Goal: Task Accomplishment & Management: Manage account settings

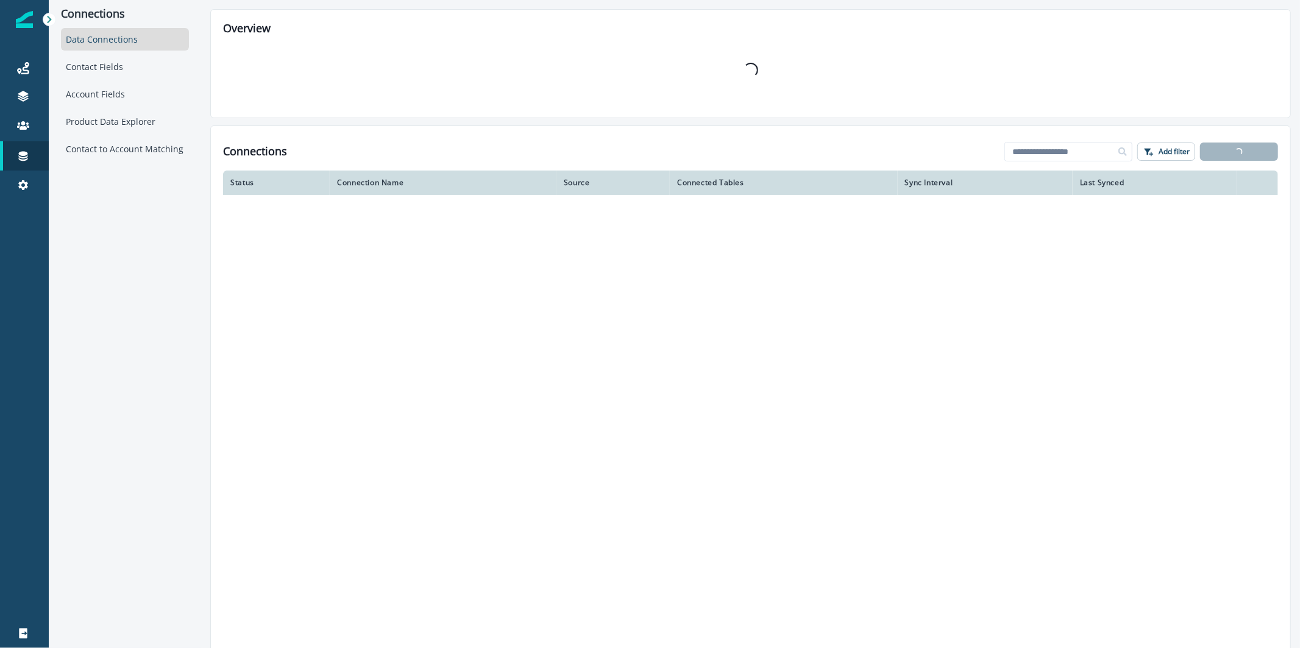
click at [31, 109] on link at bounding box center [24, 97] width 49 height 29
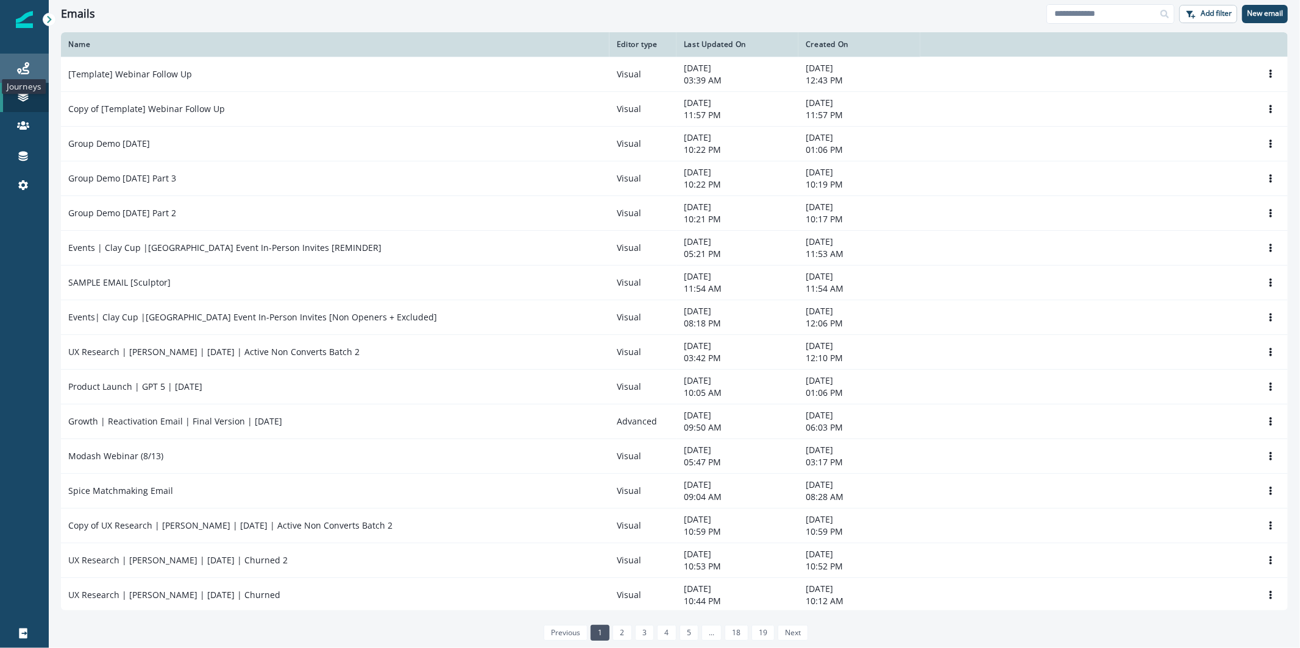
click at [21, 73] on icon at bounding box center [23, 68] width 12 height 12
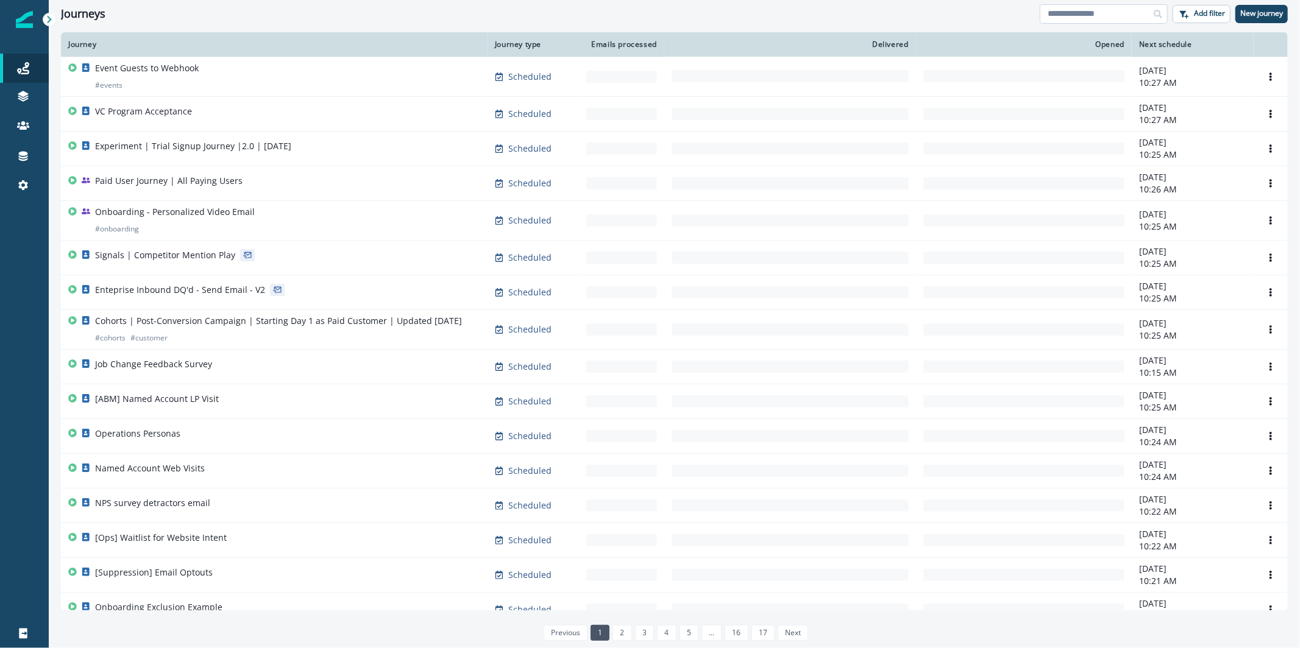
click at [1092, 11] on input at bounding box center [1104, 13] width 128 height 19
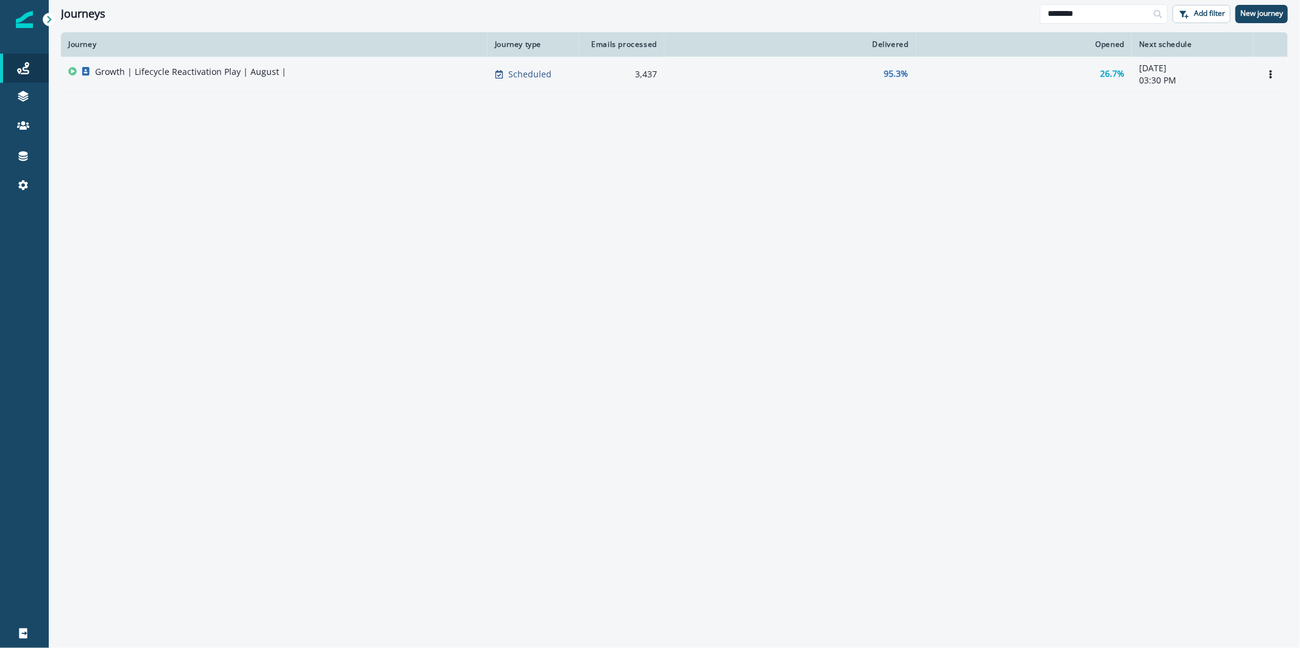
type input "********"
click at [406, 74] on div "Growth | Lifecycle Reactivation Play | August |" at bounding box center [274, 74] width 412 height 17
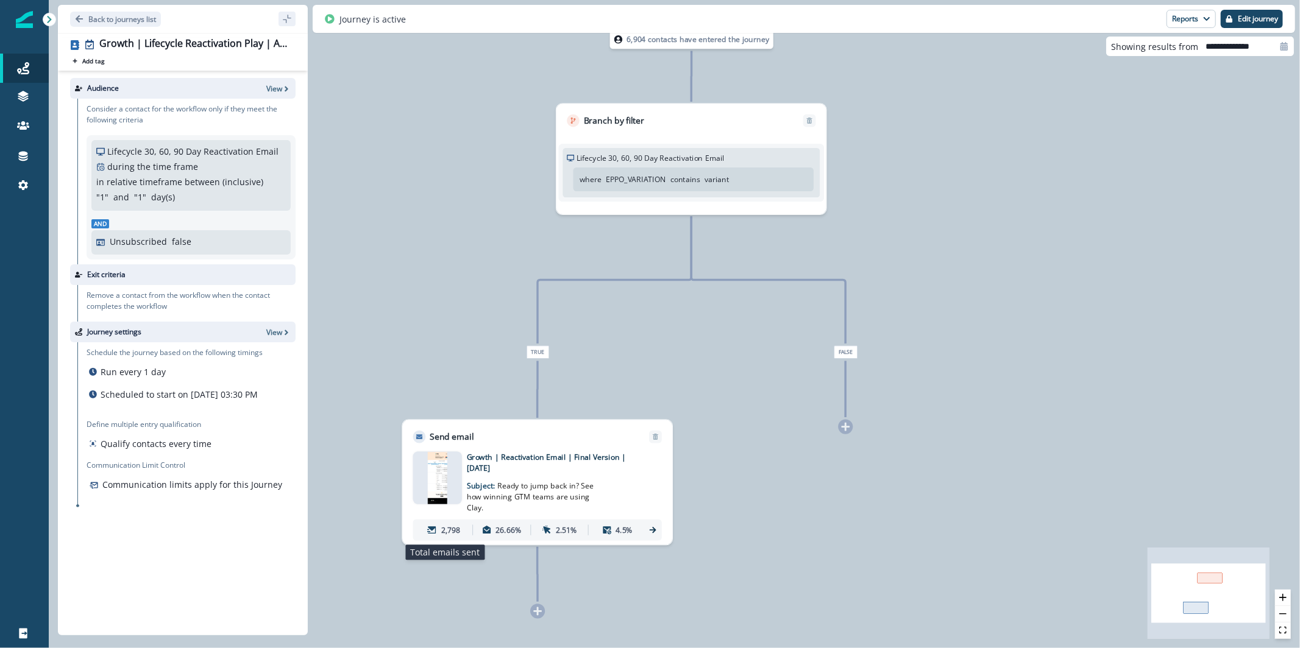
click at [430, 530] on icon at bounding box center [432, 530] width 10 height 10
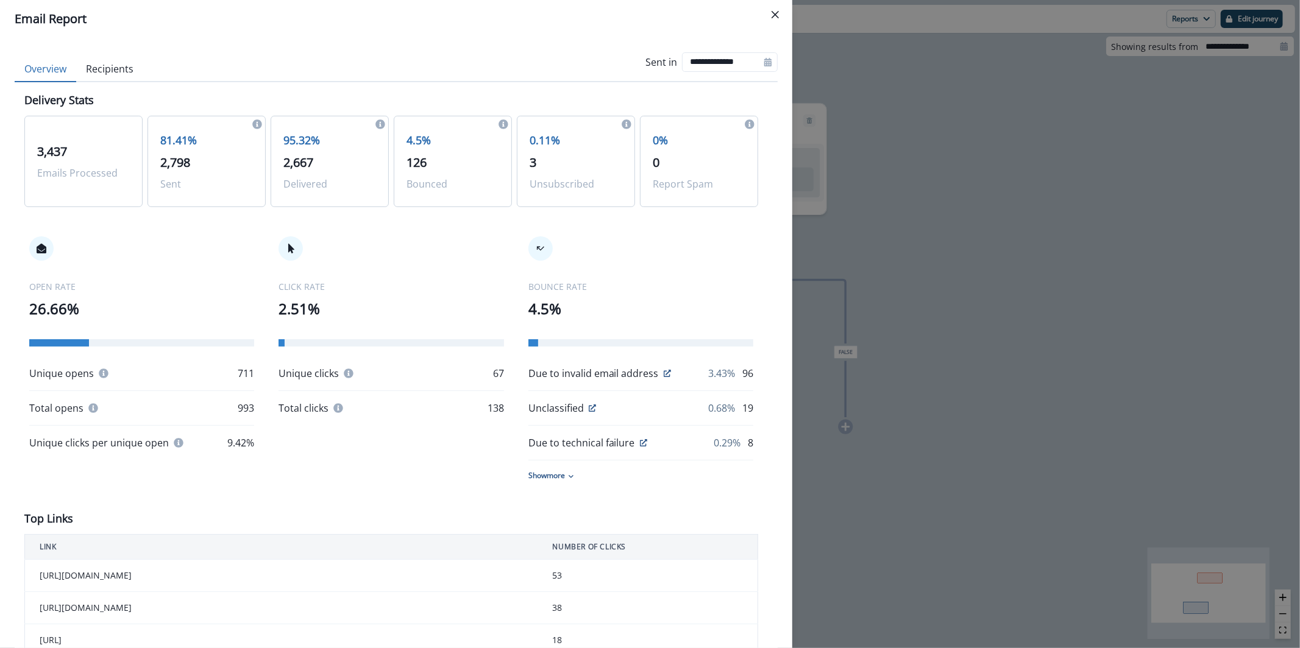
click at [110, 70] on button "Recipients" at bounding box center [109, 70] width 67 height 26
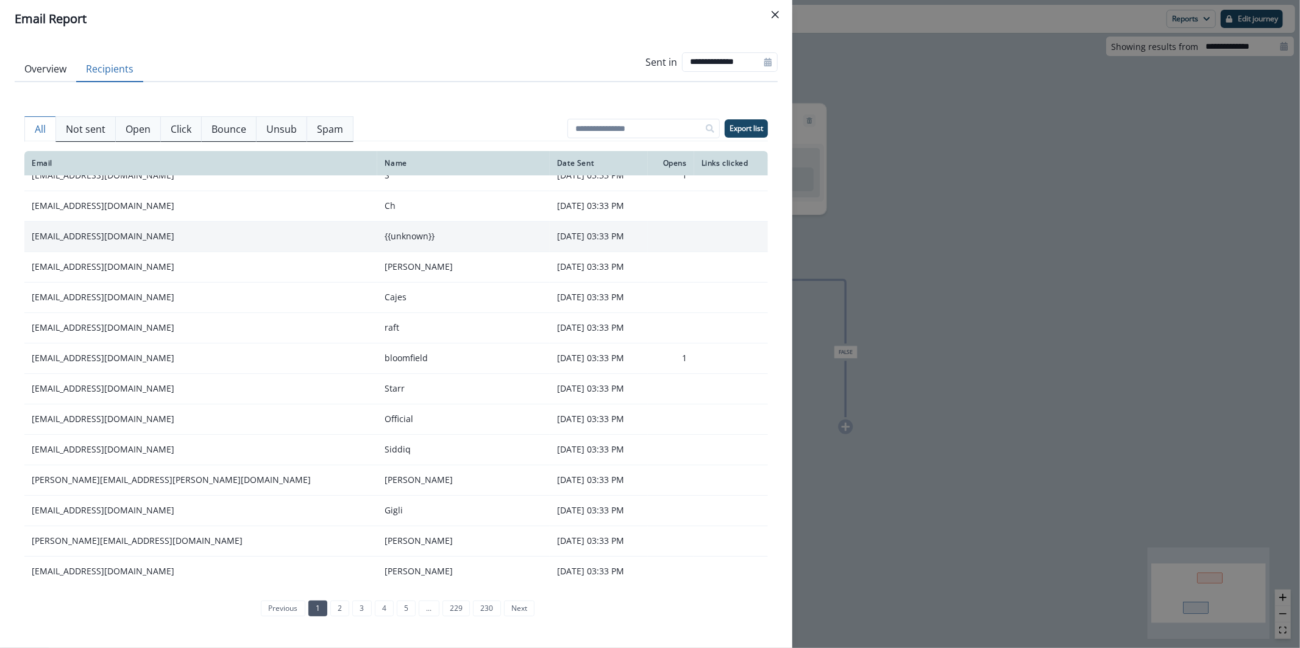
scroll to position [46, 0]
click at [351, 618] on div "previous 1 2 3 4 5 ... 229 230 next" at bounding box center [396, 609] width 286 height 26
click at [330, 607] on link "2" at bounding box center [339, 609] width 19 height 16
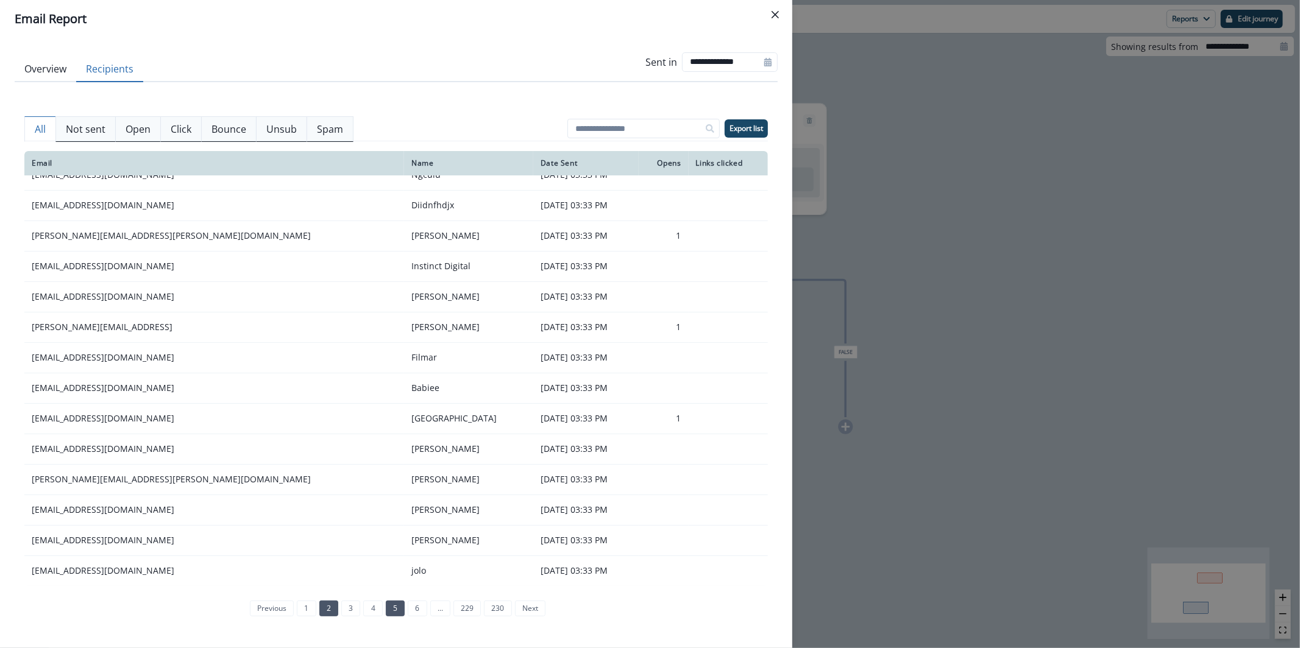
click at [384, 609] on li "5" at bounding box center [394, 608] width 22 height 10
click at [384, 608] on li "5" at bounding box center [394, 608] width 22 height 10
click at [394, 614] on link "5" at bounding box center [395, 609] width 19 height 16
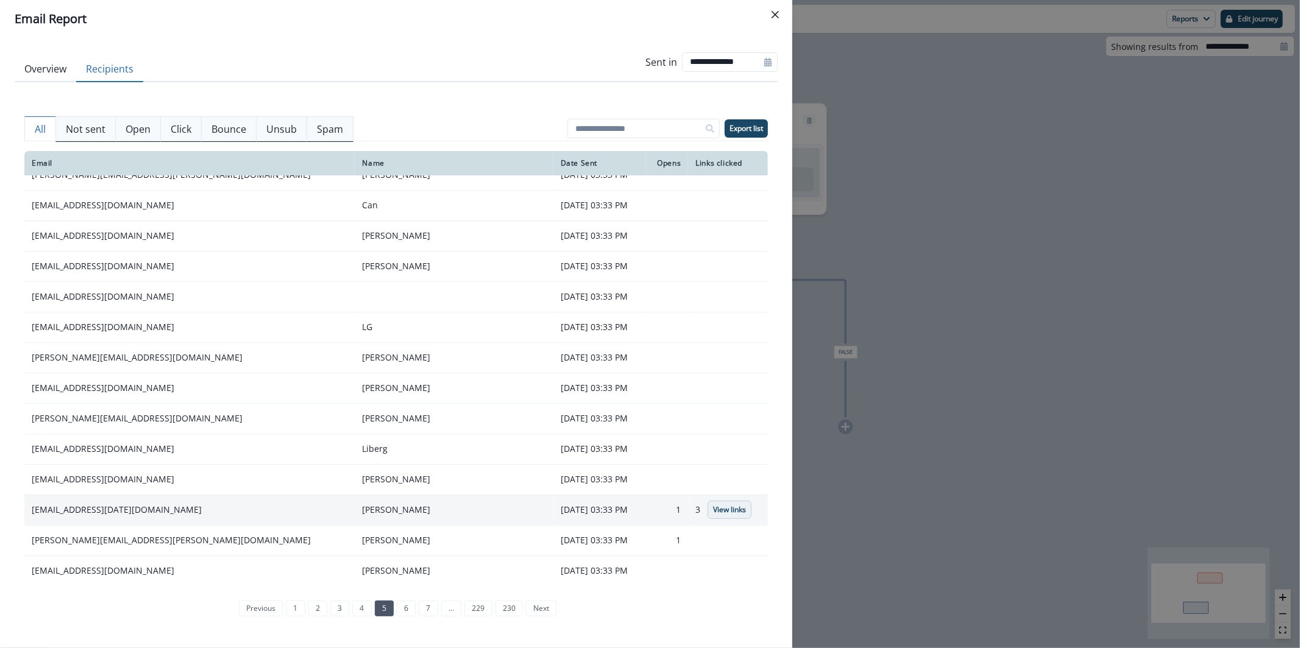
click at [713, 509] on p "View links" at bounding box center [729, 510] width 33 height 9
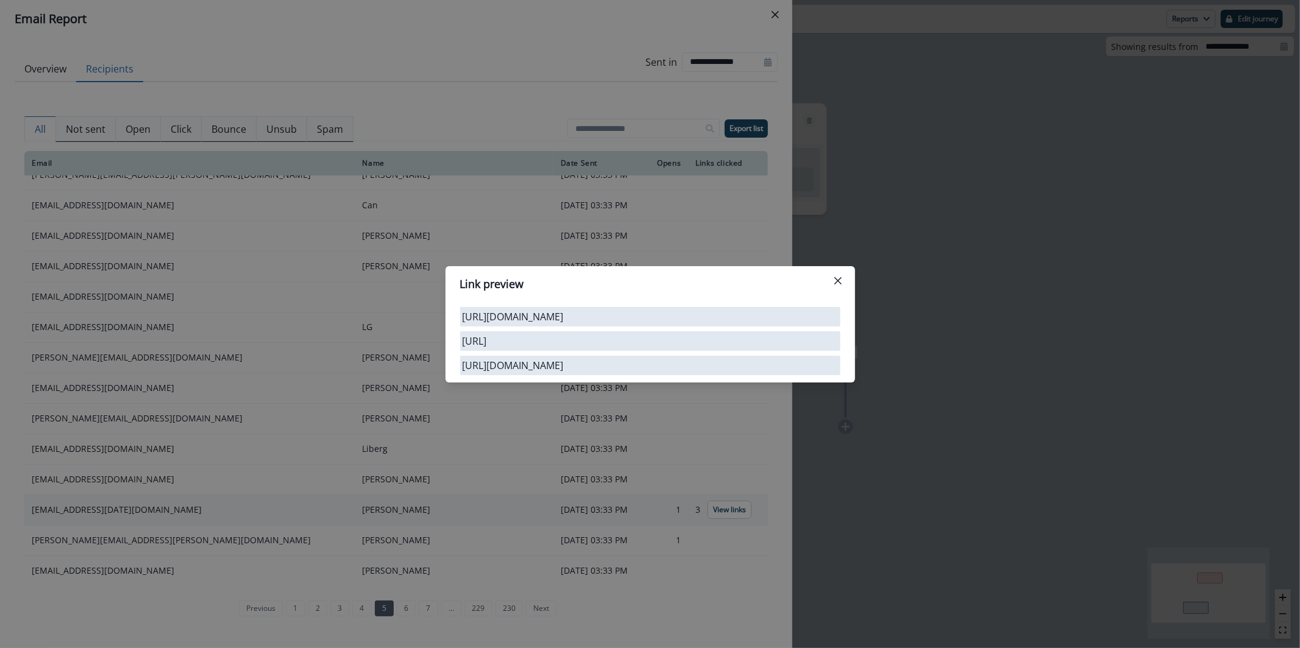
click at [691, 509] on div "Link preview https://app.clay.com http://link https://app.clay.com/" at bounding box center [650, 324] width 1300 height 648
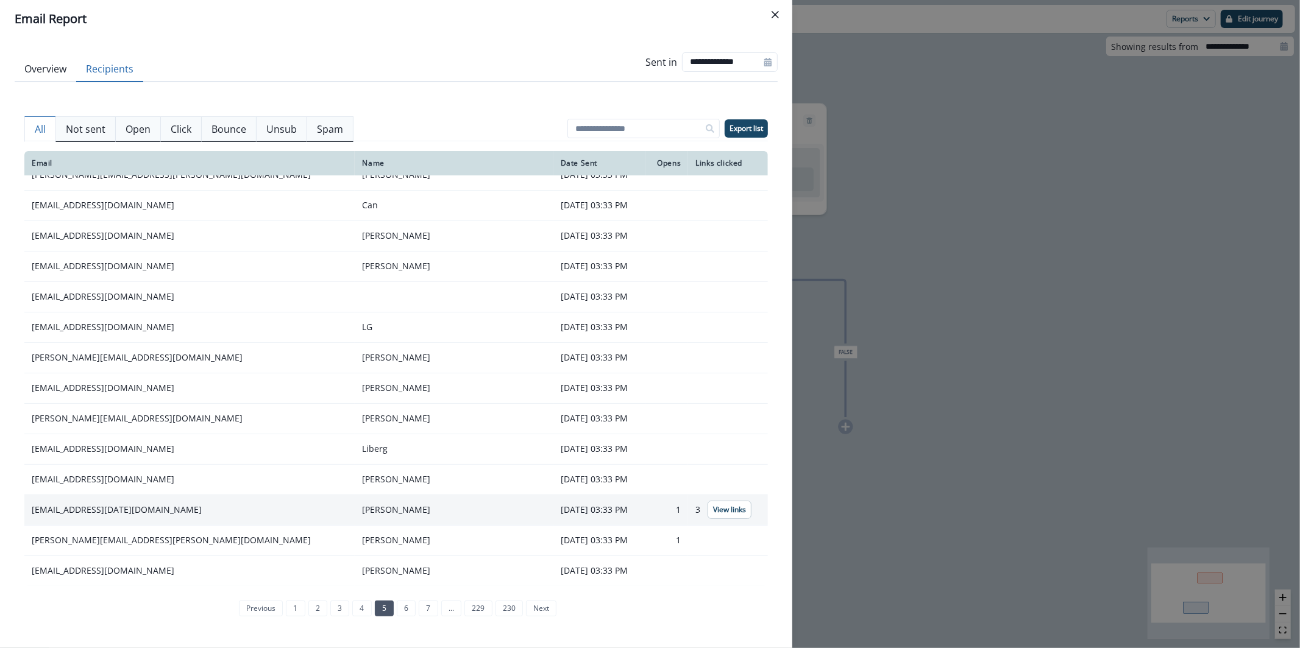
click at [105, 506] on td "maayany@monday.com" at bounding box center [189, 510] width 330 height 30
click at [413, 609] on ul "previous 1 2 3 4 5 6 7 ... 229 230 next" at bounding box center [396, 609] width 321 height 16
click at [409, 609] on link "6" at bounding box center [406, 609] width 19 height 16
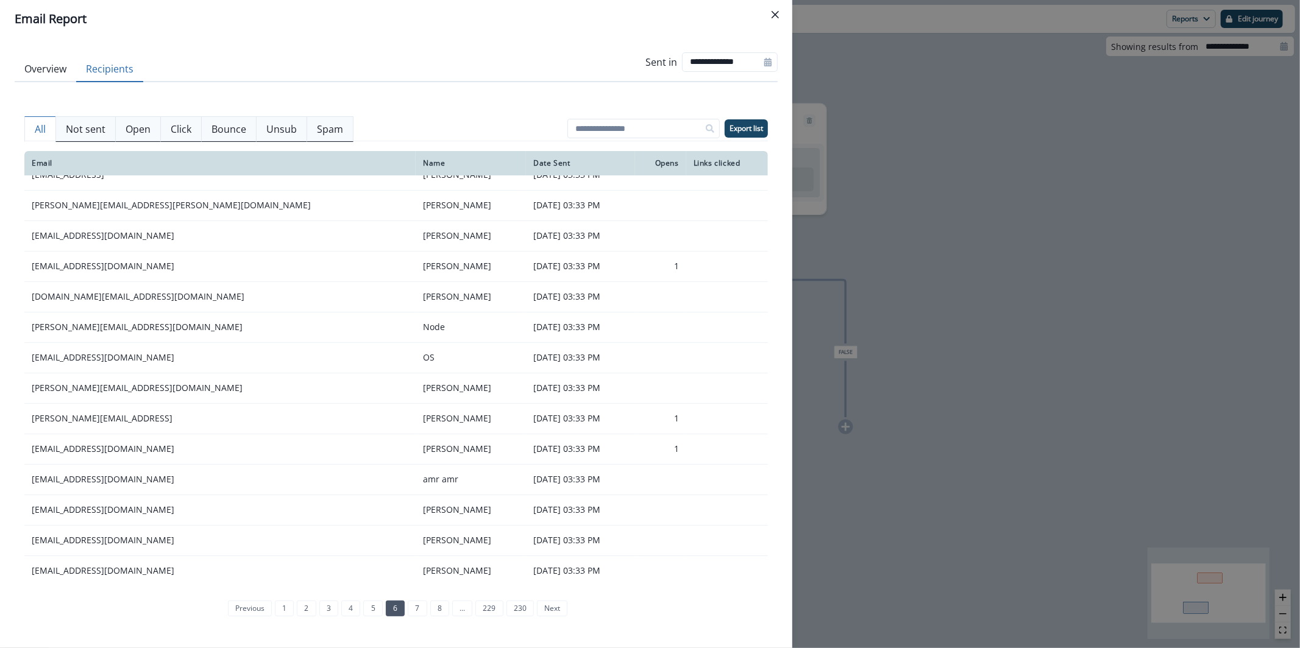
click at [428, 614] on ul "previous 1 2 3 4 5 6 7 8 ... 229 230 next" at bounding box center [396, 609] width 343 height 16
click at [434, 614] on link "8" at bounding box center [439, 609] width 19 height 16
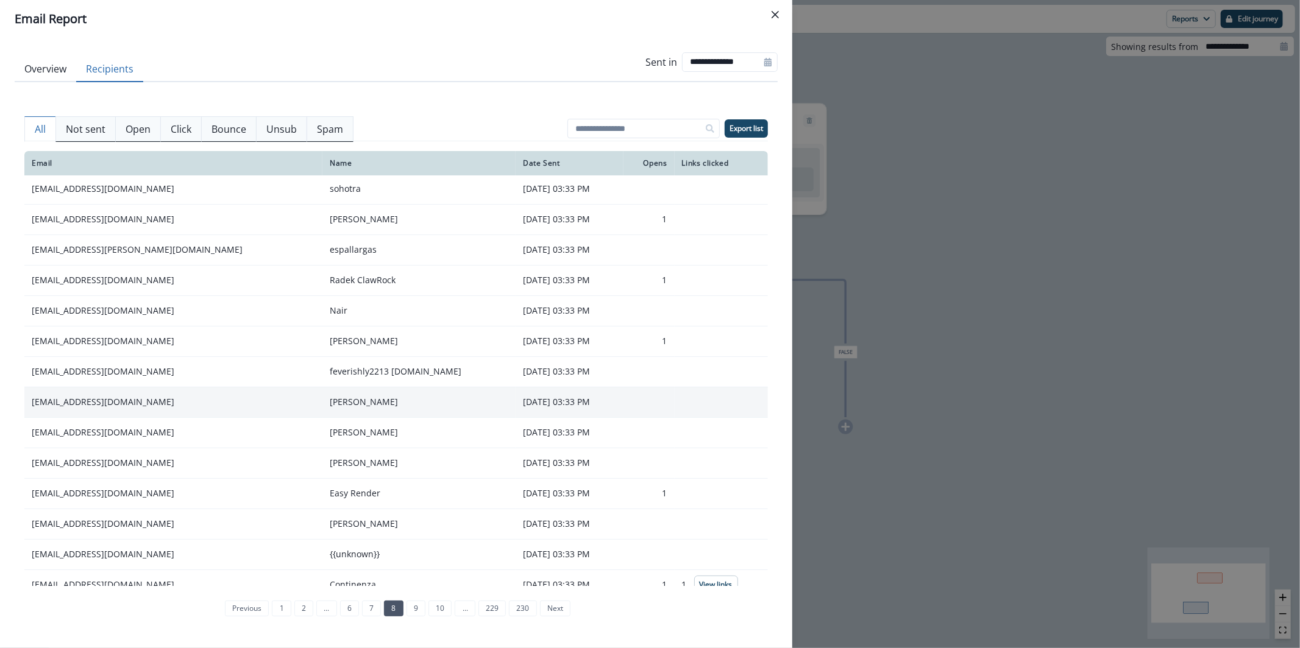
scroll to position [0, 0]
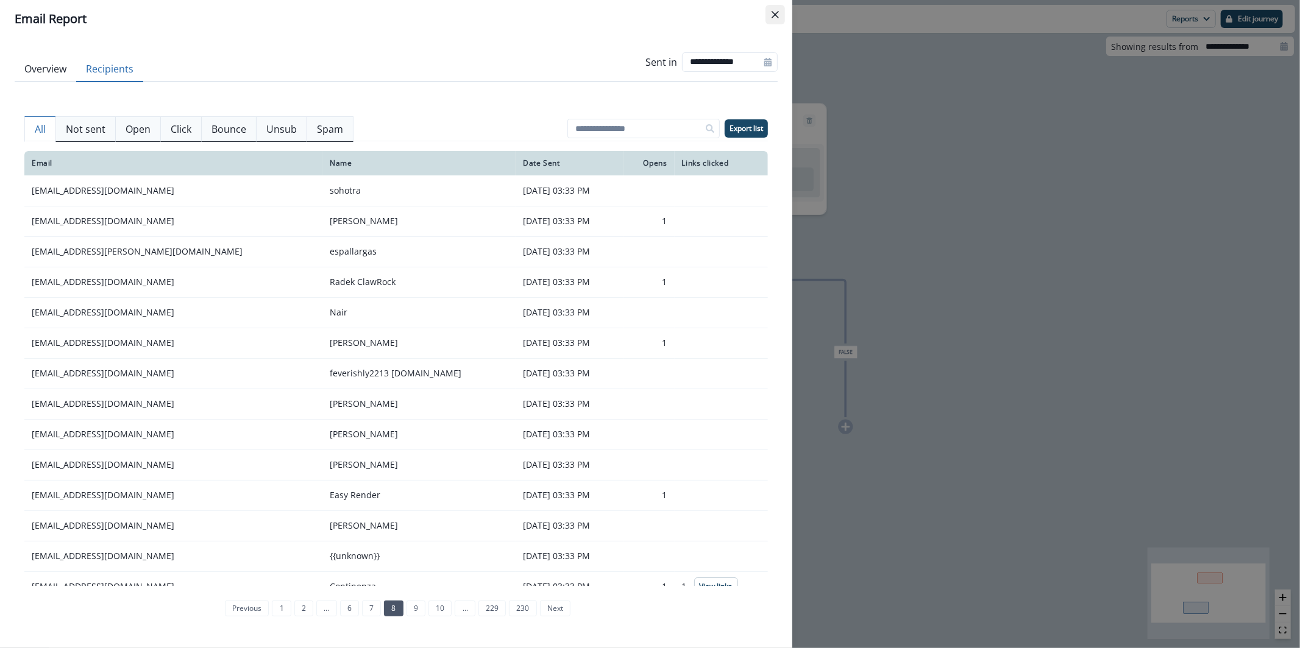
click at [769, 21] on button "Close" at bounding box center [774, 14] width 19 height 19
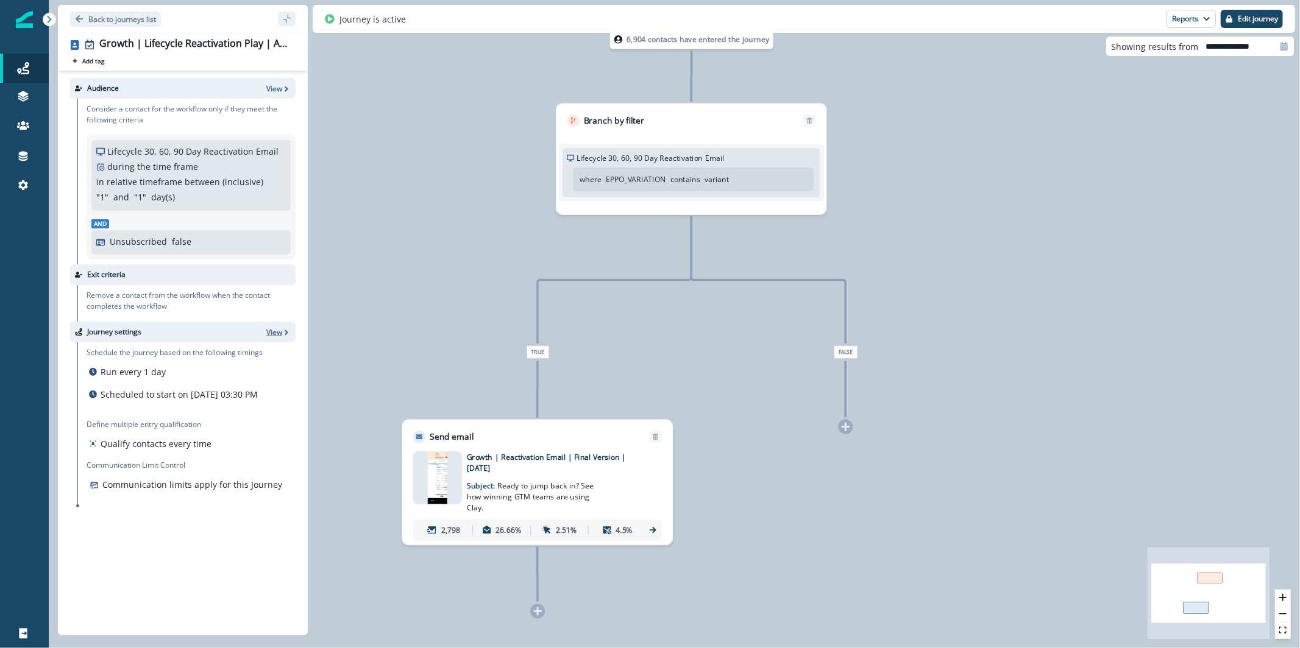
click at [276, 333] on p "View" at bounding box center [274, 332] width 16 height 10
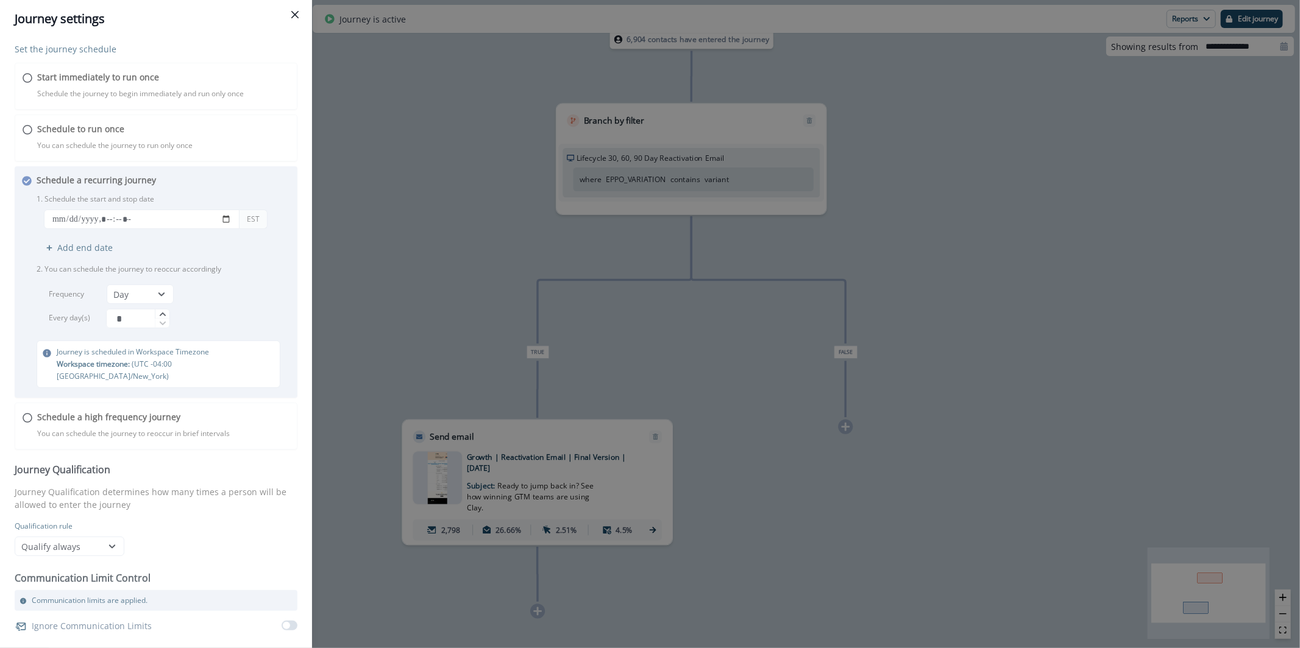
click at [475, 281] on div "Journey settings Set the journey schedule Start immediately to run once Schedul…" at bounding box center [650, 324] width 1300 height 648
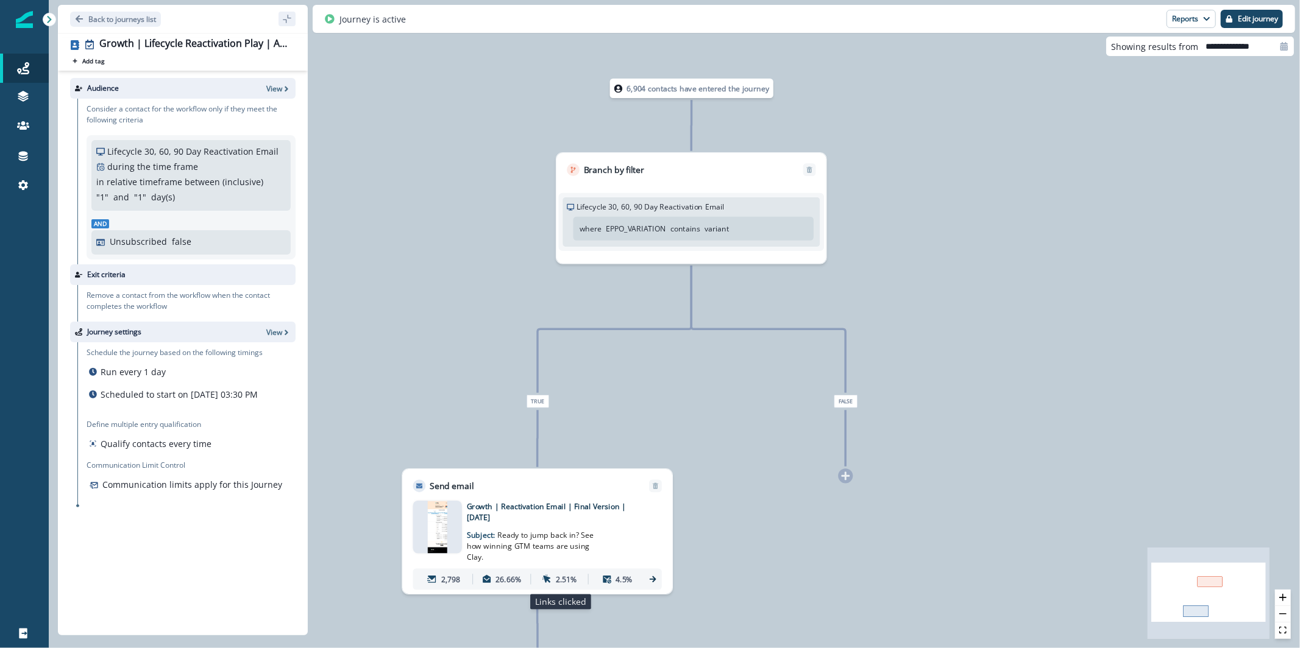
click at [572, 581] on p "2.51%" at bounding box center [566, 579] width 21 height 11
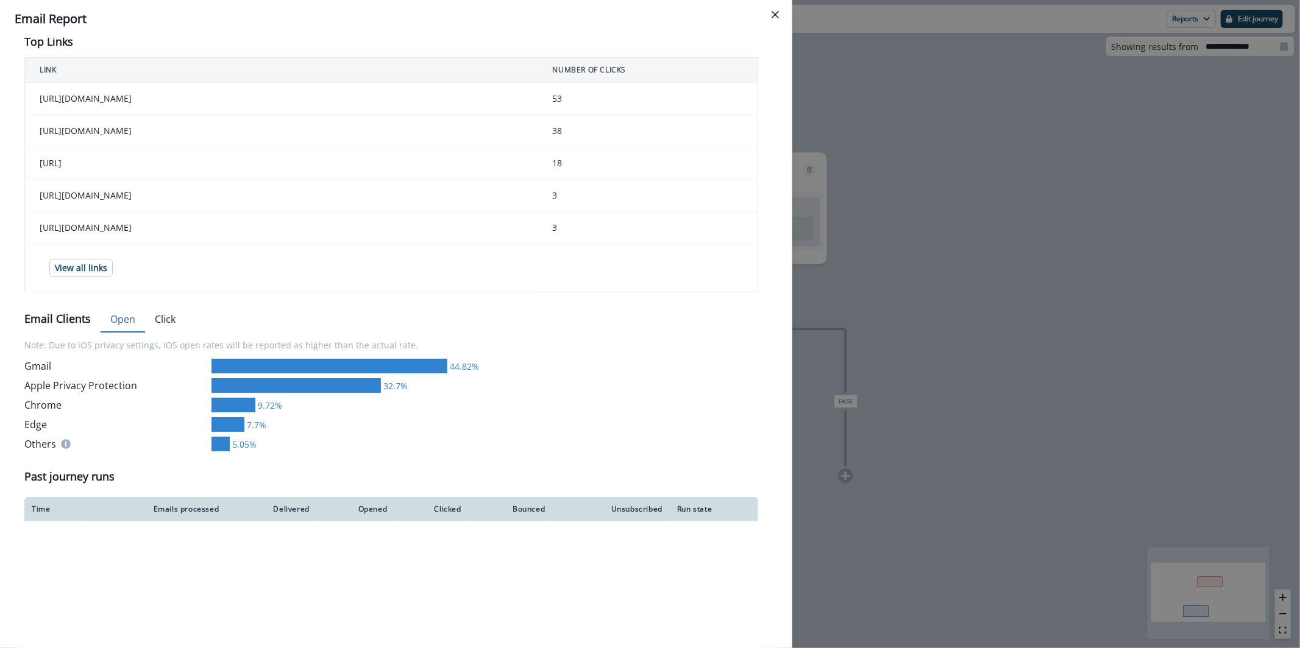
scroll to position [484, 0]
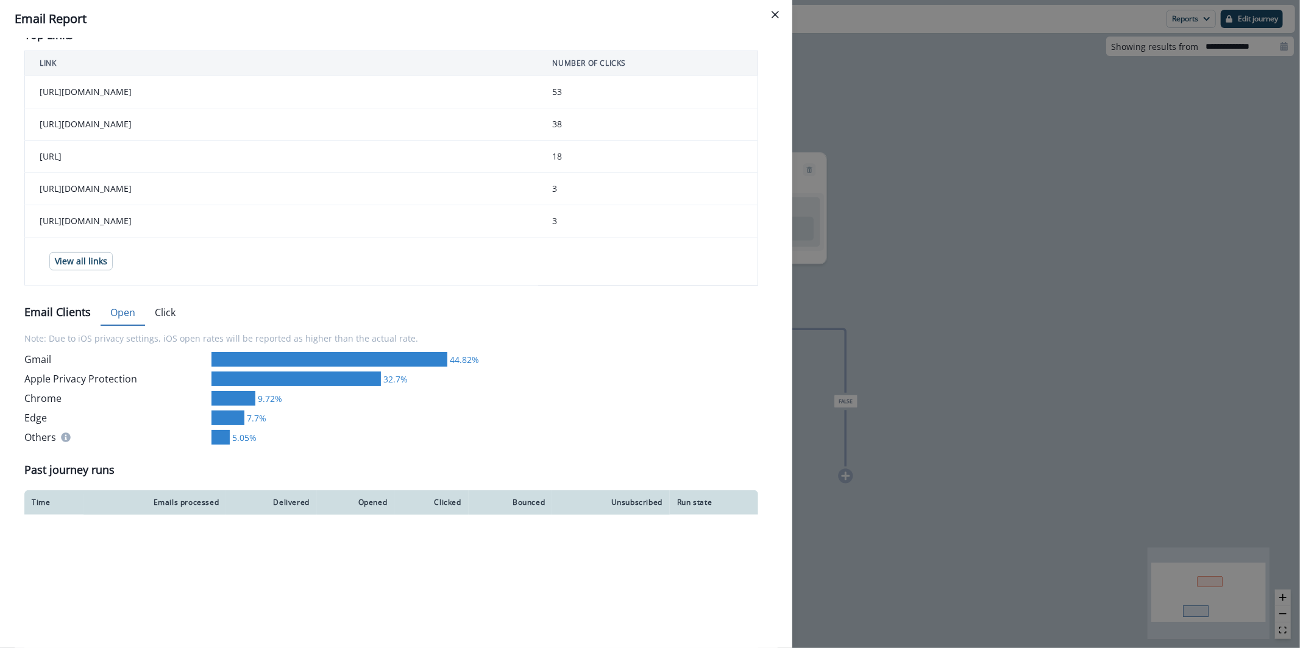
click at [827, 302] on div "**********" at bounding box center [650, 324] width 1300 height 648
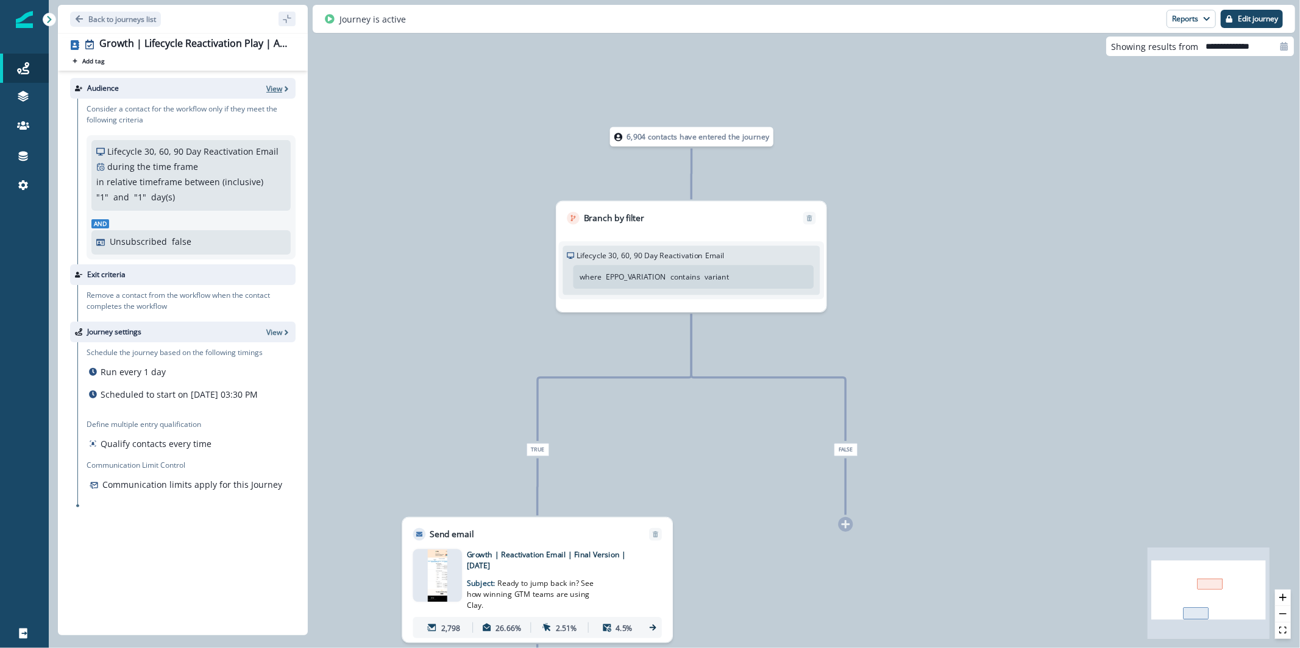
click at [273, 89] on p "View" at bounding box center [274, 88] width 16 height 10
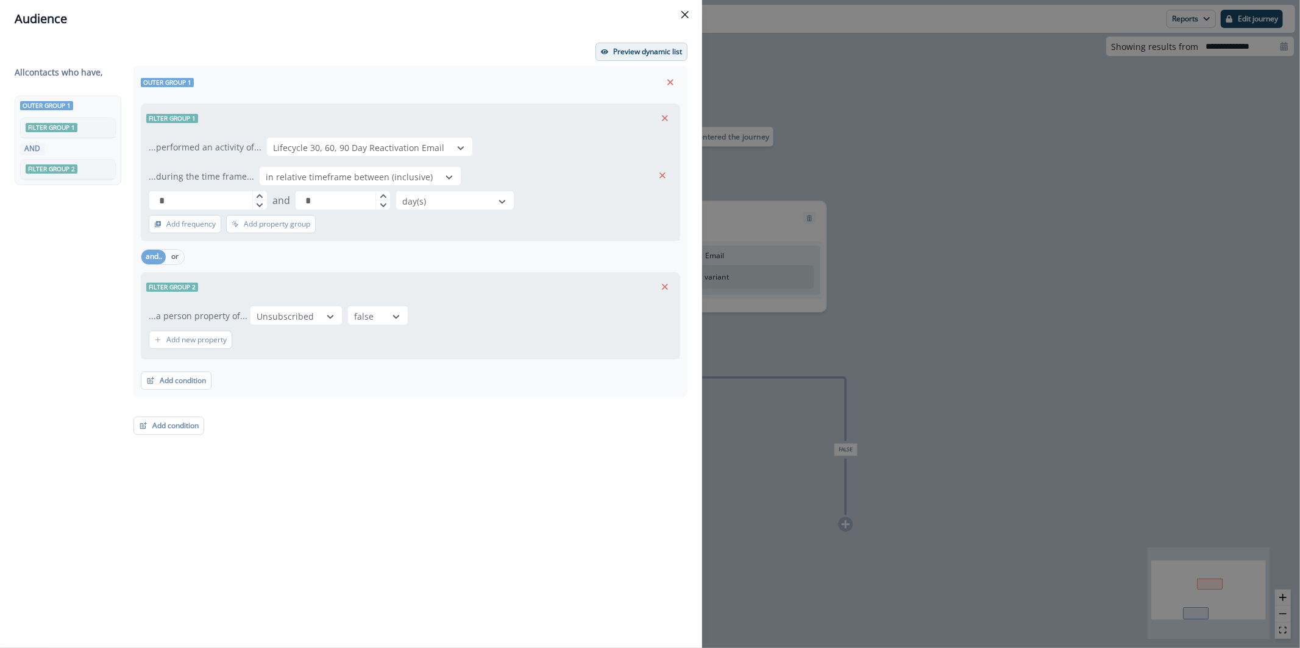
click at [630, 48] on p "Preview dynamic list" at bounding box center [647, 52] width 69 height 9
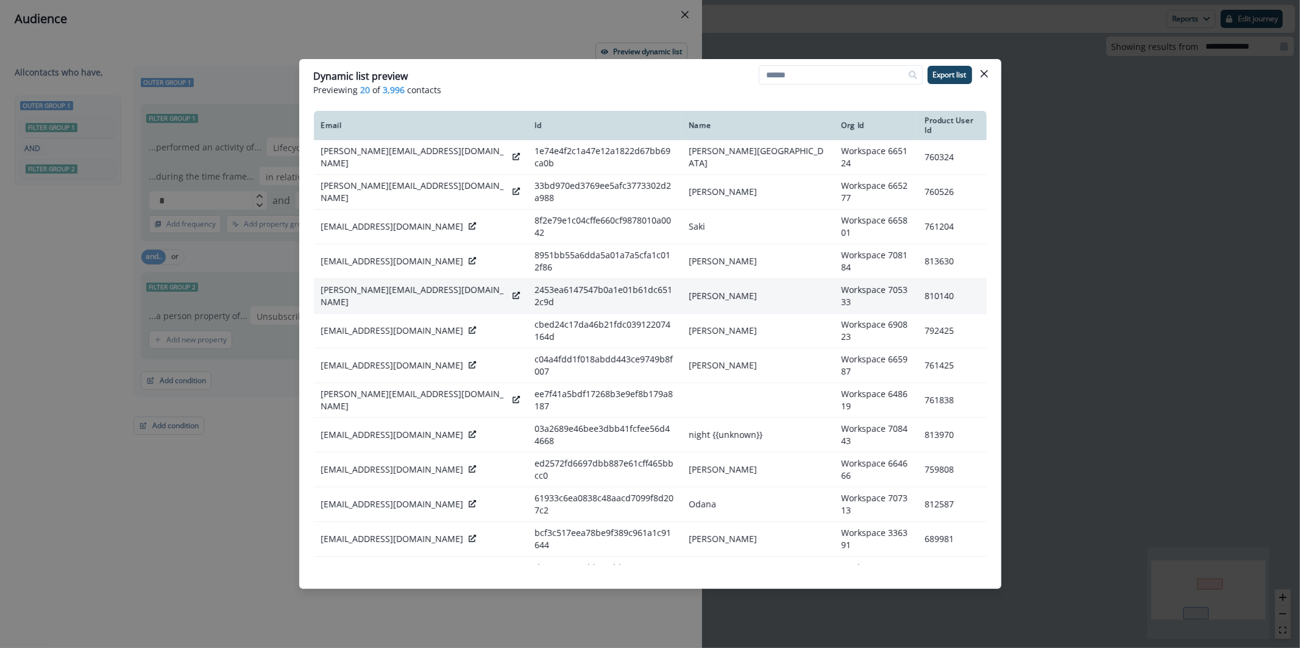
click at [512, 292] on icon at bounding box center [515, 295] width 7 height 7
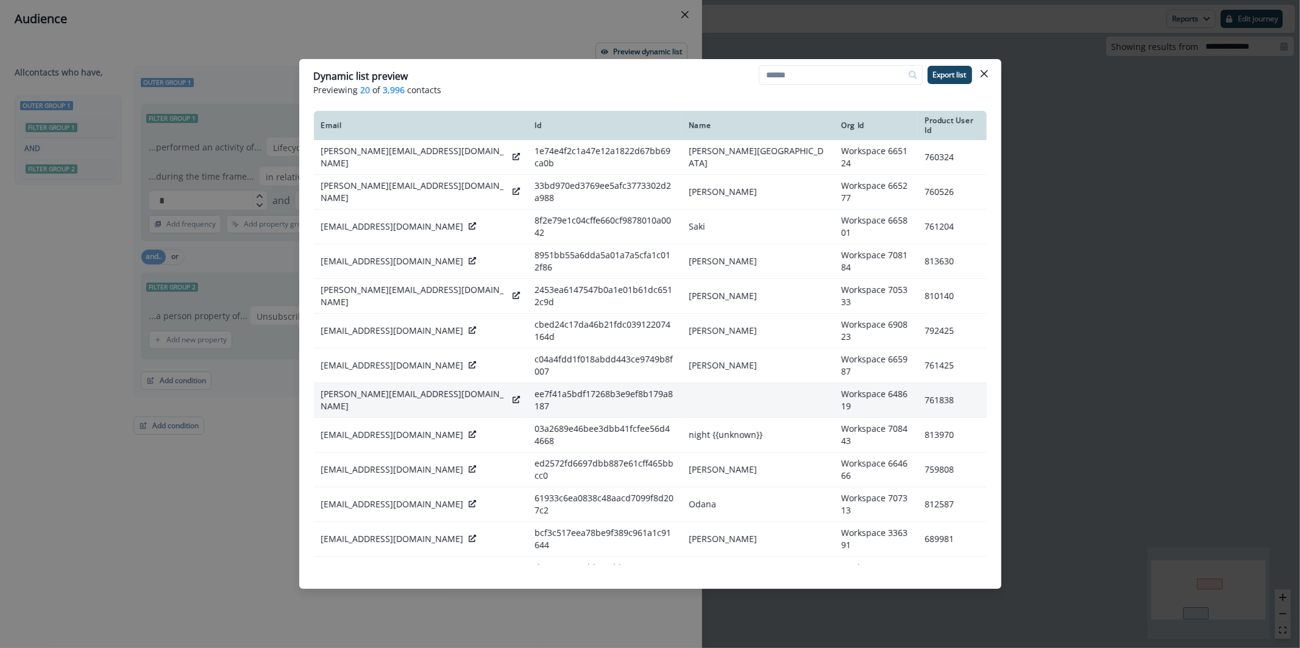
click at [512, 396] on icon at bounding box center [515, 399] width 7 height 7
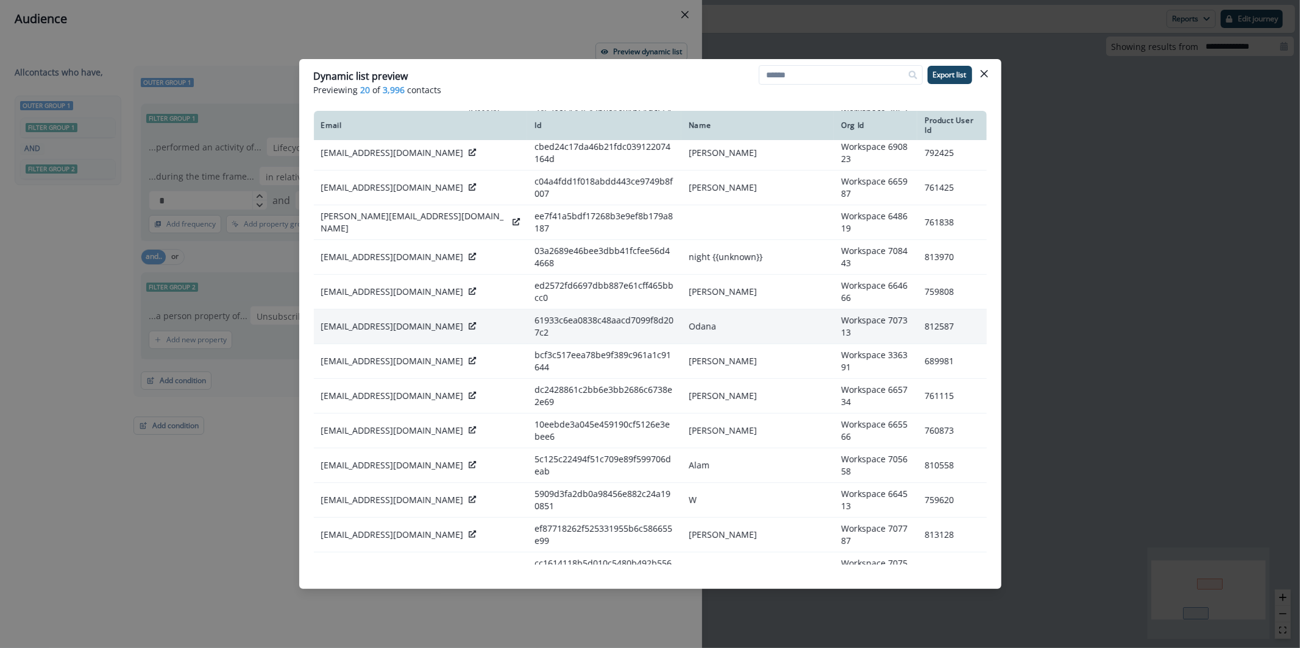
scroll to position [179, 0]
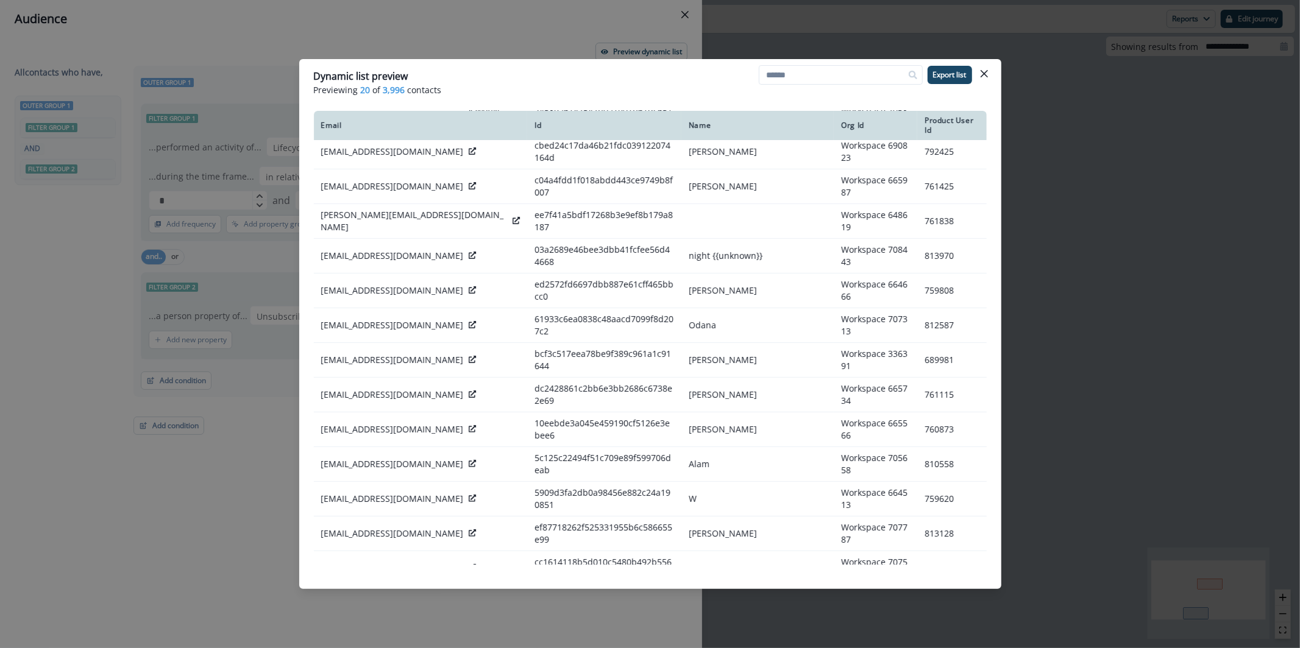
click at [469, 599] on icon at bounding box center [472, 602] width 7 height 7
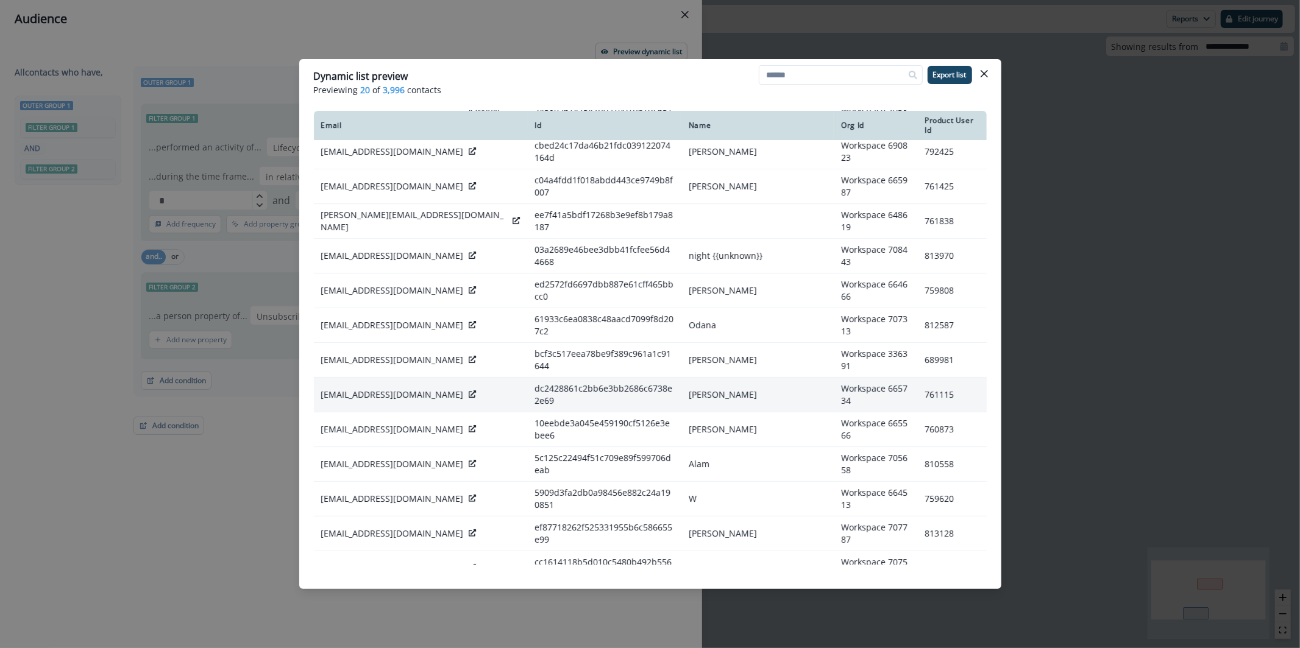
click at [469, 391] on icon at bounding box center [472, 394] width 7 height 7
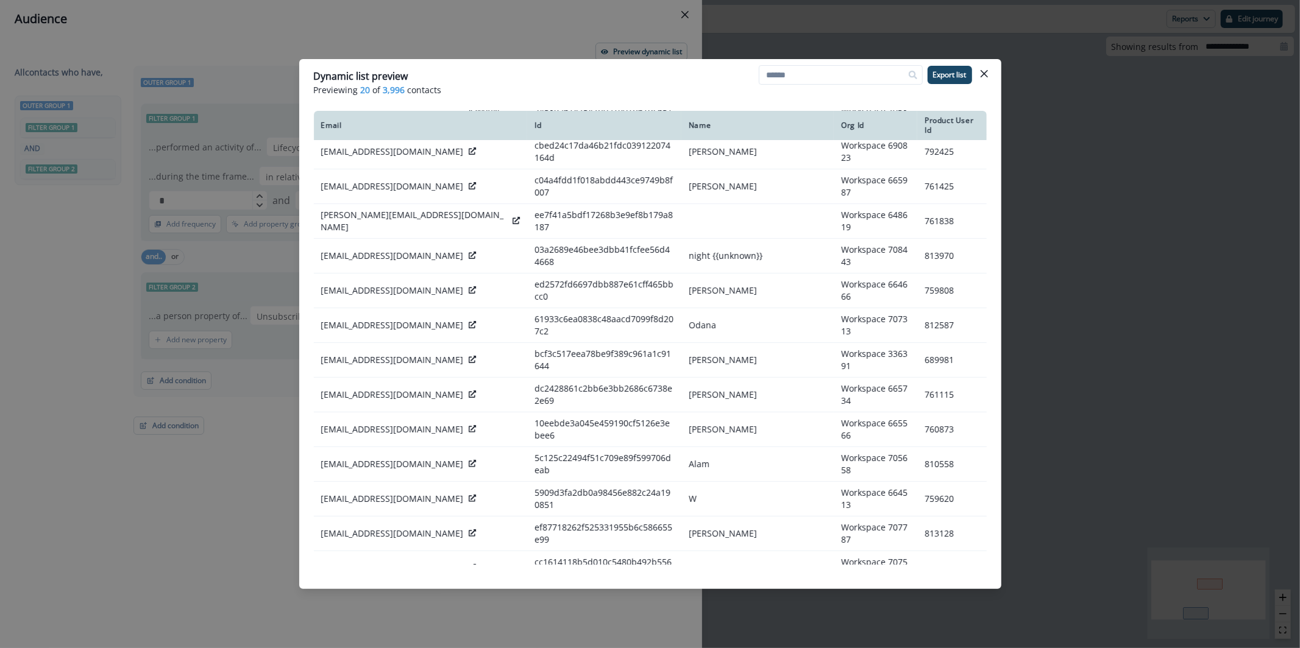
click at [488, 30] on div "Dynamic list preview Previewing 20 of 3,996 contacts Export list Email Id Name …" at bounding box center [650, 324] width 1300 height 648
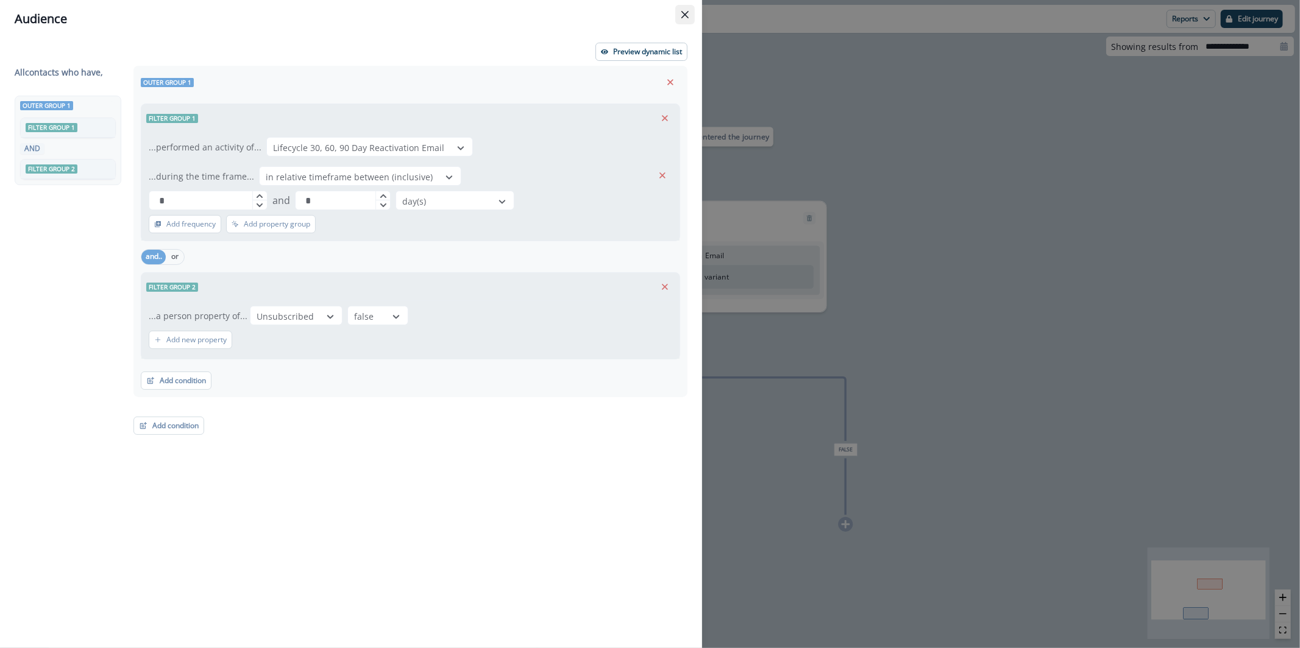
click at [684, 9] on button "Close" at bounding box center [684, 14] width 19 height 19
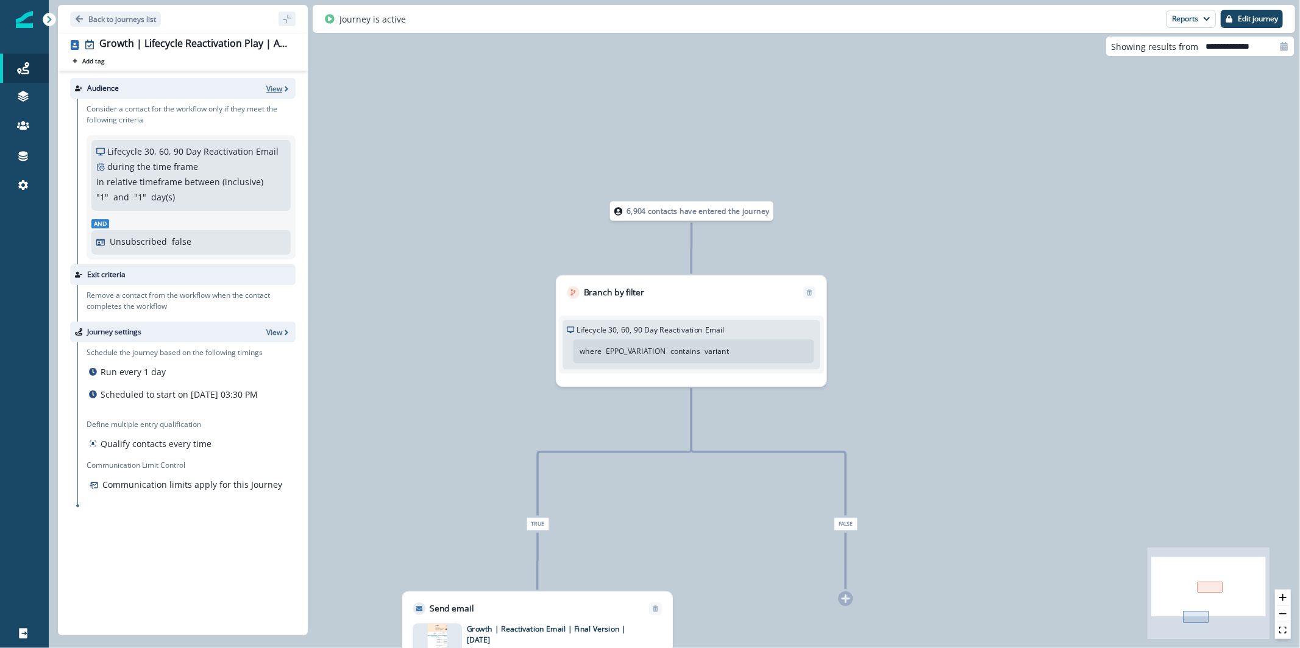
click at [283, 91] on icon "button" at bounding box center [286, 89] width 9 height 9
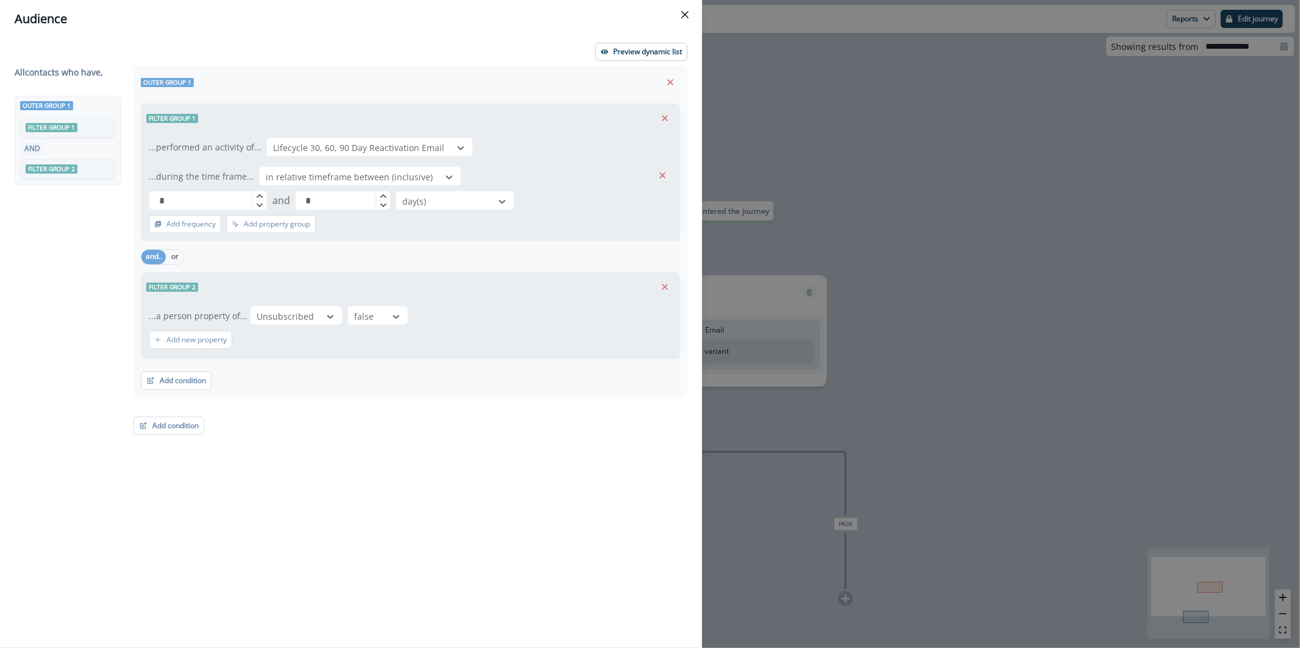
click at [930, 115] on div "Audience Preview dynamic list All contact s who have, Outer group 1 Filter grou…" at bounding box center [650, 324] width 1300 height 648
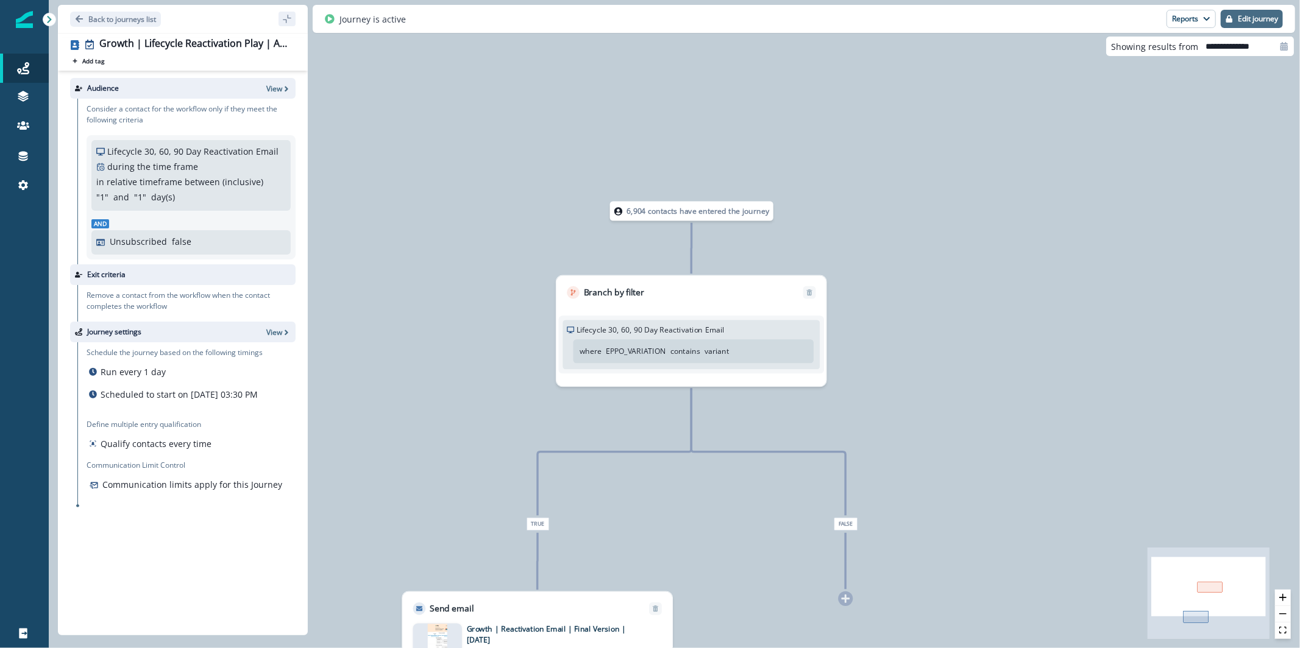
click at [1244, 15] on p "Edit journey" at bounding box center [1258, 19] width 40 height 9
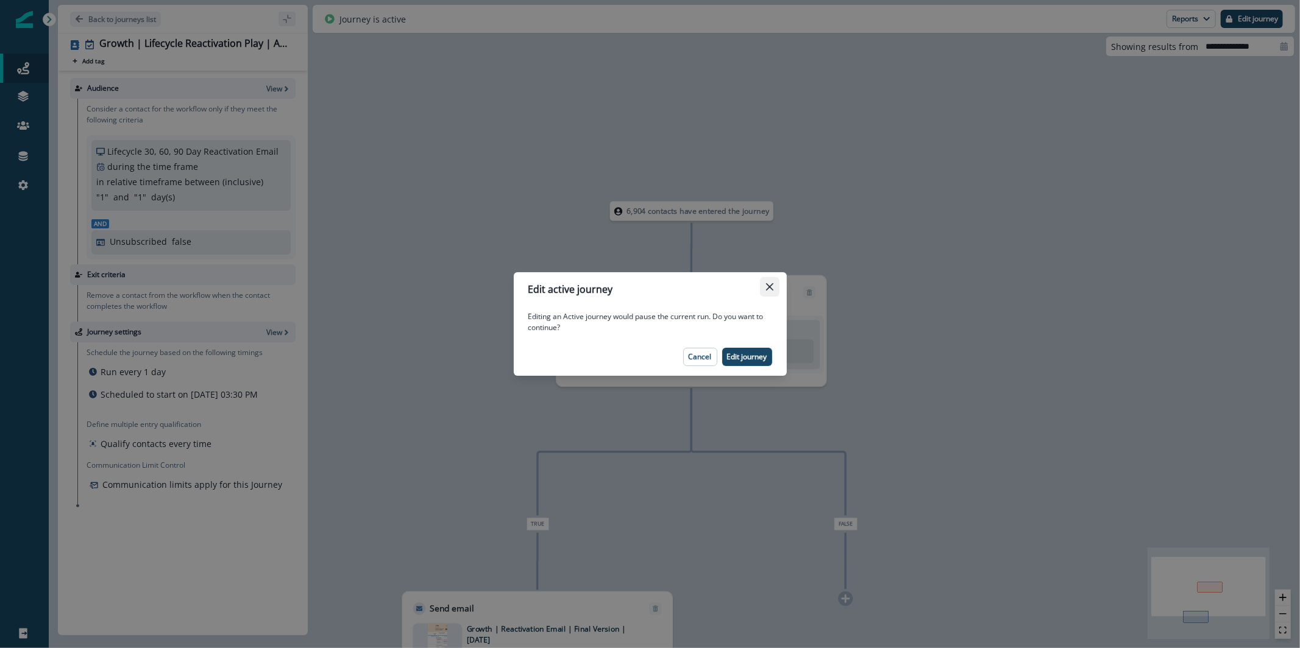
click at [766, 285] on icon "Close" at bounding box center [769, 286] width 7 height 7
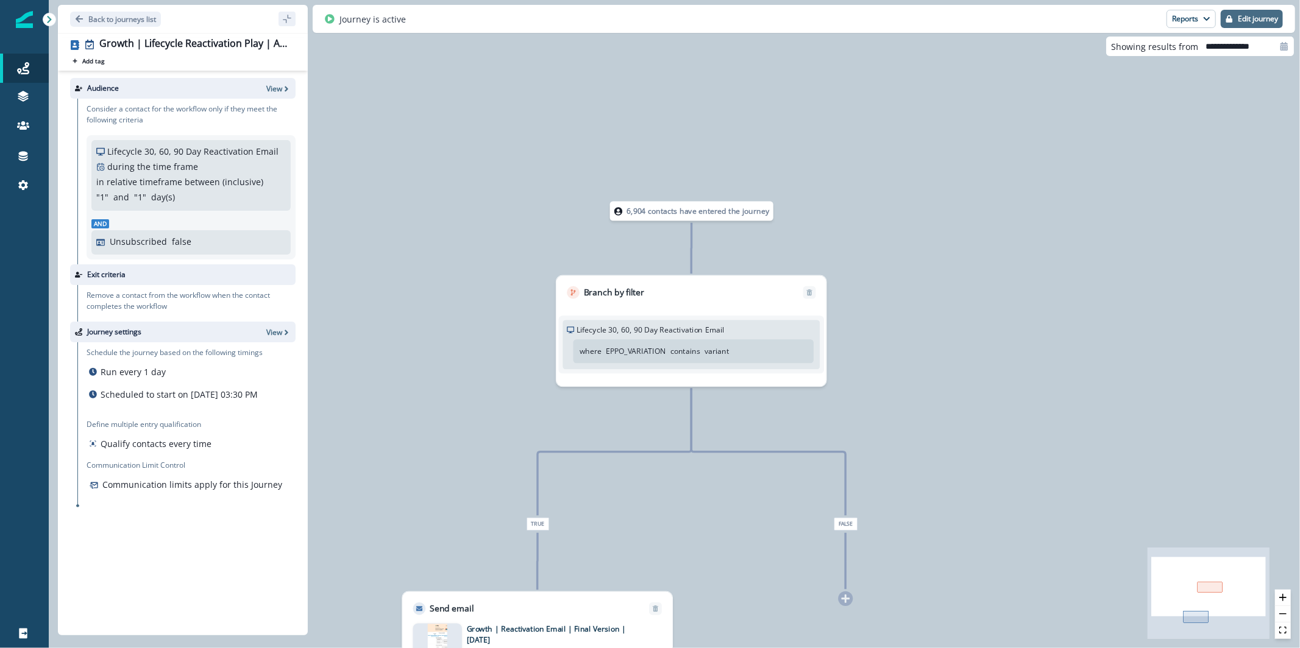
click at [1266, 15] on p "Edit journey" at bounding box center [1258, 19] width 40 height 9
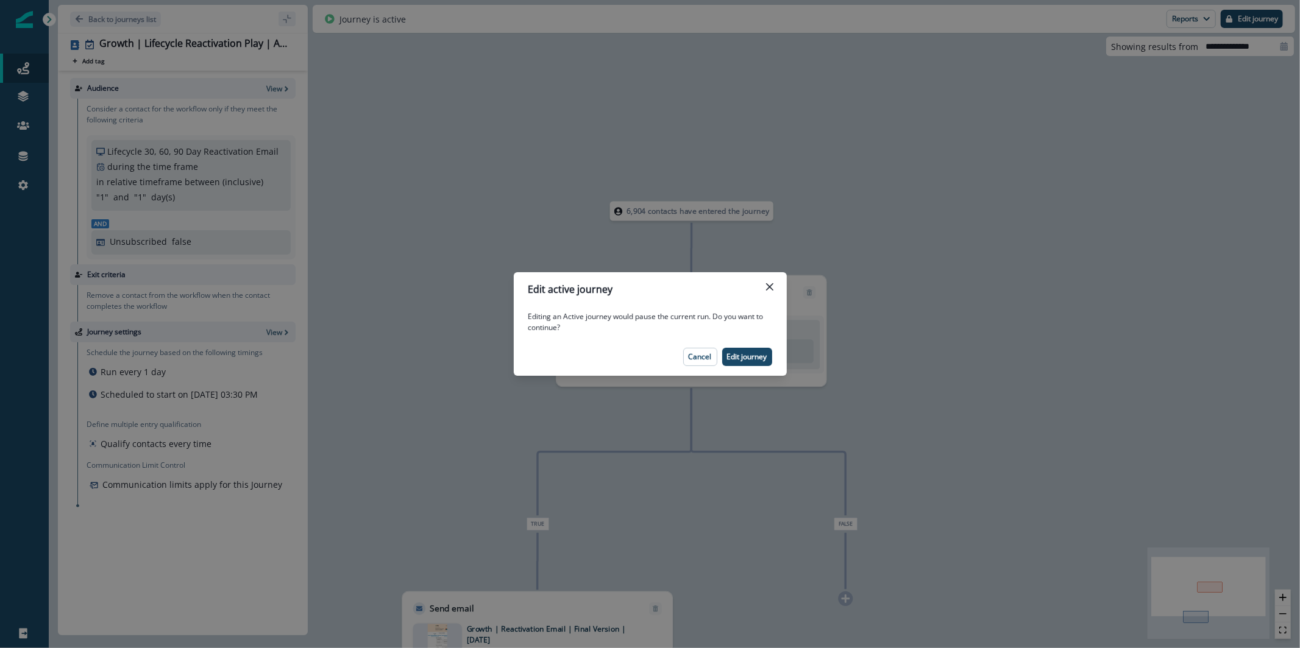
click at [495, 227] on div "Edit active journey Editing an Active journey would pause the current run. Do y…" at bounding box center [650, 324] width 1300 height 648
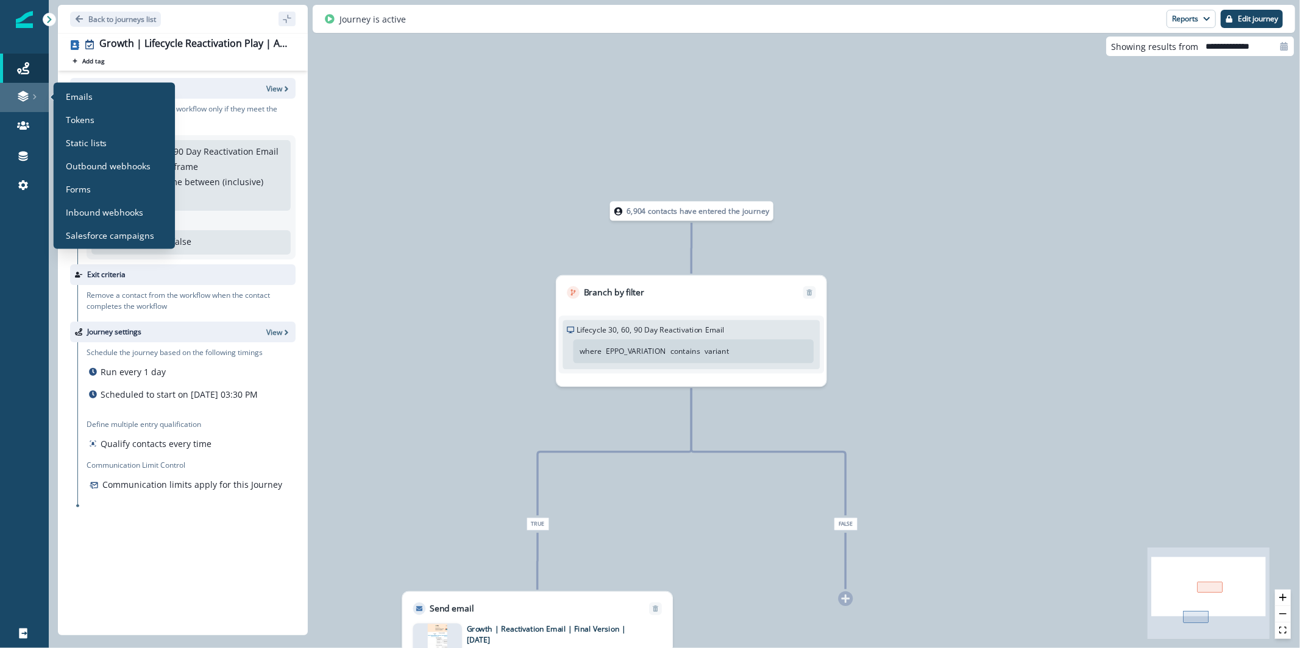
click at [29, 96] on div at bounding box center [24, 96] width 39 height 12
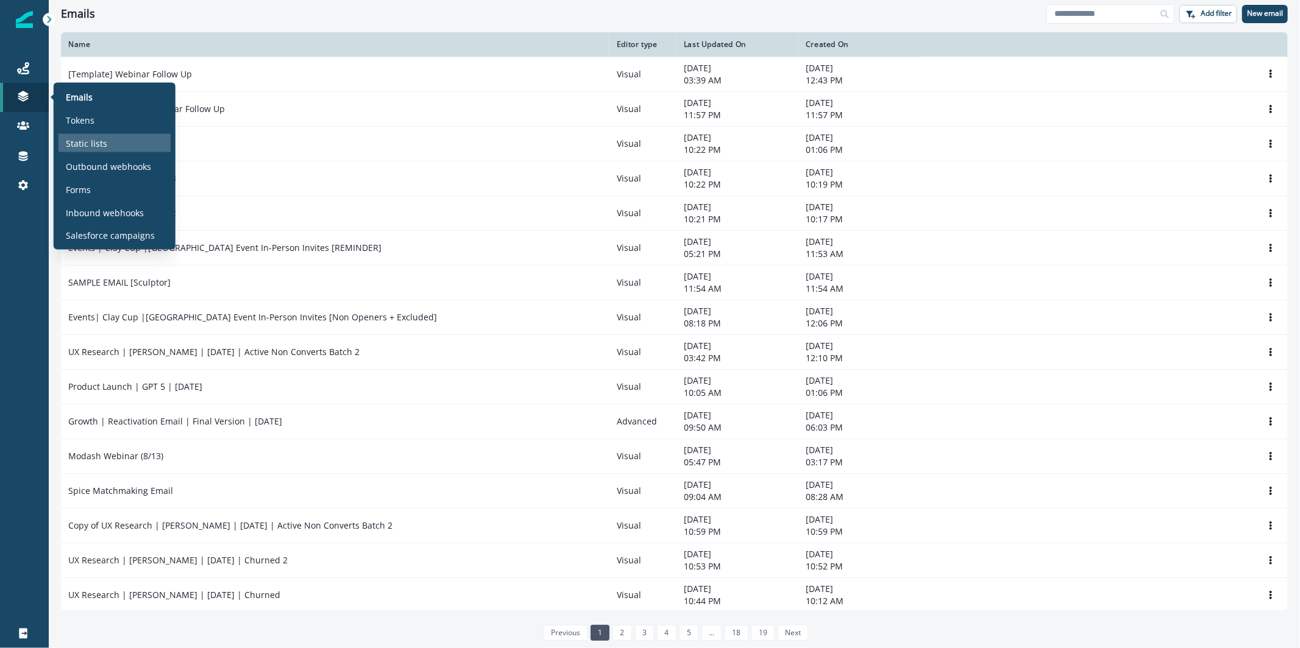
click at [105, 142] on div "Static lists" at bounding box center [114, 143] width 112 height 18
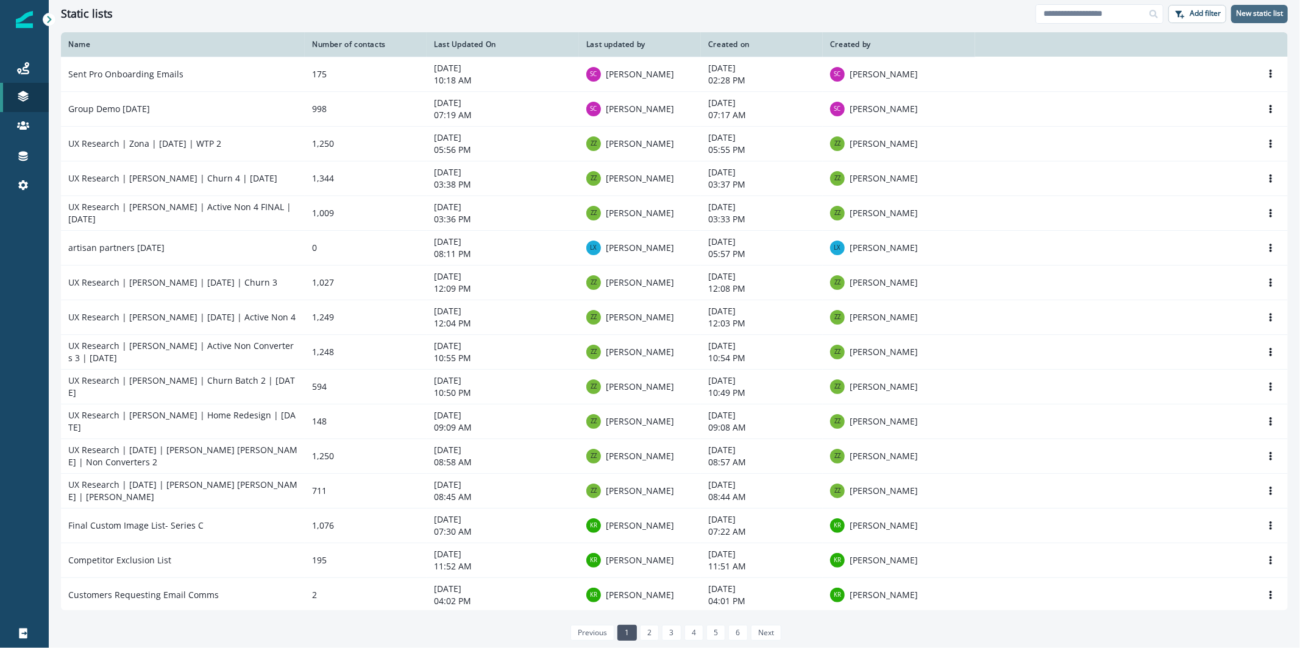
click at [1276, 19] on button "New static list" at bounding box center [1259, 14] width 57 height 18
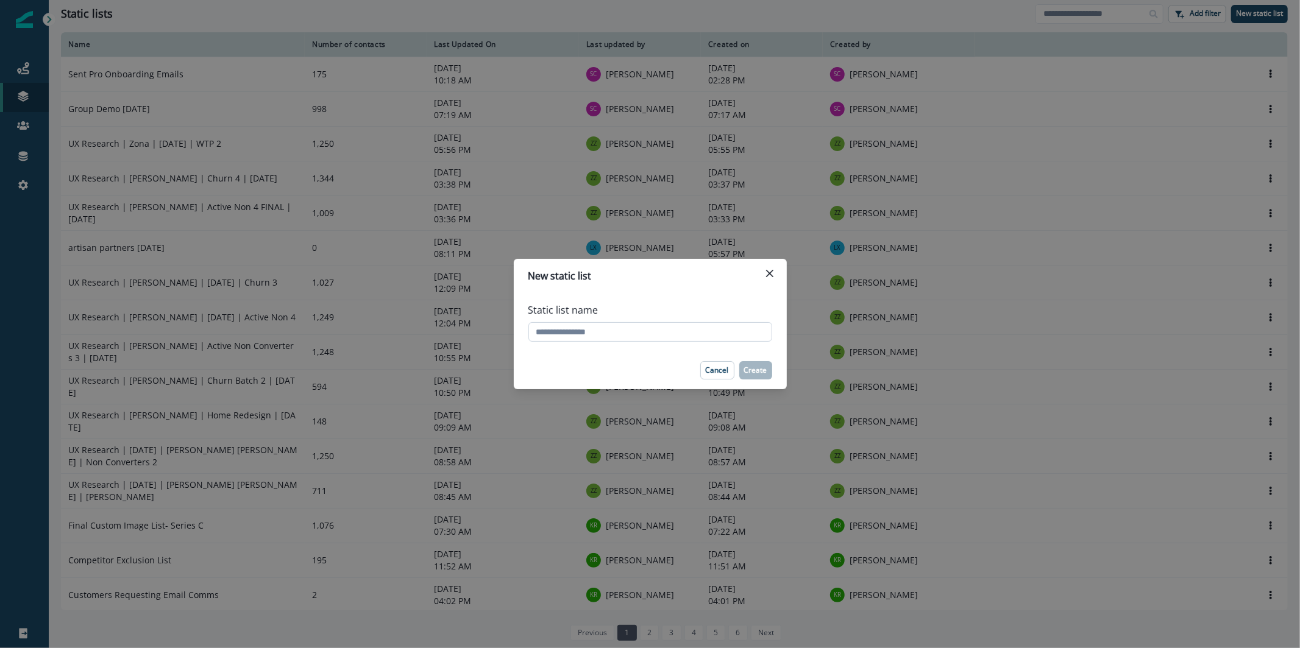
click at [638, 326] on input "Static list name" at bounding box center [650, 331] width 244 height 19
type input "*"
type input "**********"
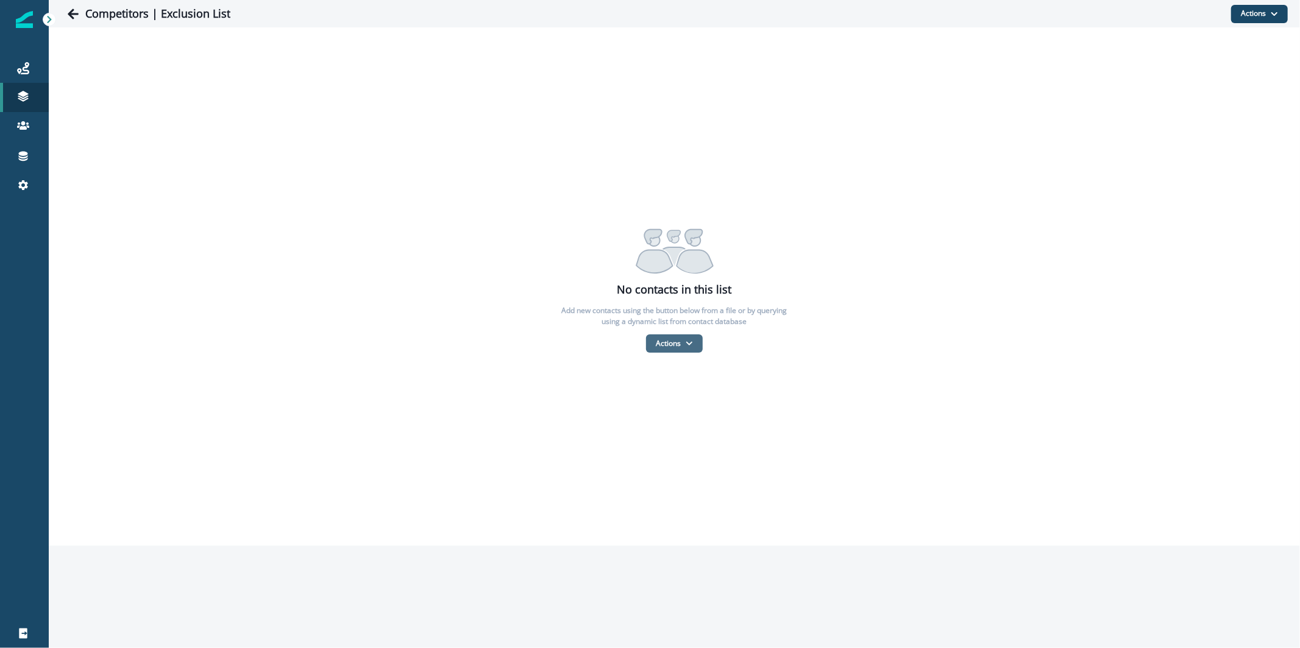
click at [689, 349] on button "Actions" at bounding box center [674, 344] width 57 height 18
click at [689, 416] on button "From a dynamic list" at bounding box center [700, 416] width 108 height 20
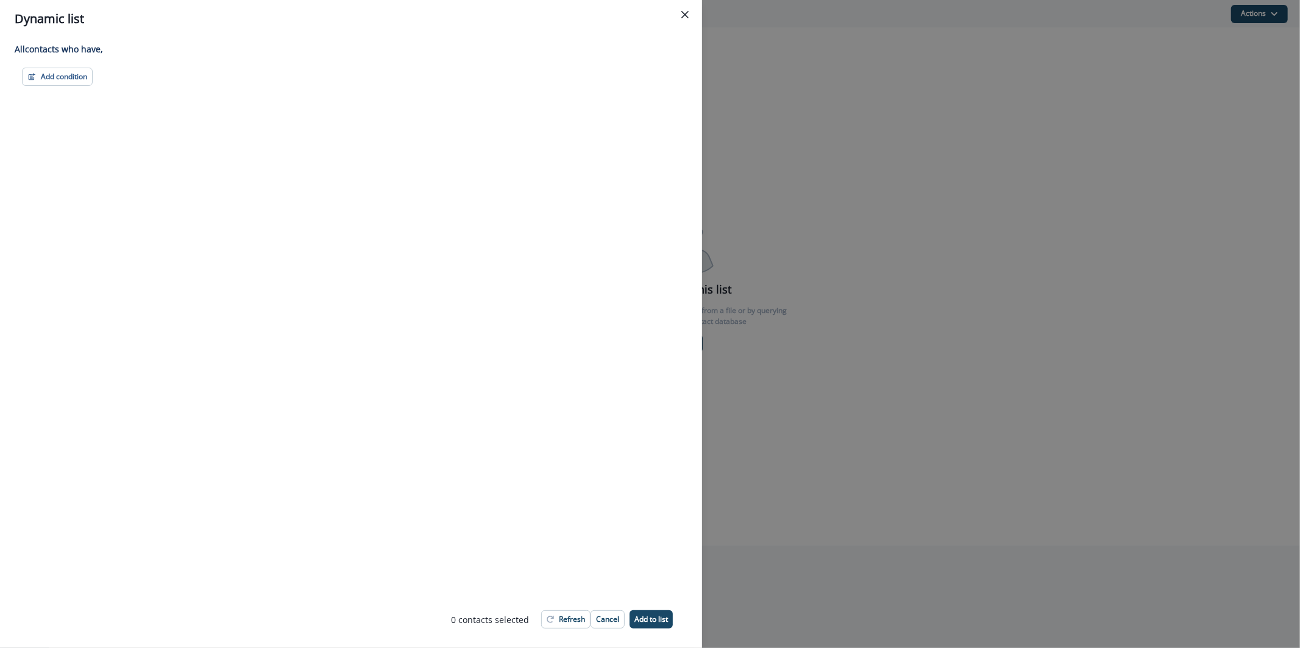
click at [19, 74] on div "Add condition Contact properties A person property Performed a product event Pe…" at bounding box center [351, 77] width 673 height 18
click at [51, 76] on button "Add condition" at bounding box center [57, 77] width 71 height 18
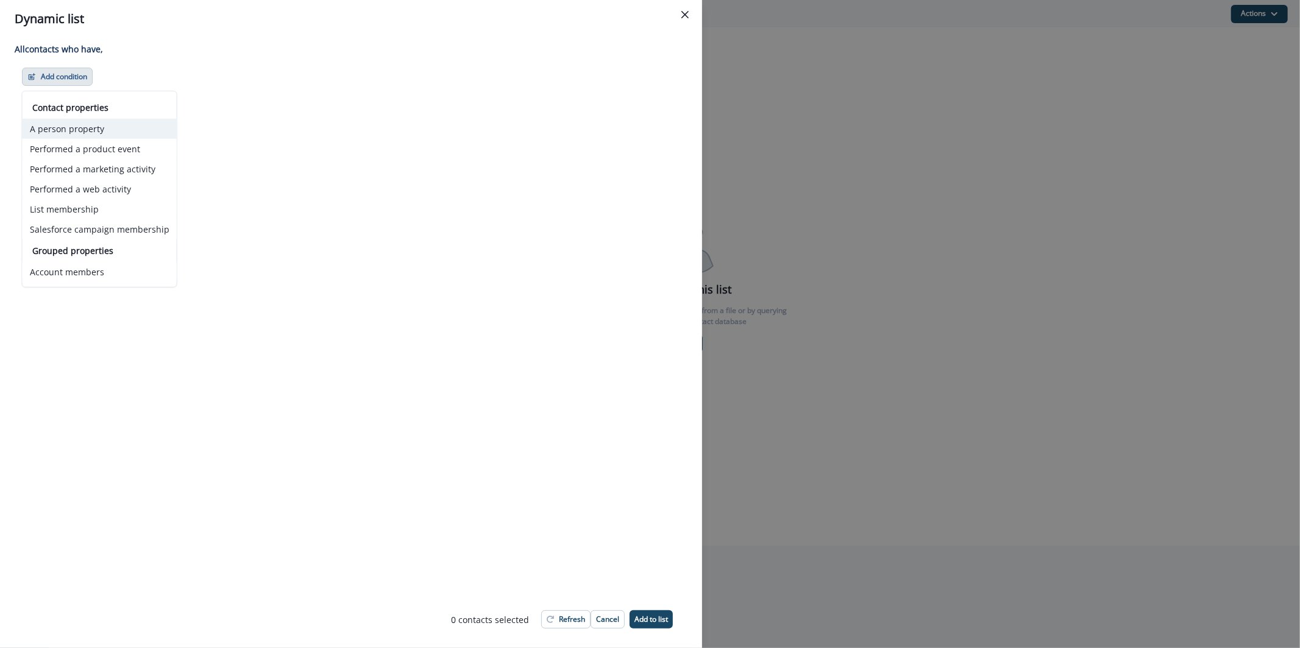
click at [102, 135] on button "A person property" at bounding box center [100, 129] width 154 height 20
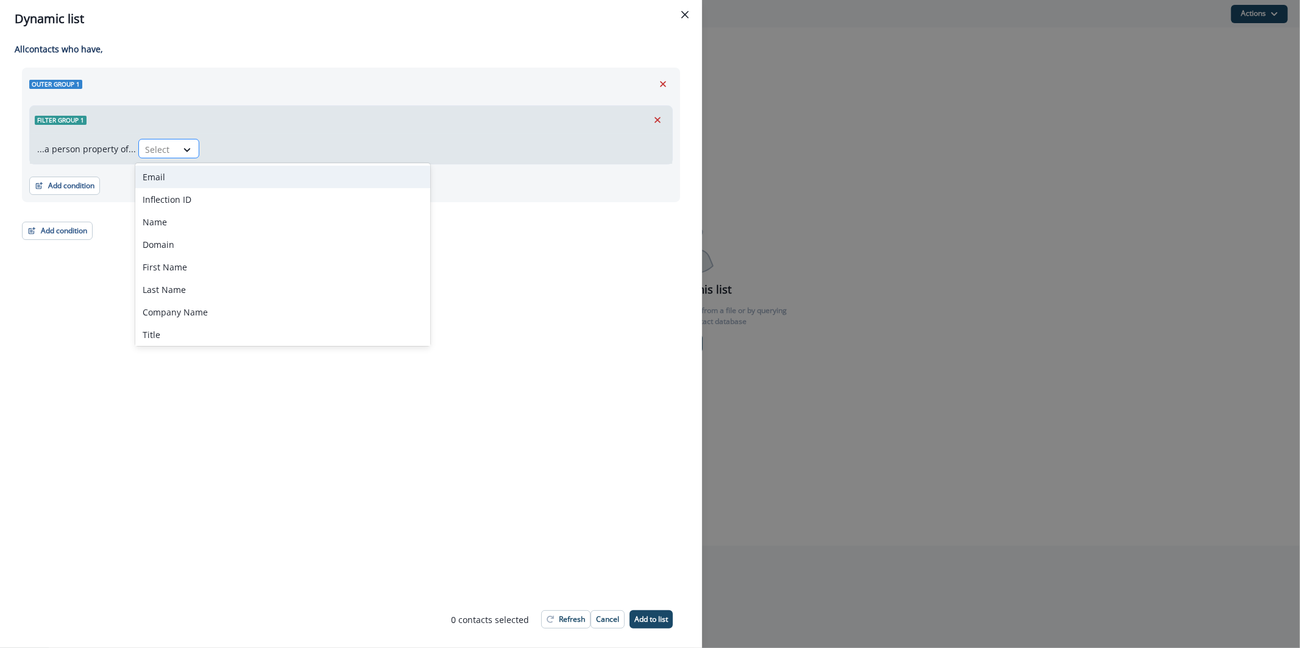
click at [195, 150] on div "Select" at bounding box center [168, 148] width 61 height 19
click at [188, 174] on div "Email" at bounding box center [282, 177] width 295 height 23
click at [243, 141] on div at bounding box center [254, 150] width 22 height 20
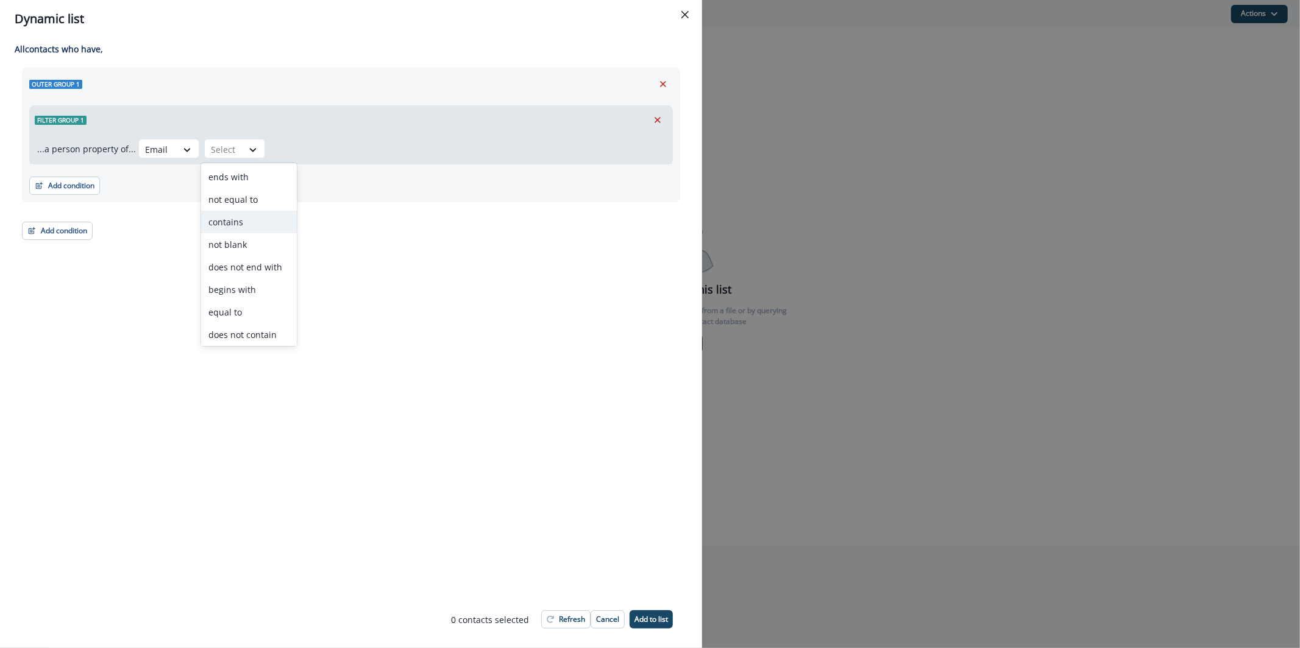
click at [246, 224] on div "contains" at bounding box center [249, 222] width 96 height 23
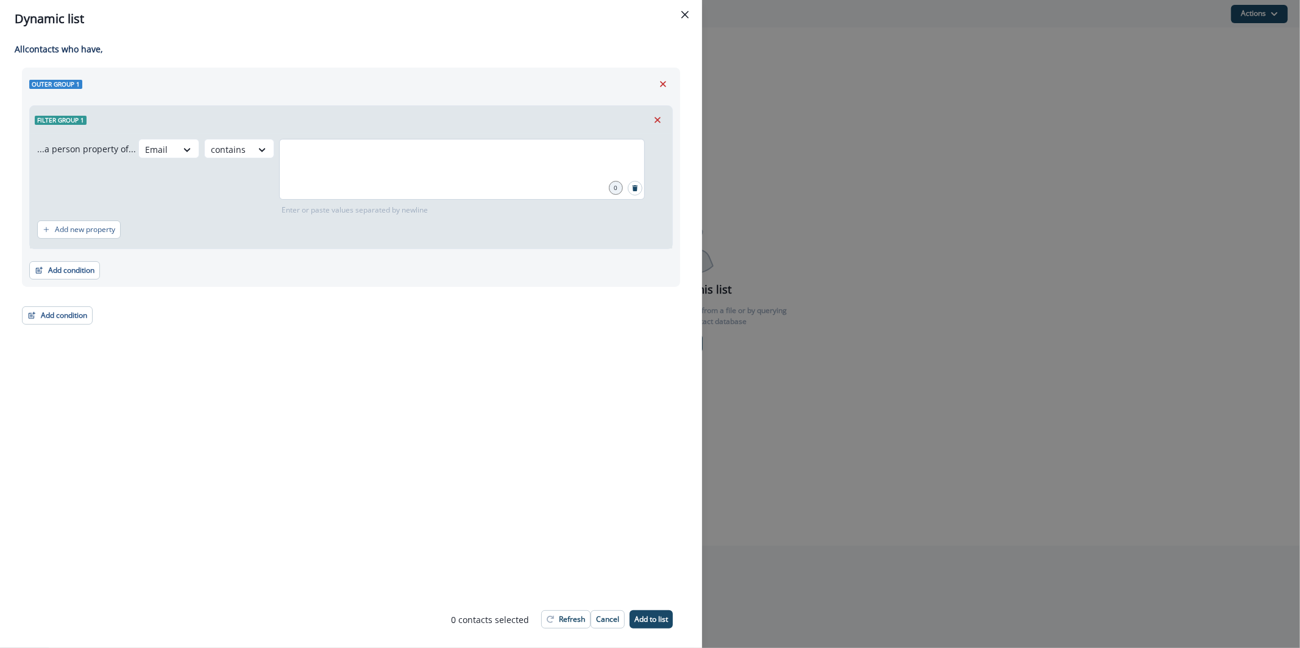
click at [329, 141] on div at bounding box center [462, 169] width 366 height 61
type input "********"
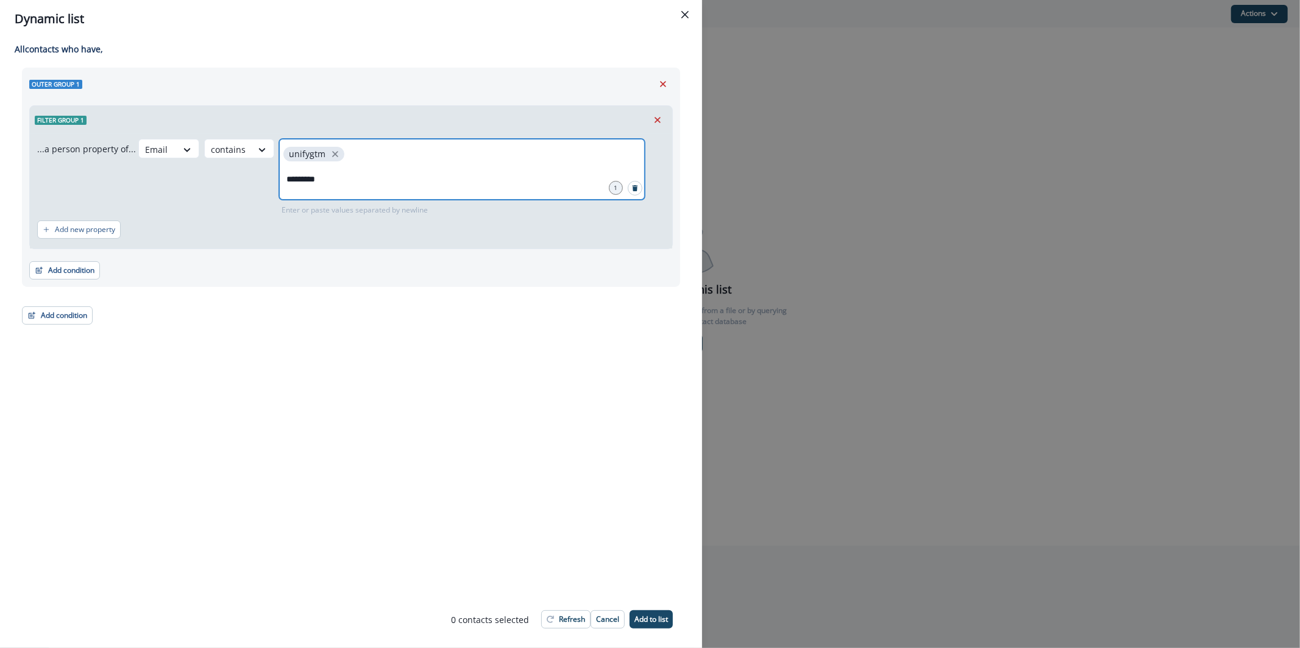
type input "**********"
type input "*****"
type input "******"
click at [657, 631] on footer "0 contact s selected Refresh Cancel Add to list" at bounding box center [561, 620] width 251 height 38
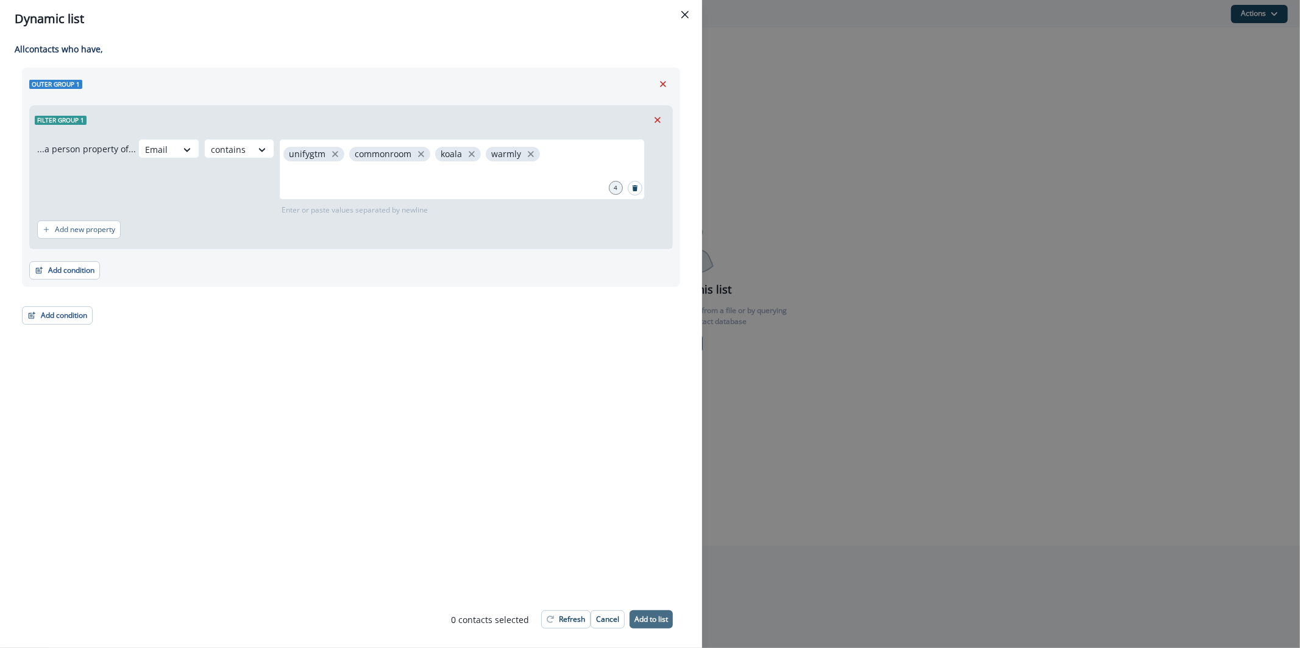
click at [657, 624] on button "Add to list" at bounding box center [650, 620] width 43 height 18
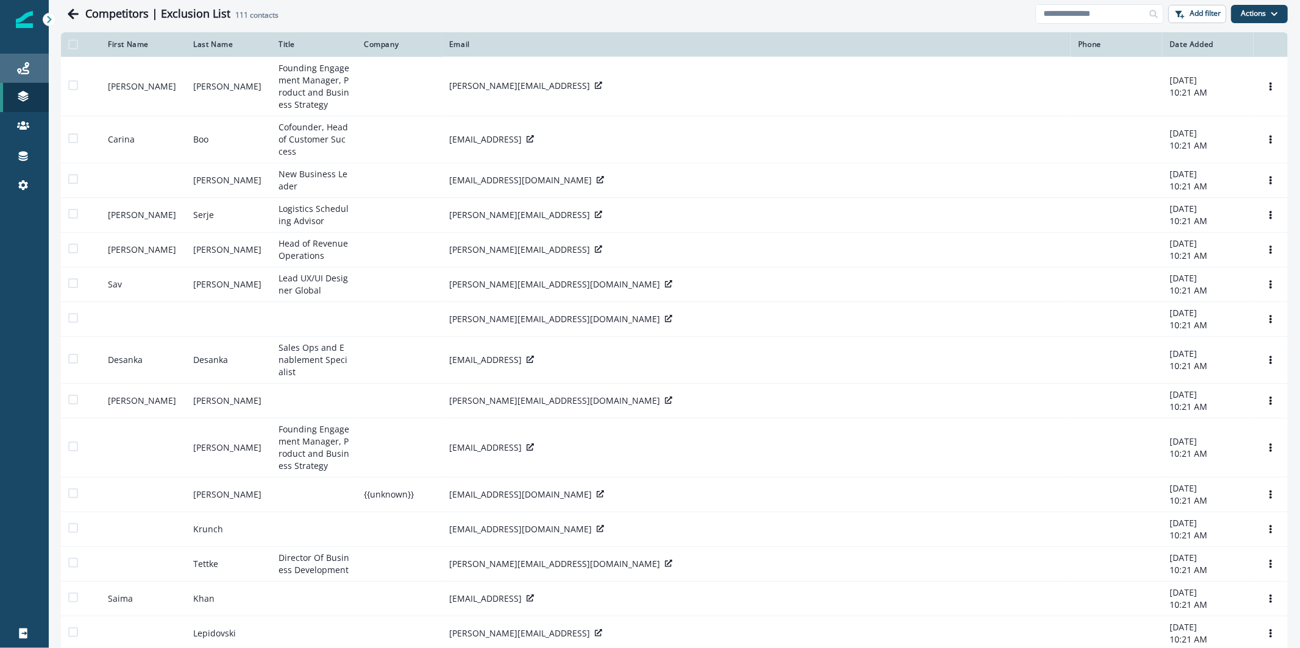
click at [23, 59] on link "Journeys" at bounding box center [24, 68] width 49 height 29
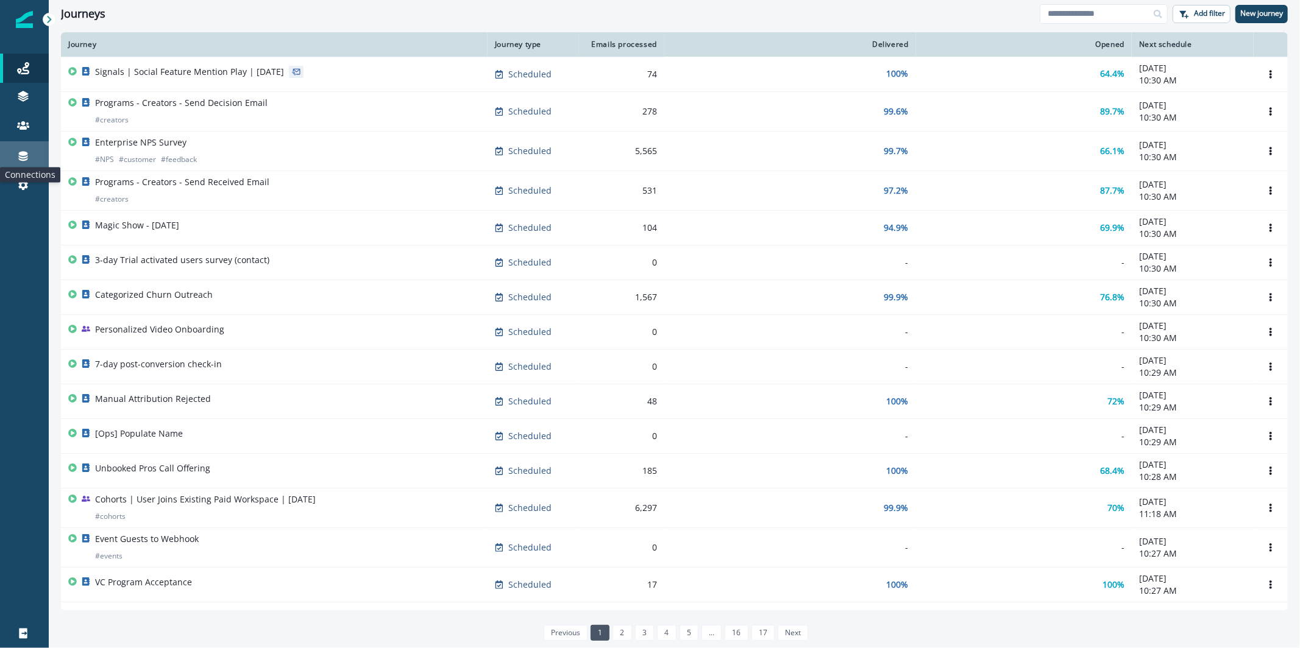
click at [21, 152] on icon at bounding box center [23, 157] width 9 height 10
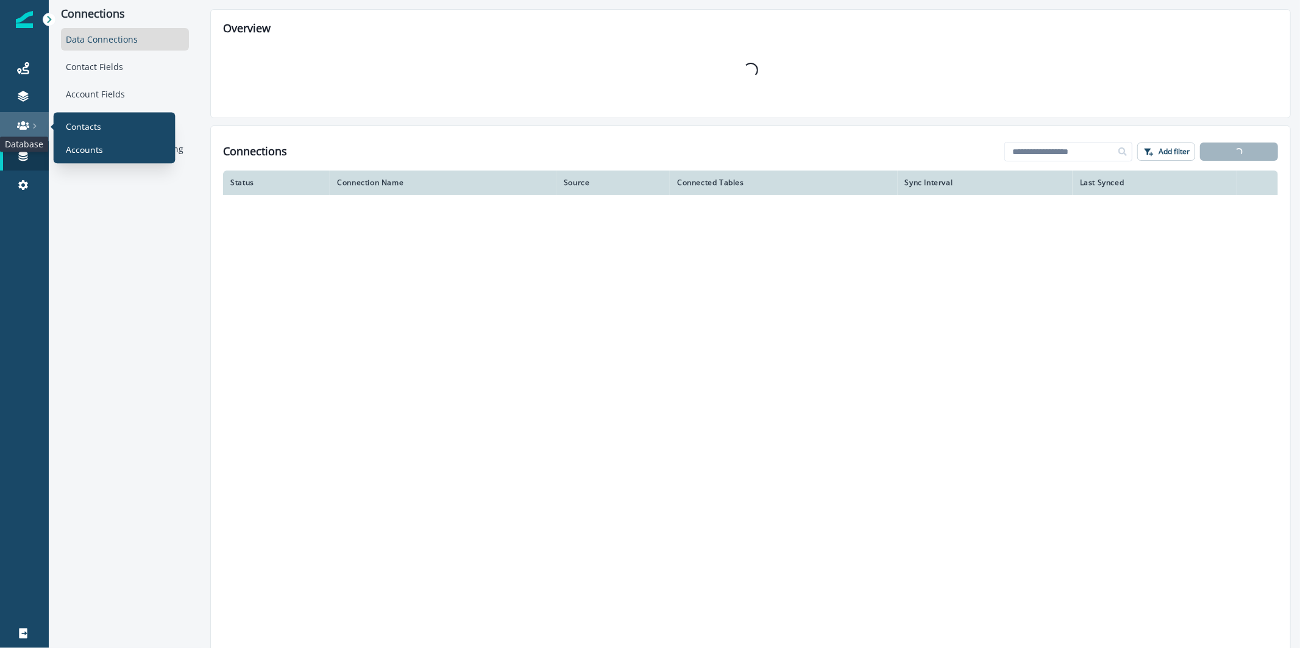
click at [19, 129] on icon at bounding box center [23, 125] width 12 height 12
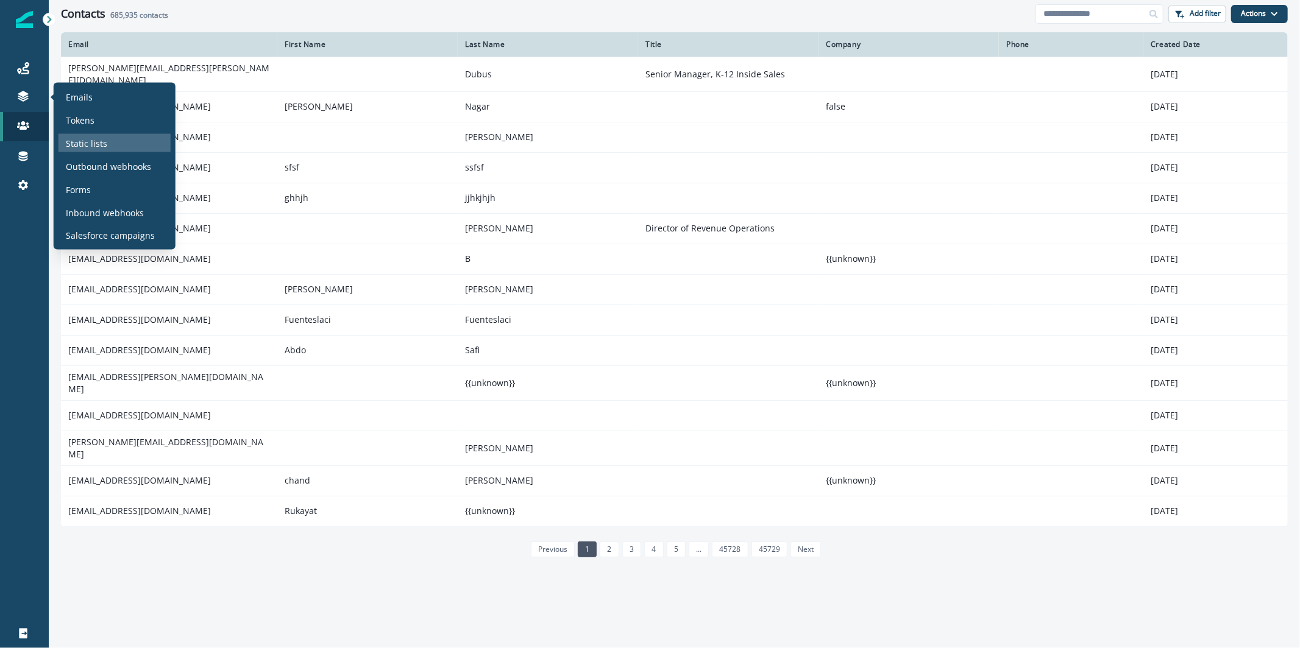
click at [103, 141] on p "Static lists" at bounding box center [86, 142] width 41 height 13
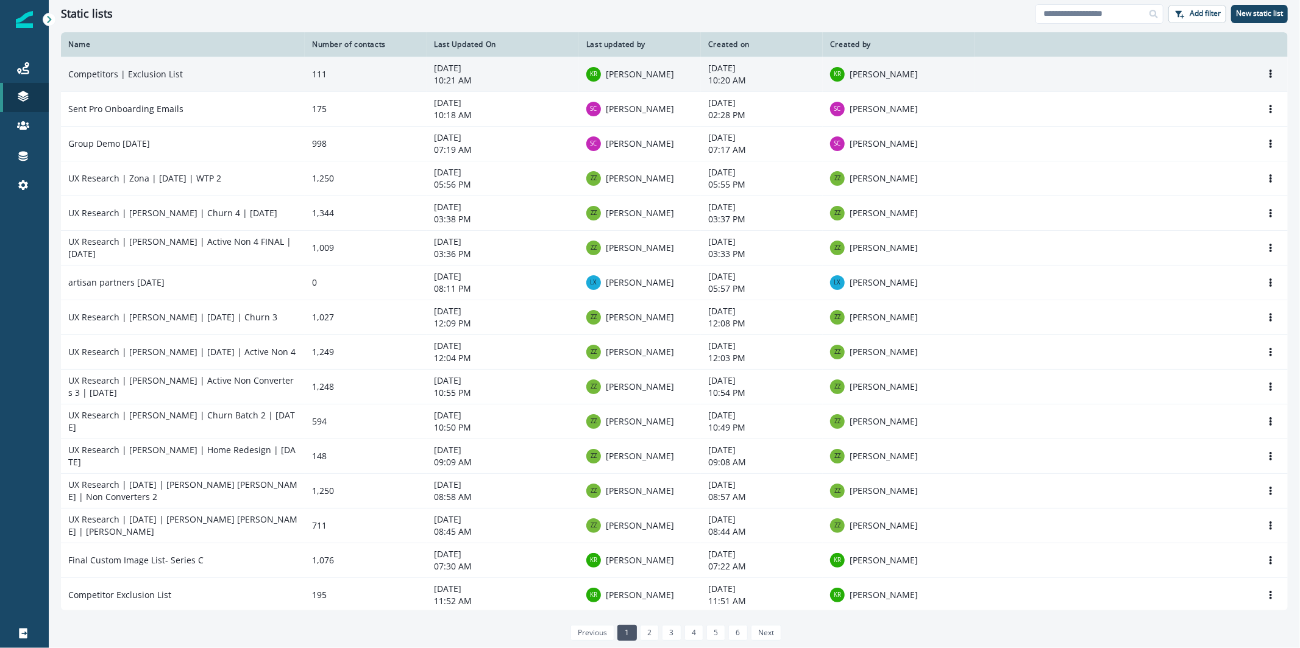
click at [537, 77] on p "10:21 AM" at bounding box center [503, 80] width 138 height 12
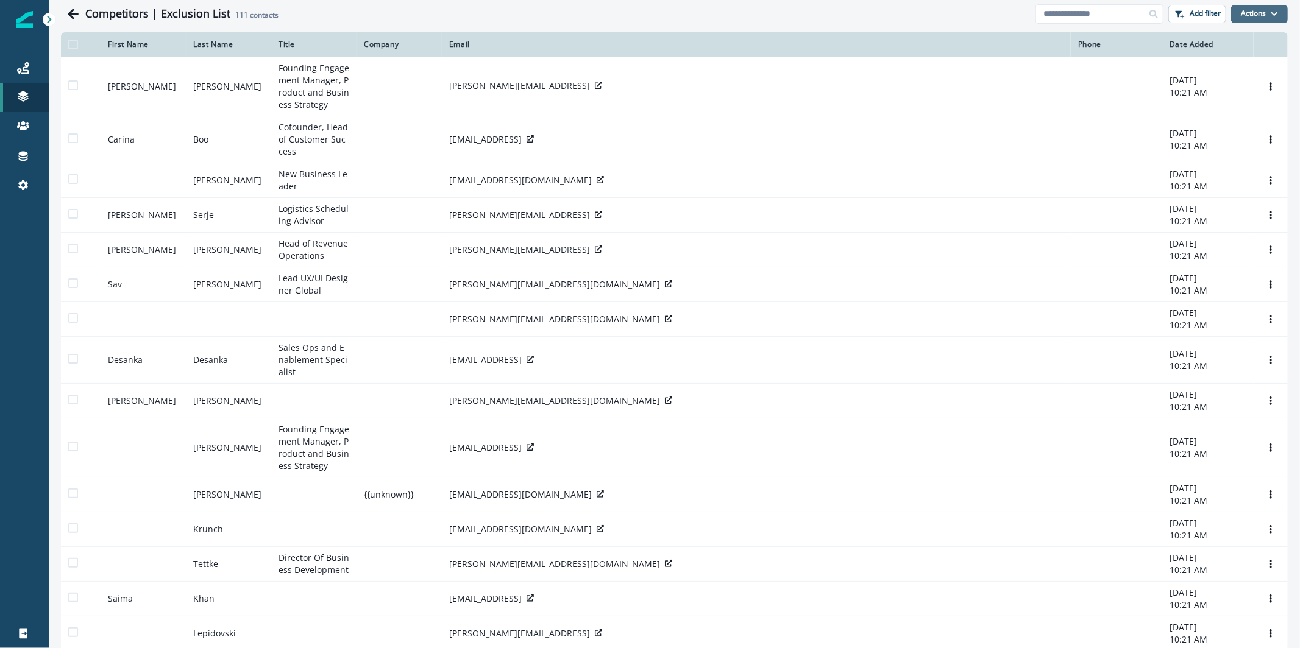
click at [1254, 12] on button "Actions" at bounding box center [1259, 14] width 57 height 18
click at [927, 11] on div "Competitors | Exclusion List 111 contacts" at bounding box center [560, 13] width 950 height 13
click at [1265, 21] on button "Actions" at bounding box center [1259, 14] width 57 height 18
click at [1240, 83] on button "From a dynamic list" at bounding box center [1222, 86] width 108 height 20
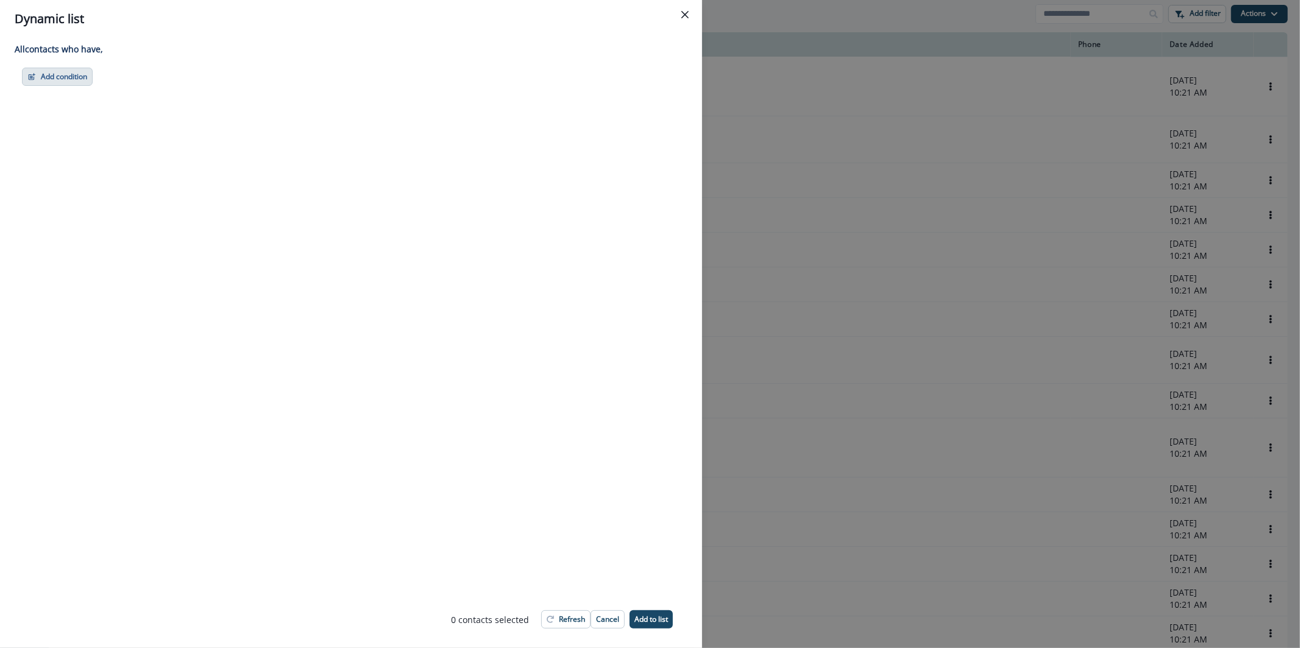
click at [68, 85] on button "Add condition" at bounding box center [57, 77] width 71 height 18
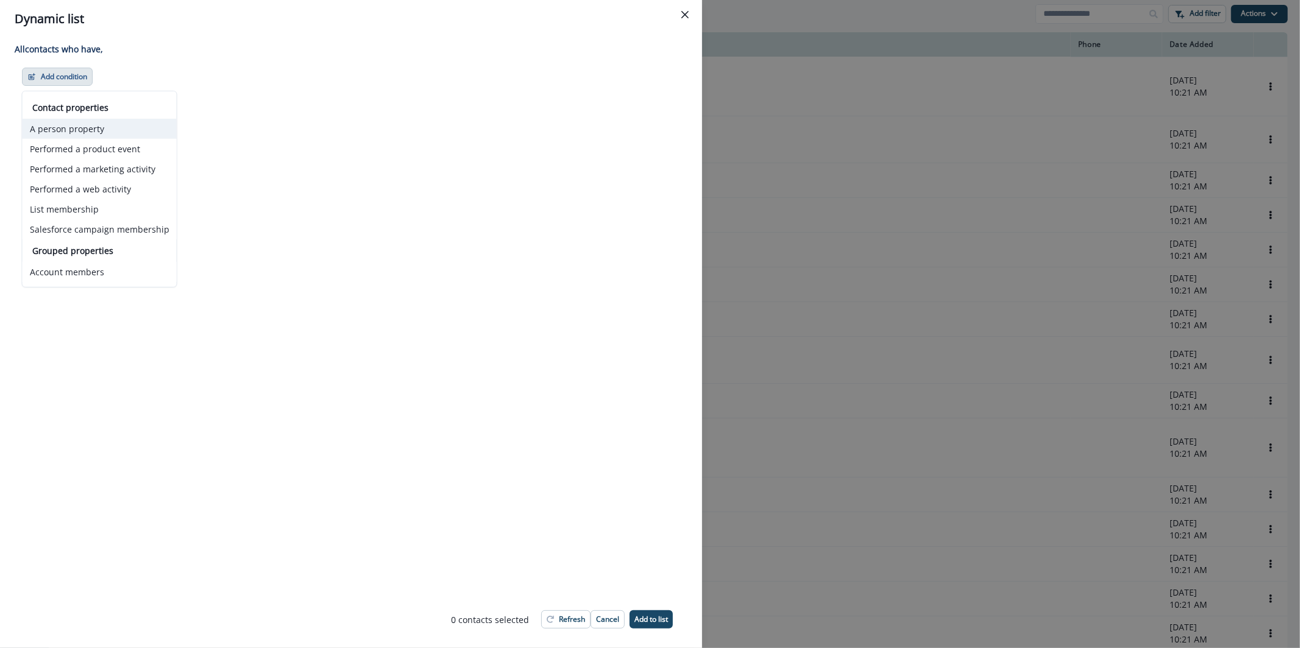
click at [125, 128] on button "A person property" at bounding box center [100, 129] width 154 height 20
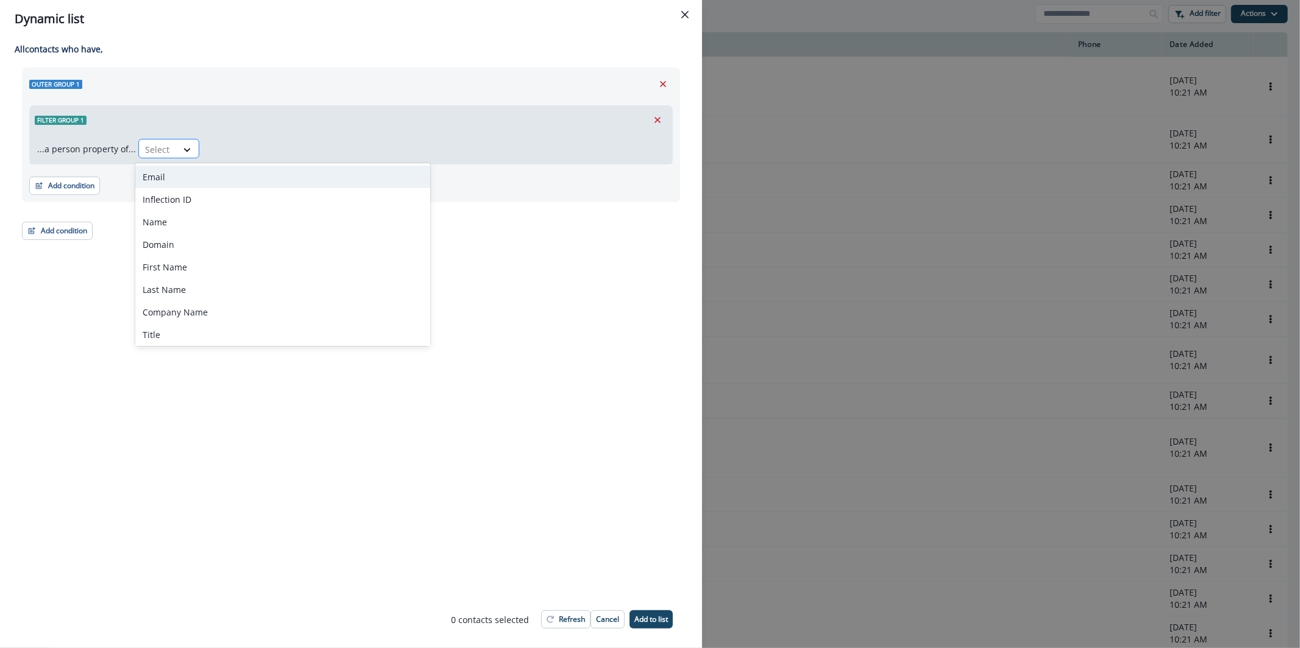
click at [177, 140] on div at bounding box center [188, 150] width 22 height 20
click at [188, 173] on div "Email" at bounding box center [282, 177] width 295 height 23
click at [220, 151] on div at bounding box center [224, 149] width 26 height 15
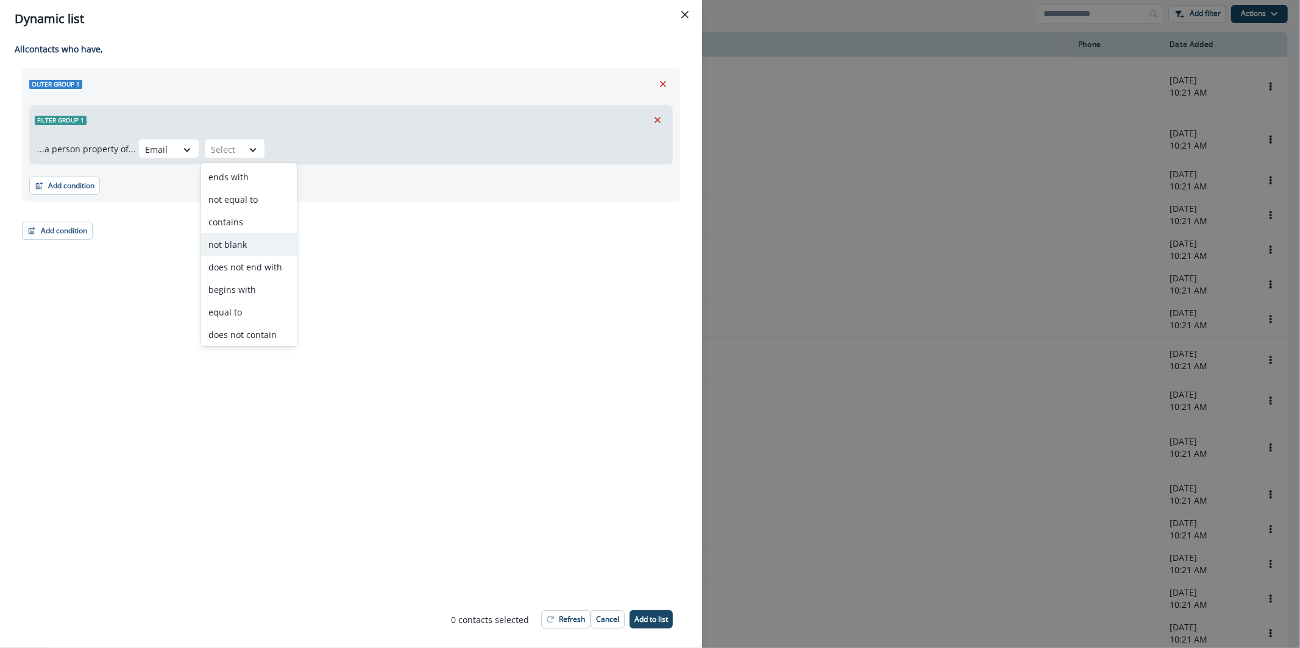
click at [250, 233] on div "not blank" at bounding box center [249, 244] width 96 height 23
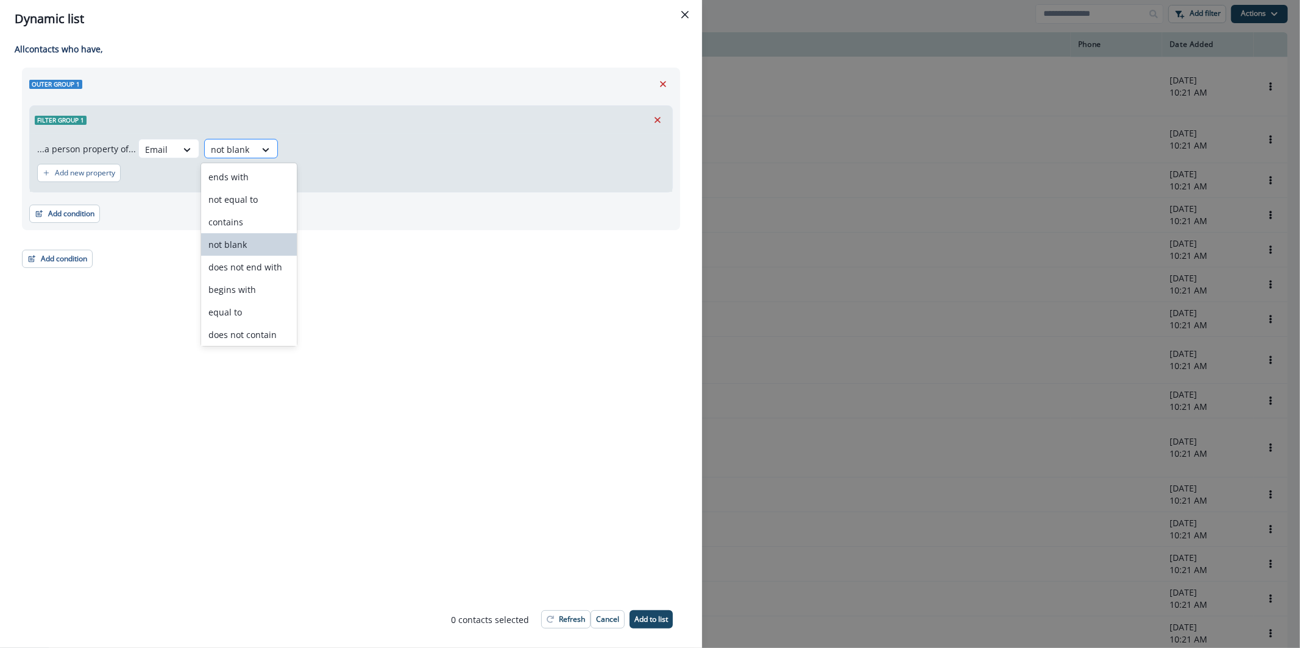
click at [258, 156] on div at bounding box center [266, 150] width 22 height 20
click at [260, 219] on div "contains" at bounding box center [249, 222] width 96 height 23
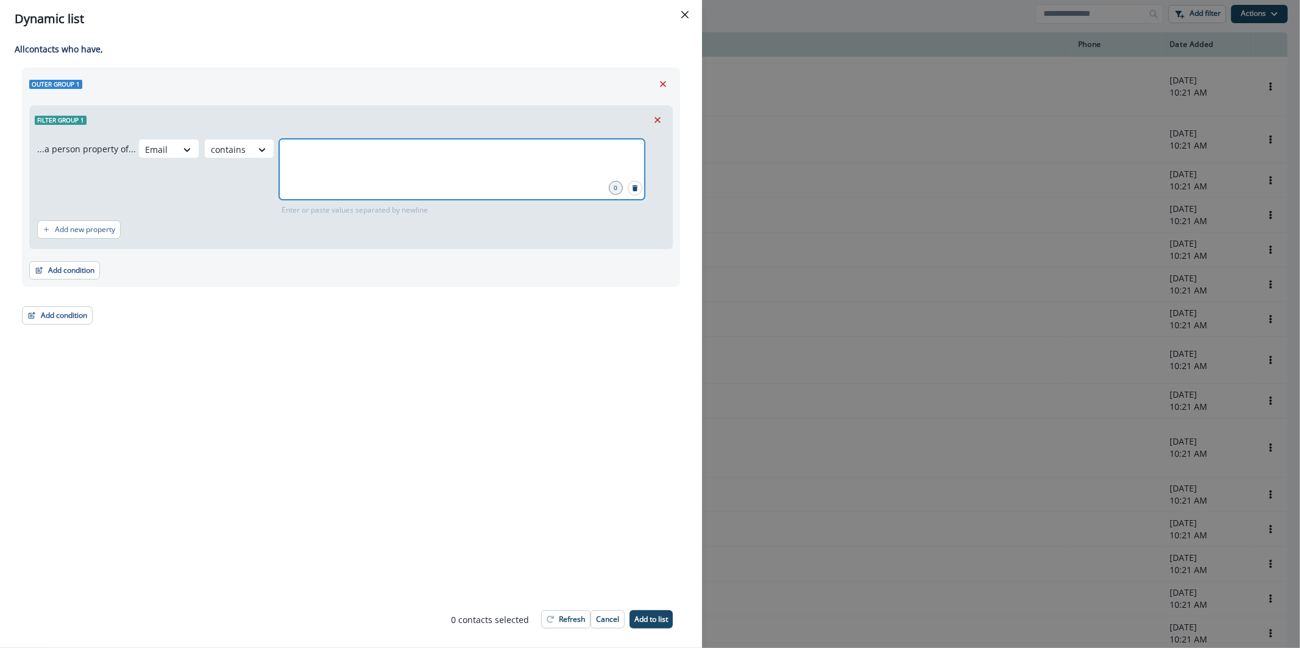
click at [312, 165] on input "text" at bounding box center [462, 154] width 362 height 24
type input "*****"
type input "*******"
type input "********"
type input "**********"
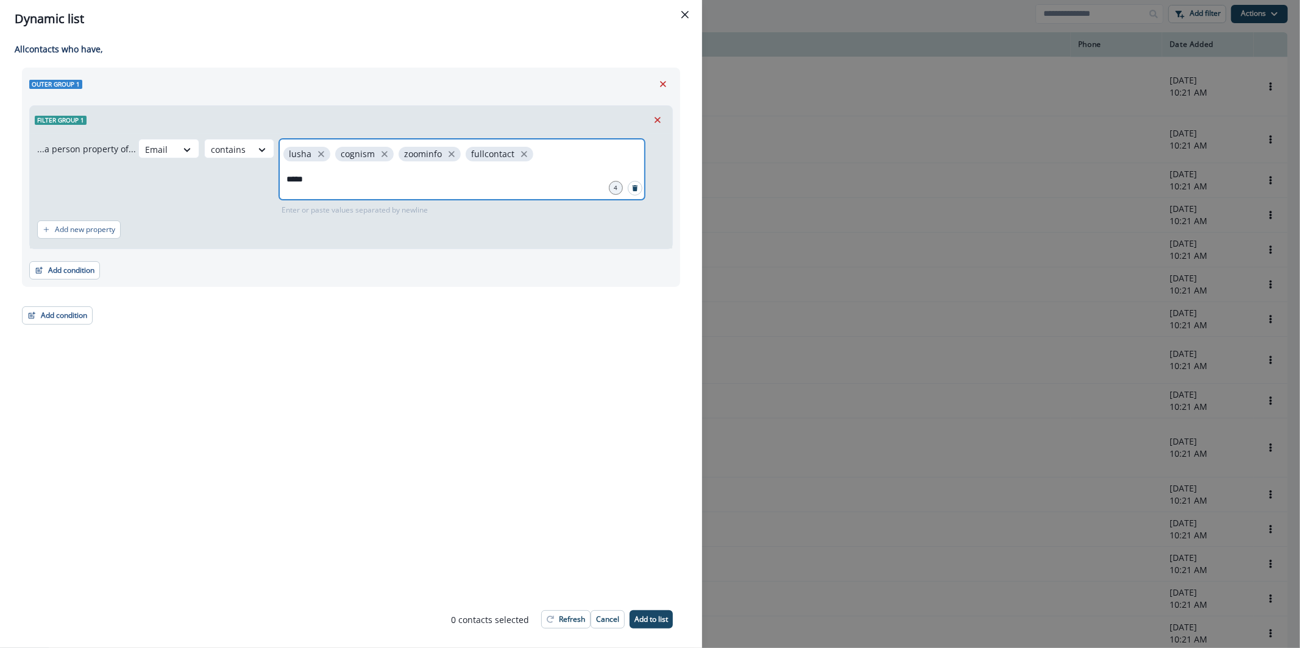
type input "******"
type input "**********"
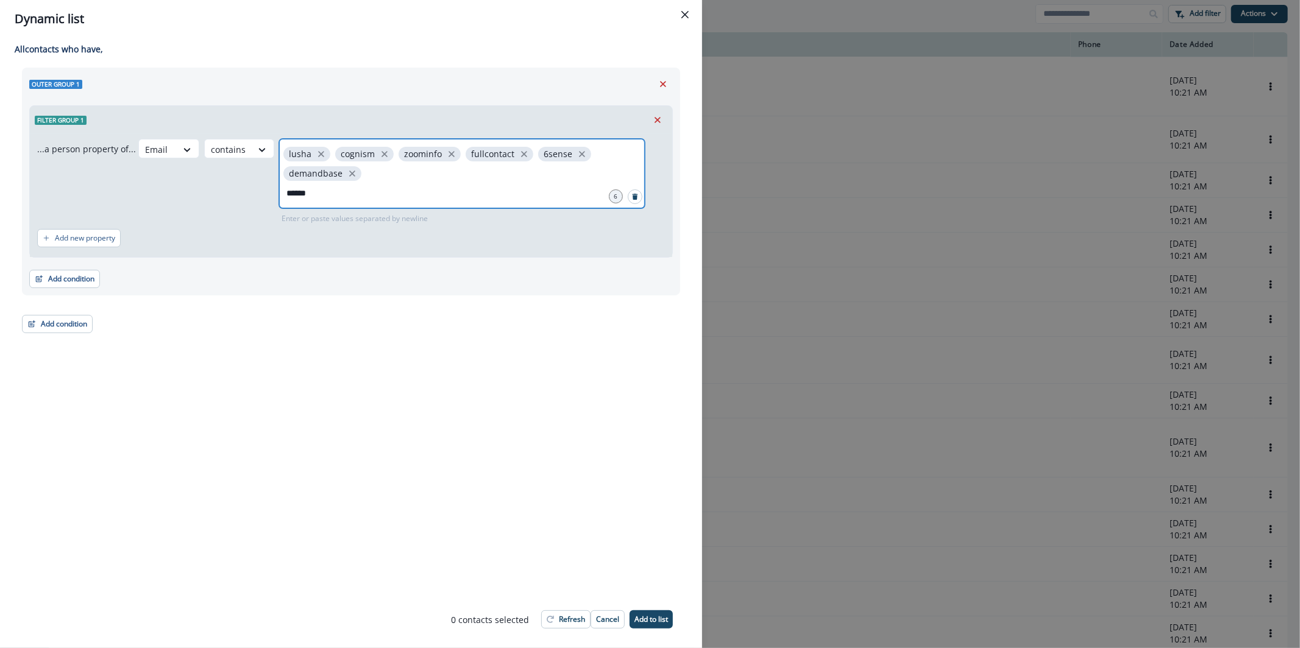
type input "*******"
type input "**********"
click at [314, 194] on input "**********" at bounding box center [462, 193] width 362 height 24
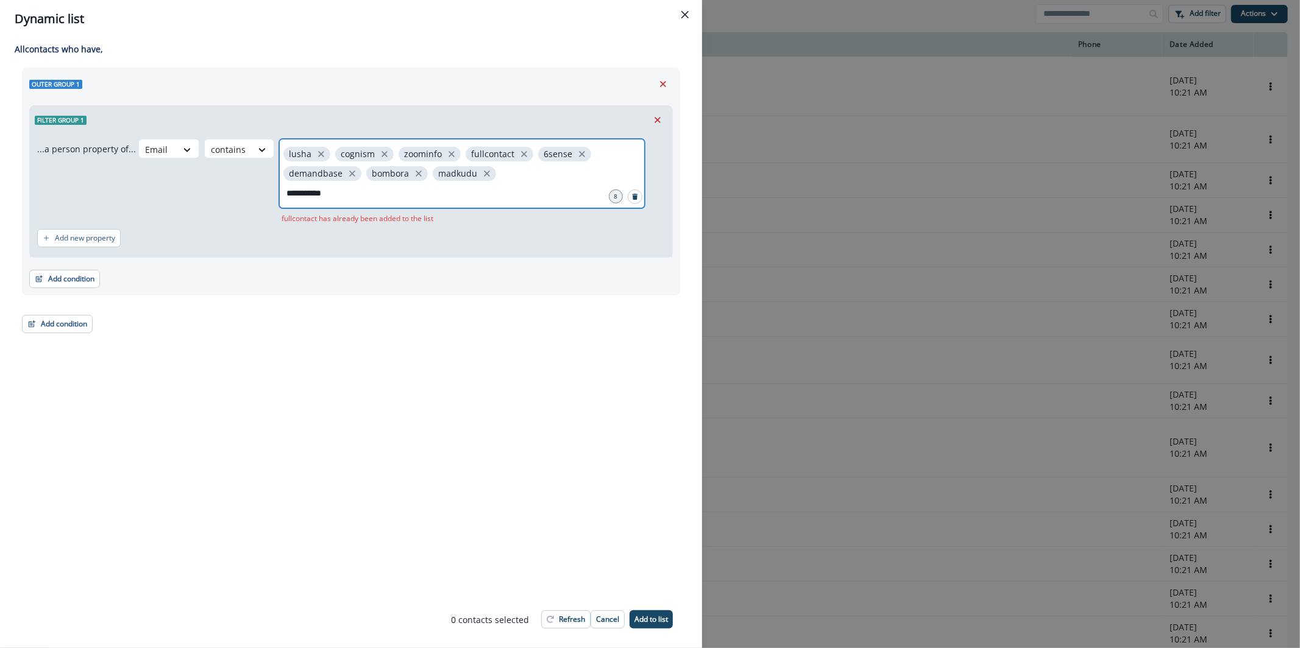
click at [314, 194] on input "**********" at bounding box center [462, 193] width 362 height 24
type input "******"
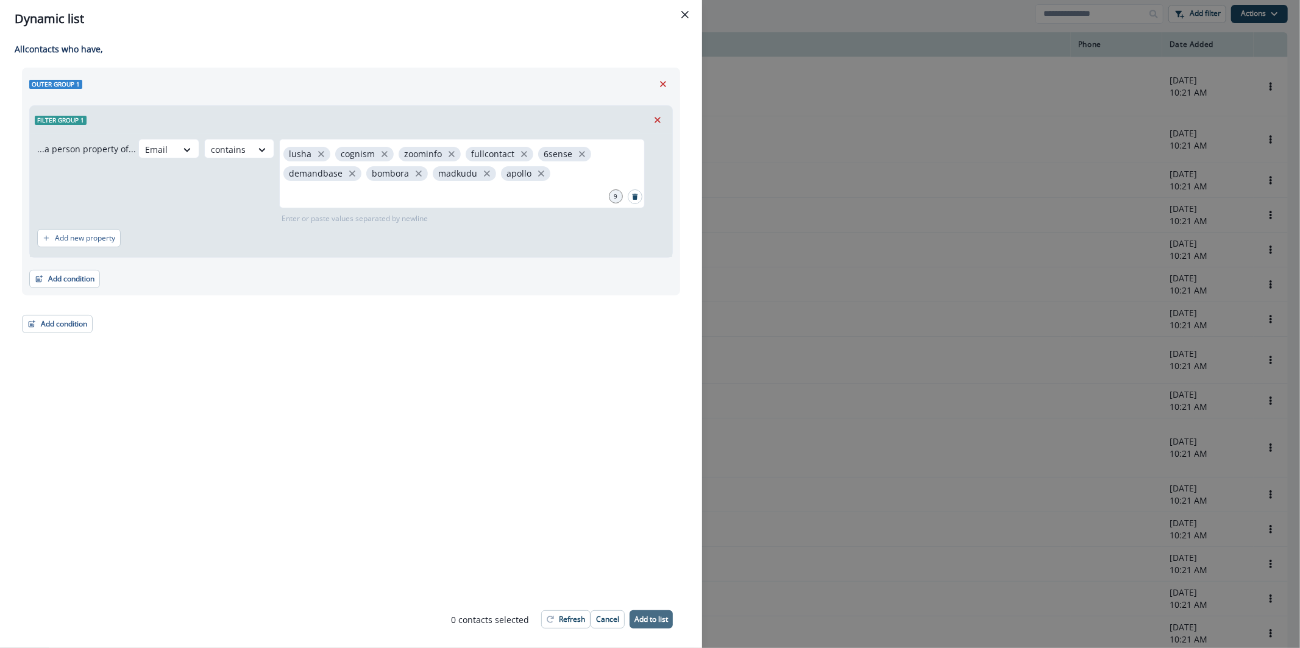
click at [654, 615] on p "Add to list" at bounding box center [651, 619] width 34 height 9
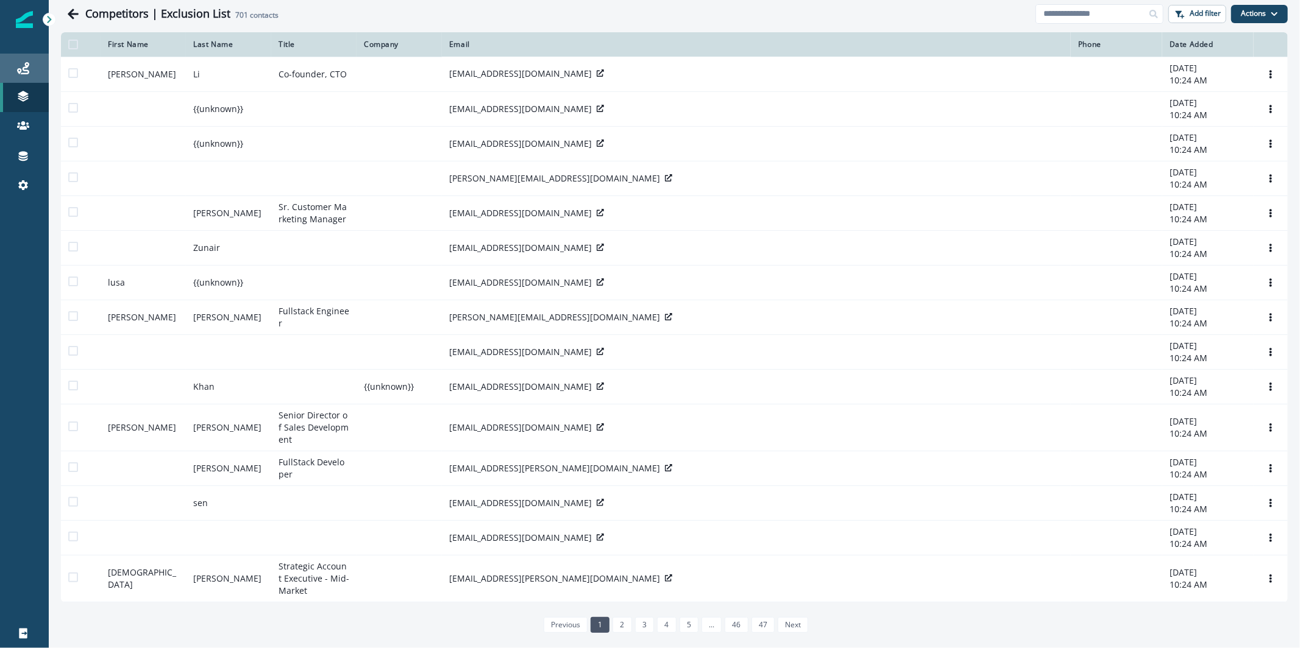
click at [32, 63] on div "Journeys" at bounding box center [24, 68] width 39 height 15
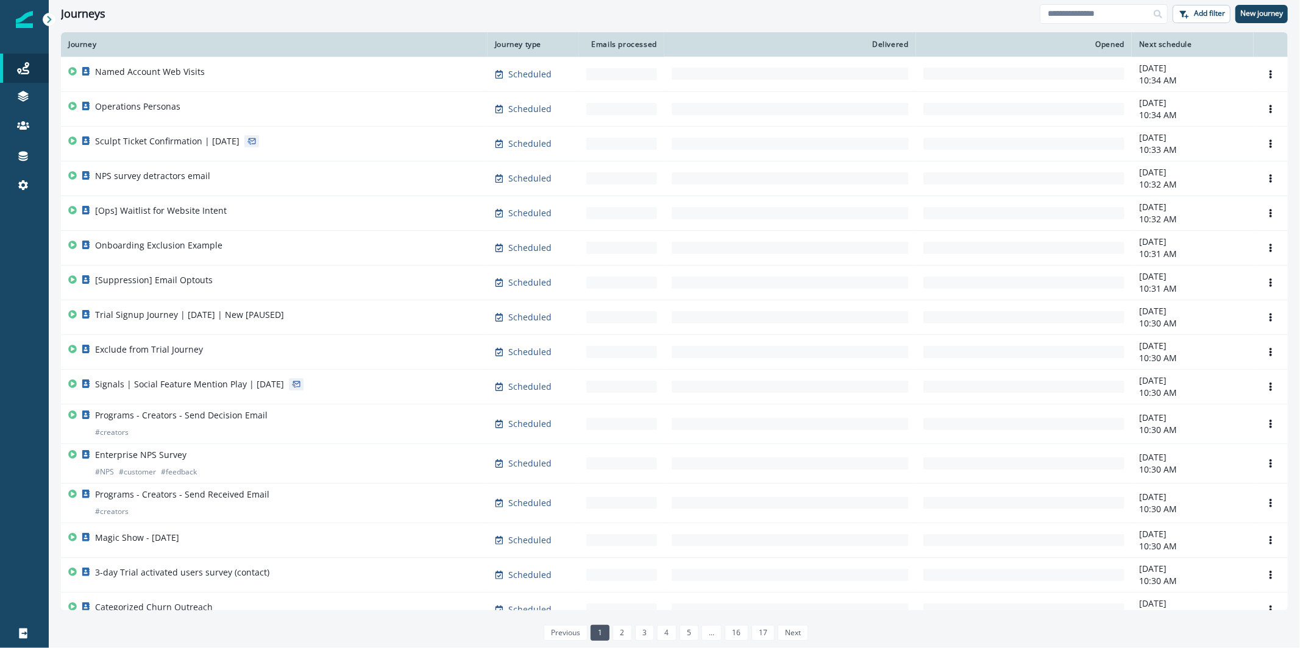
click at [1071, 24] on div "Journeys Add filter New journey" at bounding box center [674, 13] width 1251 height 27
click at [1071, 21] on input at bounding box center [1104, 13] width 128 height 19
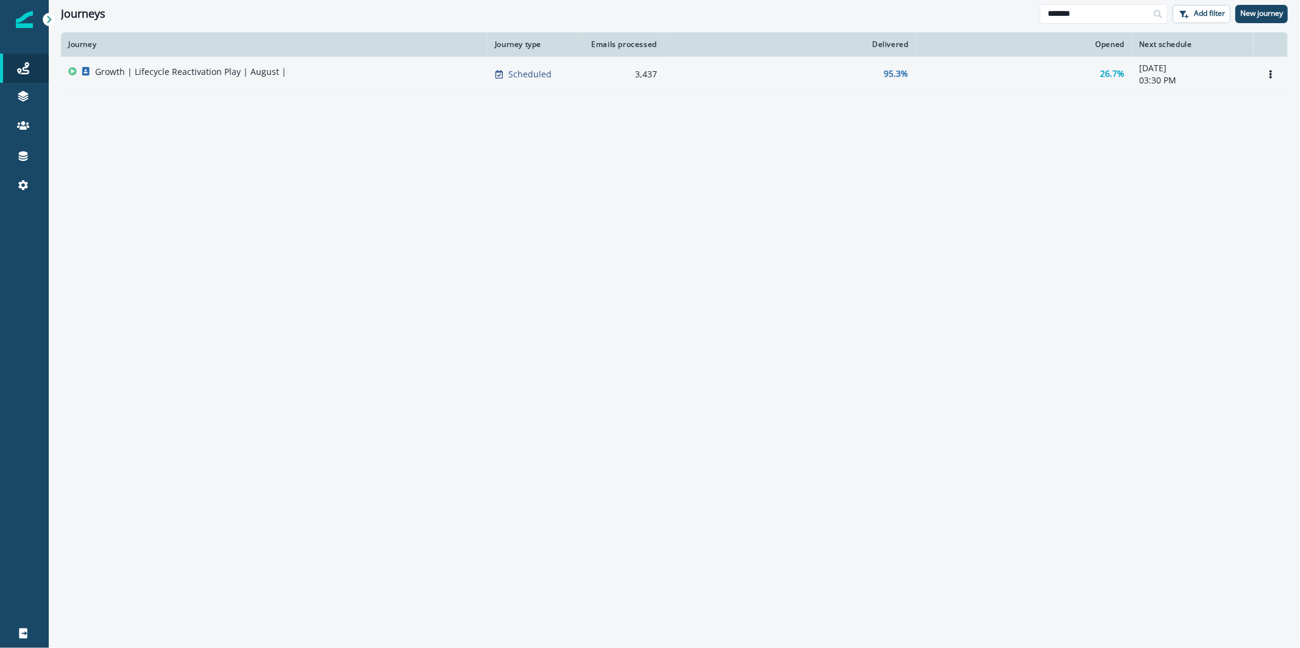
type input "*******"
click at [379, 66] on div "Growth | Lifecycle Reactivation Play | August |" at bounding box center [274, 74] width 412 height 17
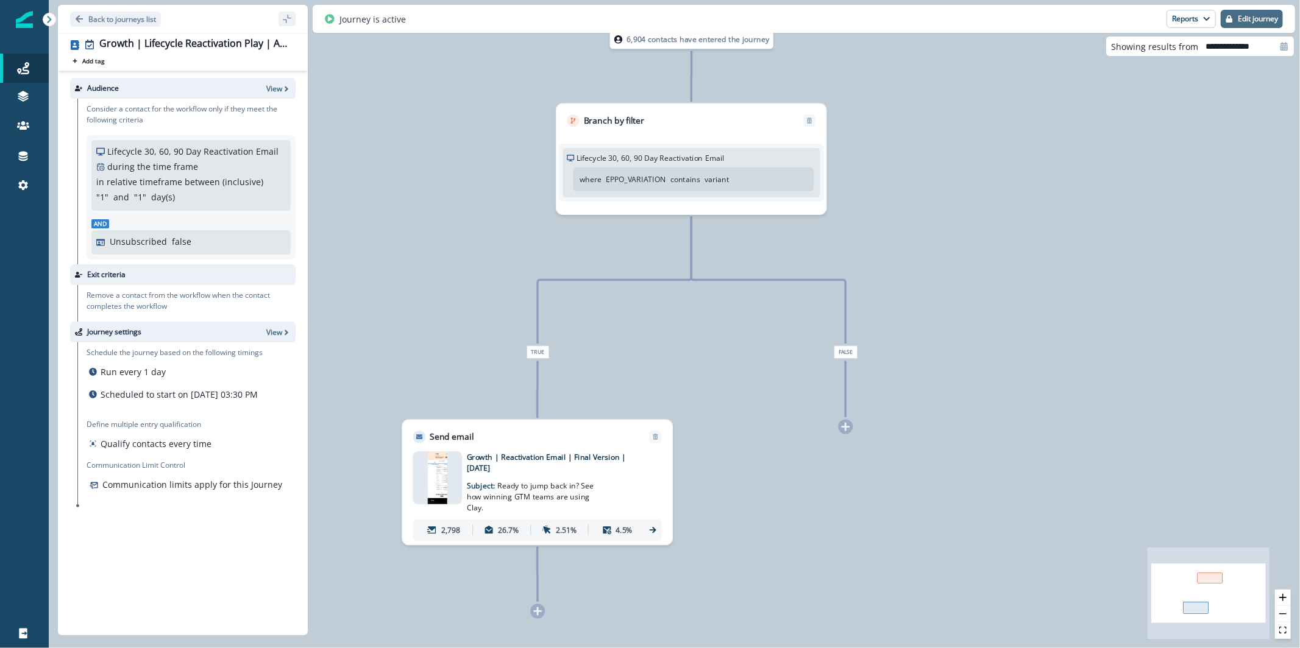
click at [1279, 12] on button "Edit journey" at bounding box center [1251, 19] width 62 height 18
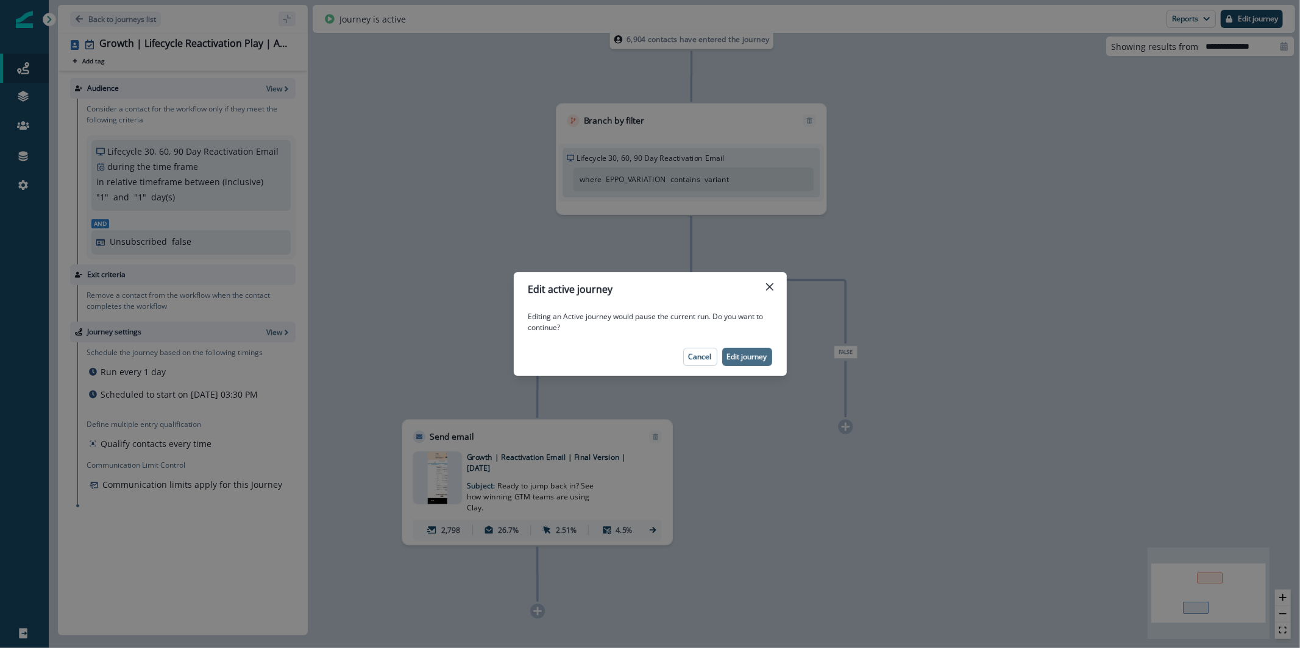
click at [756, 357] on p "Edit journey" at bounding box center [747, 357] width 40 height 9
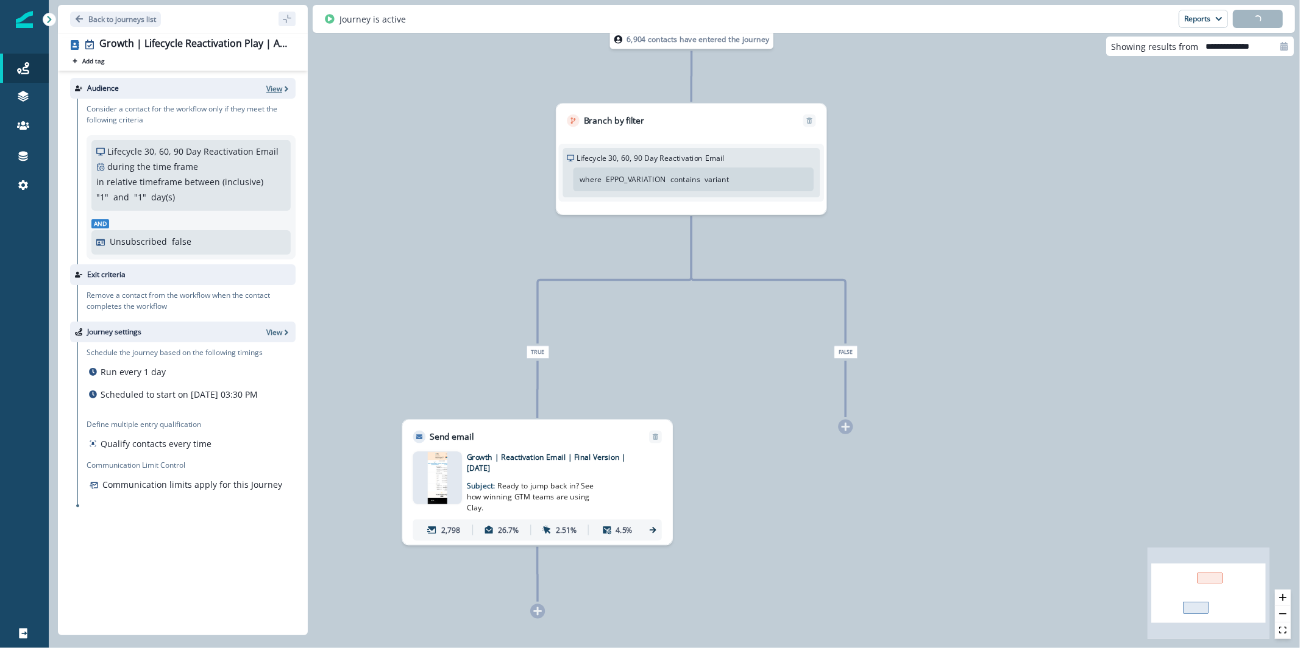
click at [272, 88] on p "View" at bounding box center [274, 88] width 16 height 10
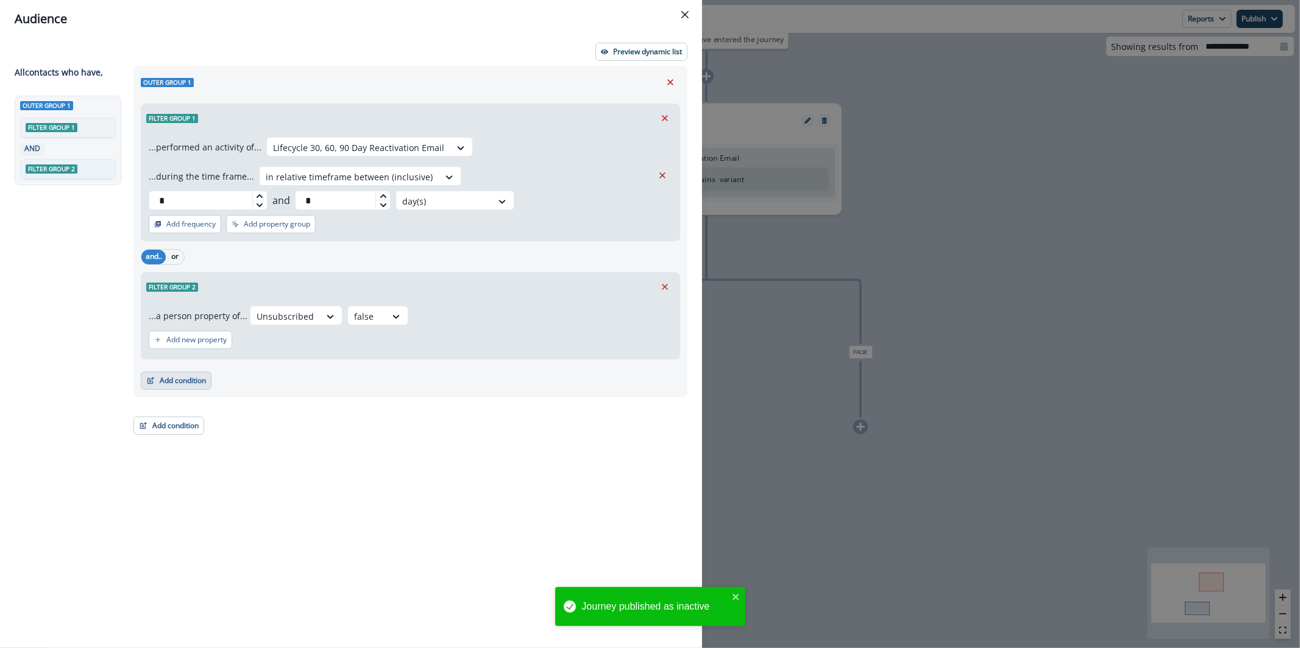
click at [187, 372] on button "Add condition" at bounding box center [176, 381] width 71 height 18
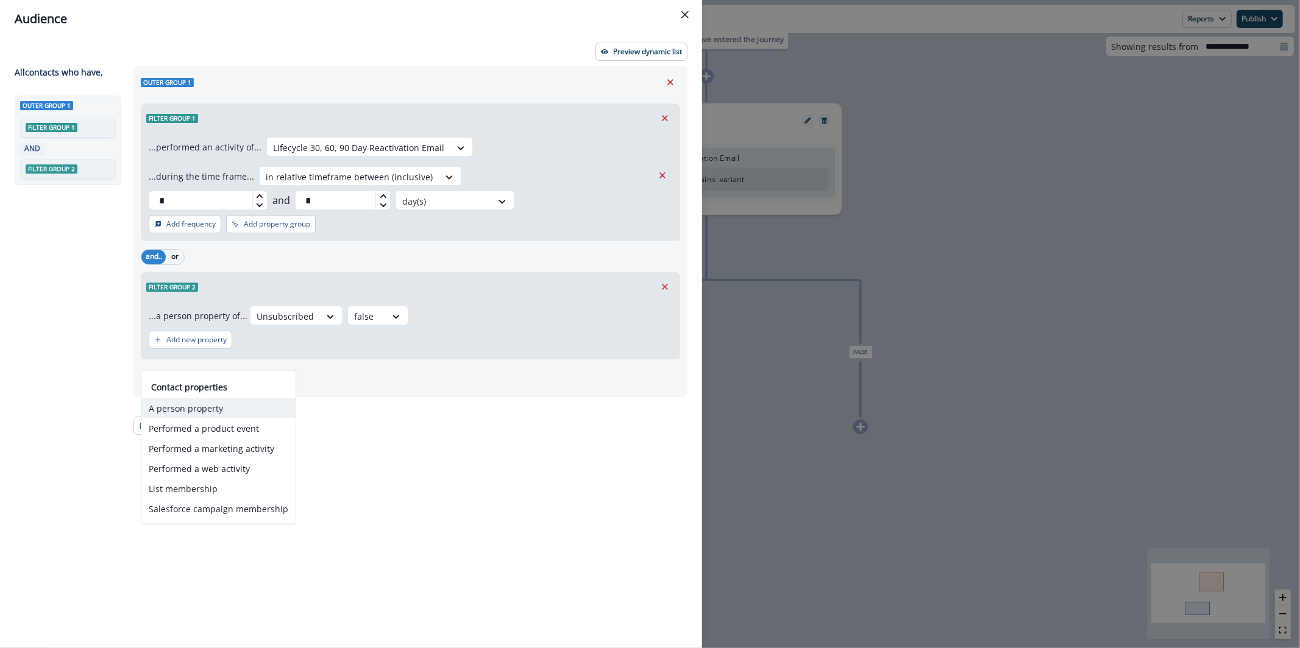
click at [202, 411] on button "A person property" at bounding box center [218, 408] width 154 height 20
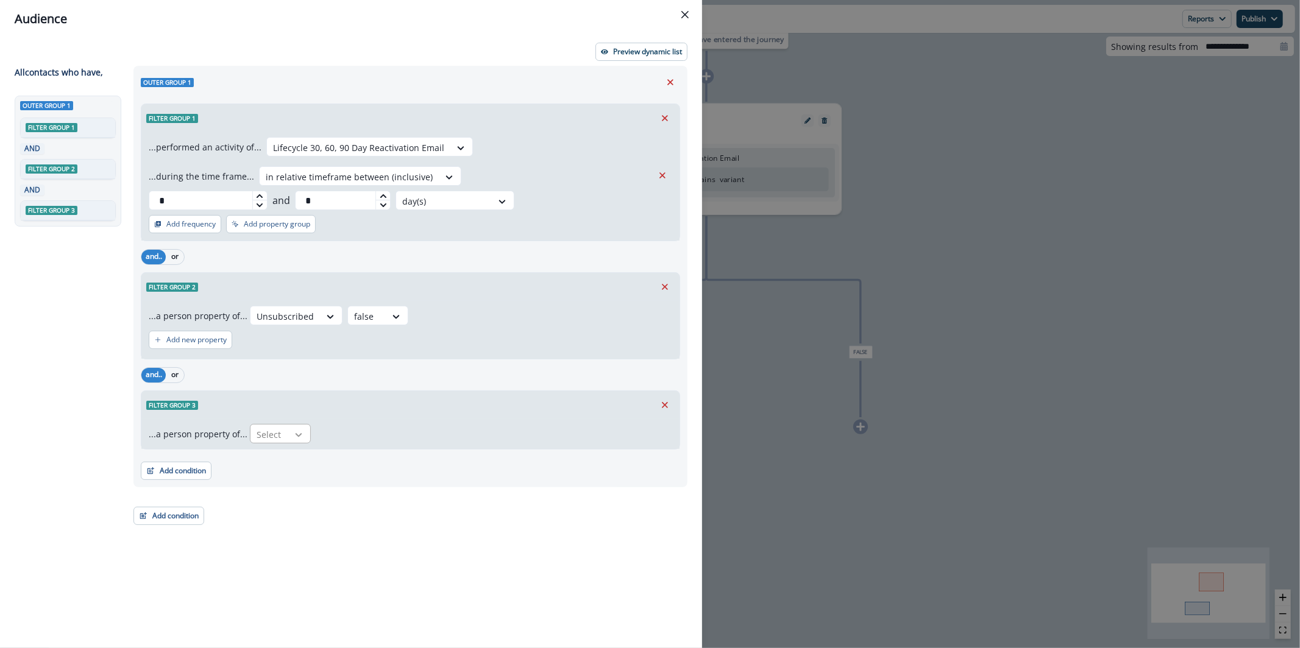
click at [288, 429] on div at bounding box center [298, 435] width 21 height 12
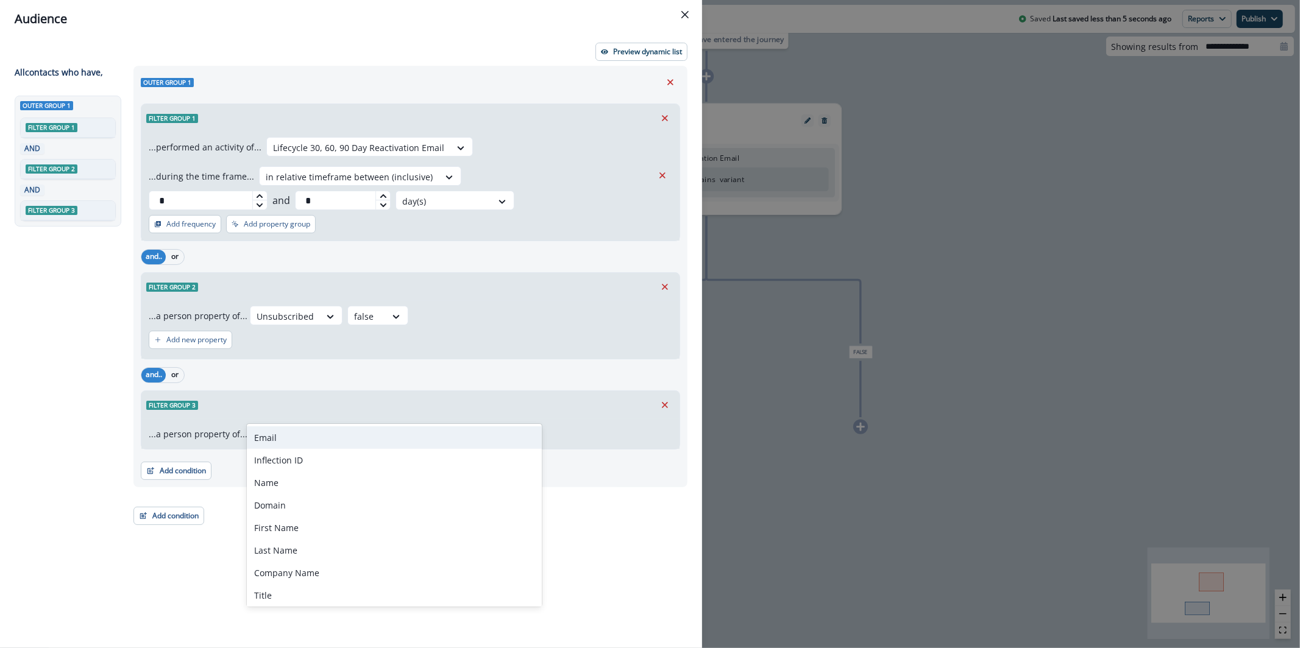
click at [285, 436] on div "Email" at bounding box center [394, 438] width 295 height 23
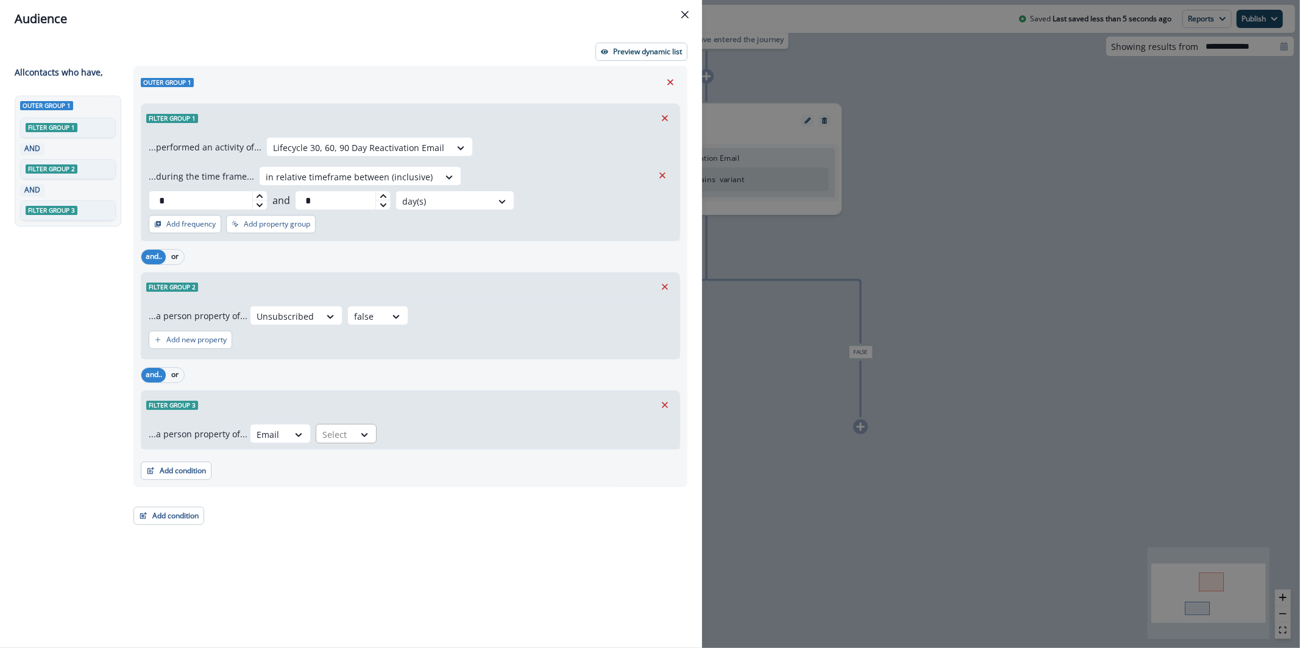
click at [329, 427] on div at bounding box center [335, 434] width 26 height 15
click at [346, 476] on div "contains" at bounding box center [361, 483] width 96 height 23
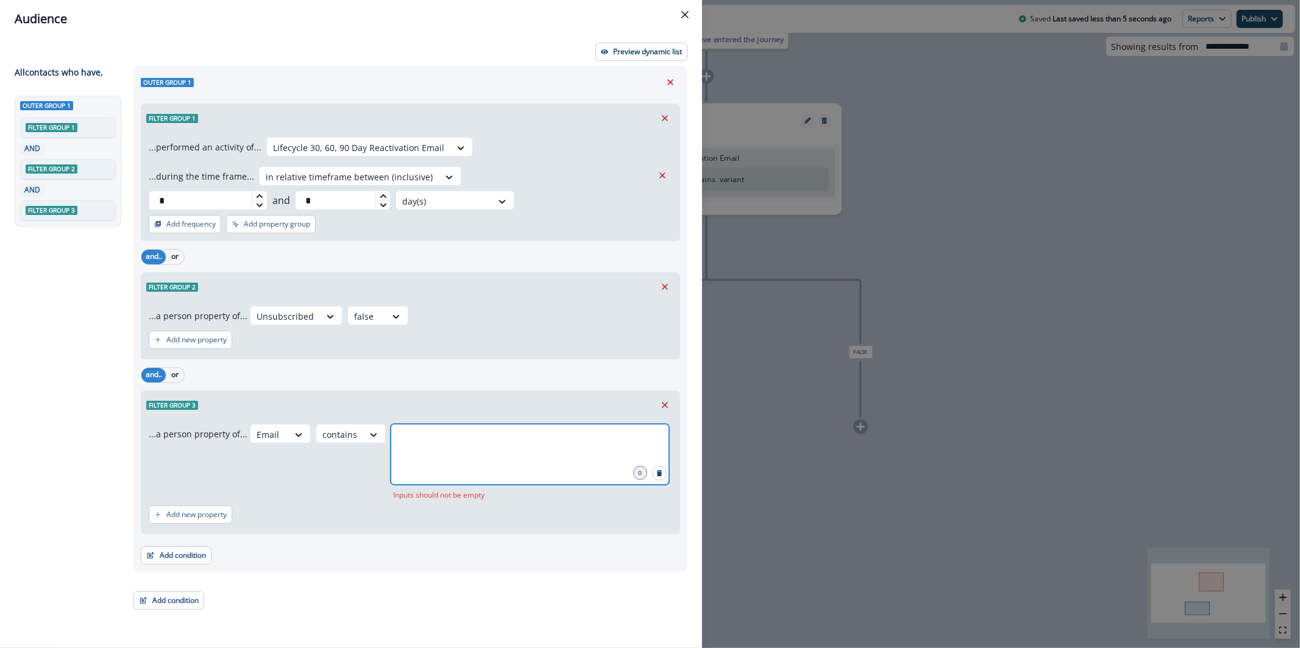
click at [396, 427] on input "text" at bounding box center [529, 439] width 275 height 24
click at [664, 400] on icon "Remove" at bounding box center [664, 405] width 11 height 11
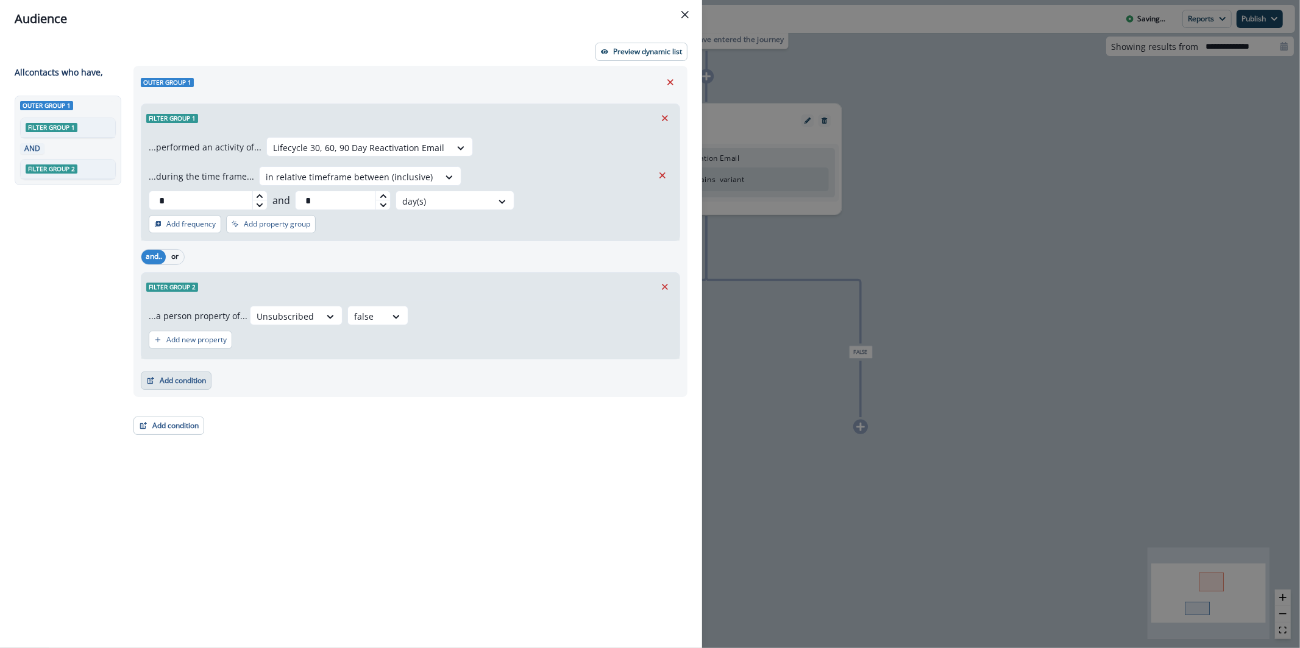
click at [198, 372] on button "Add condition" at bounding box center [176, 381] width 71 height 18
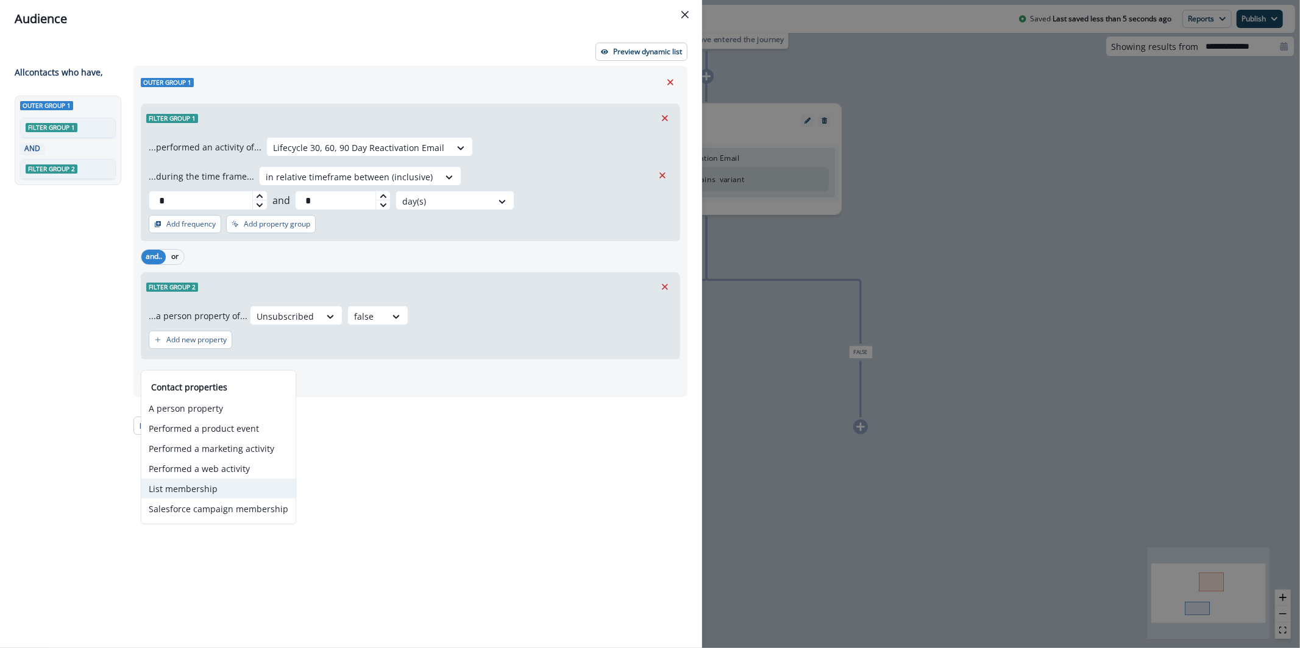
click at [206, 487] on button "List membership" at bounding box center [218, 489] width 154 height 20
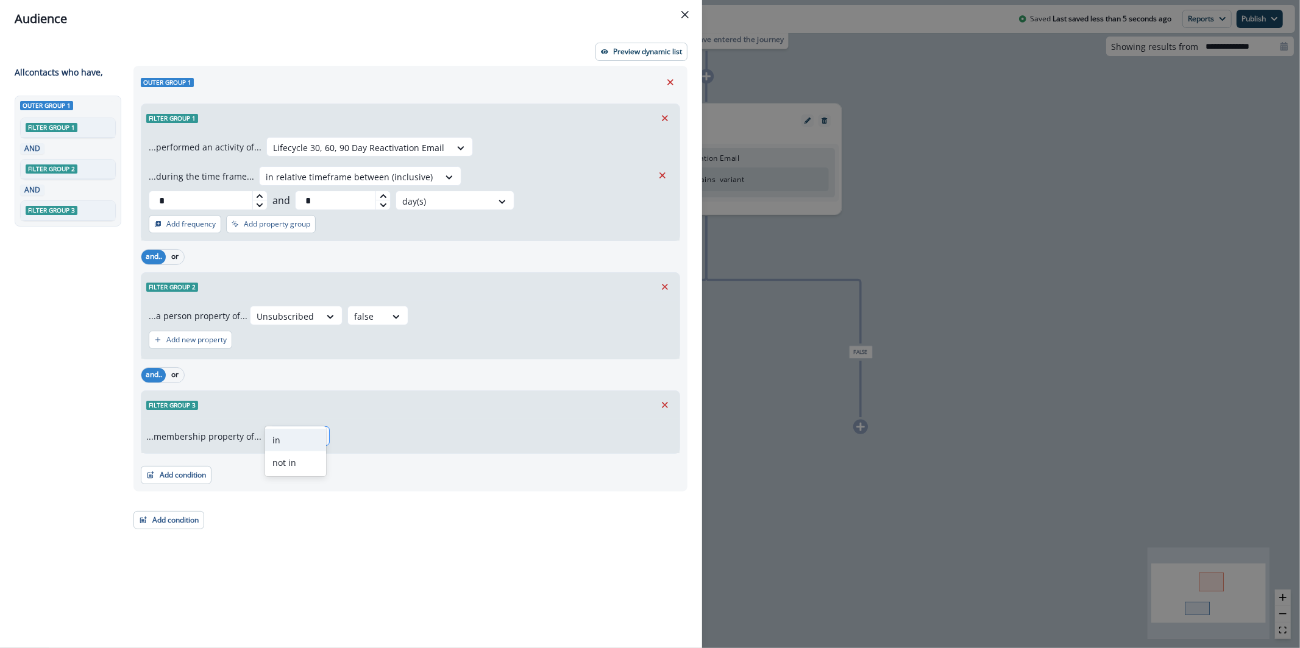
click at [282, 430] on div at bounding box center [288, 437] width 26 height 15
click at [310, 464] on div "not in" at bounding box center [295, 463] width 61 height 23
click at [352, 430] on div at bounding box center [483, 437] width 278 height 15
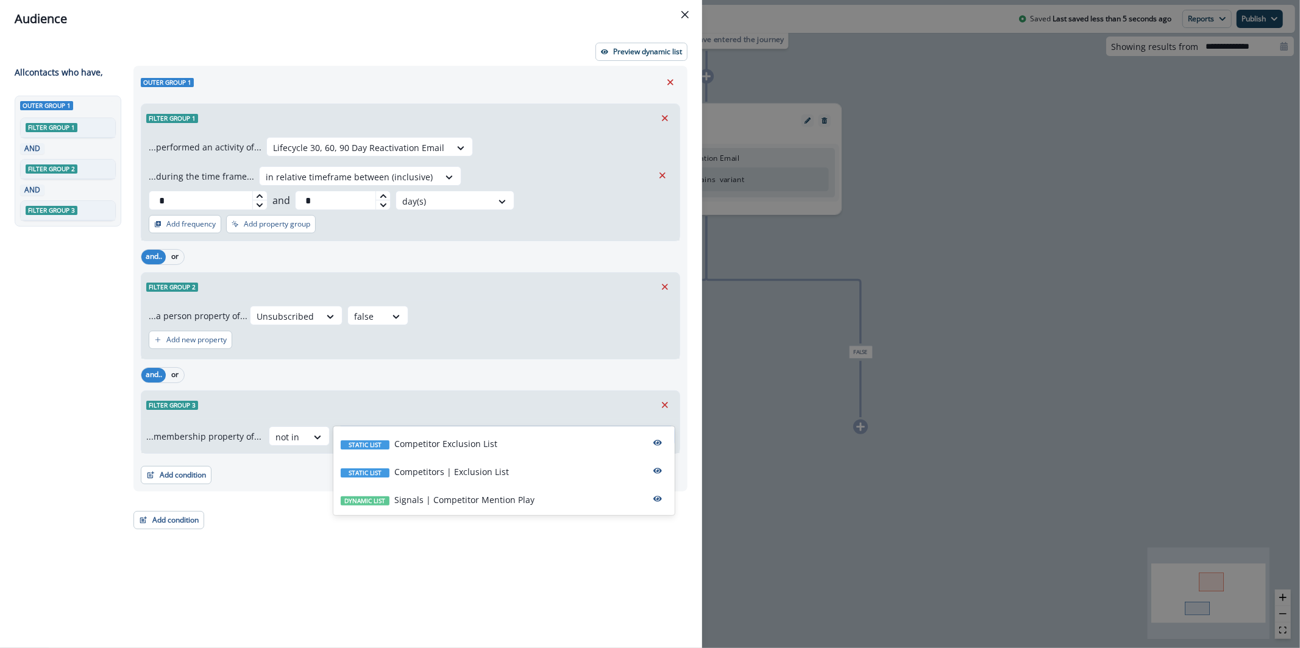
type input "********"
click at [428, 468] on p "Competitors | Exclusion List" at bounding box center [451, 472] width 115 height 13
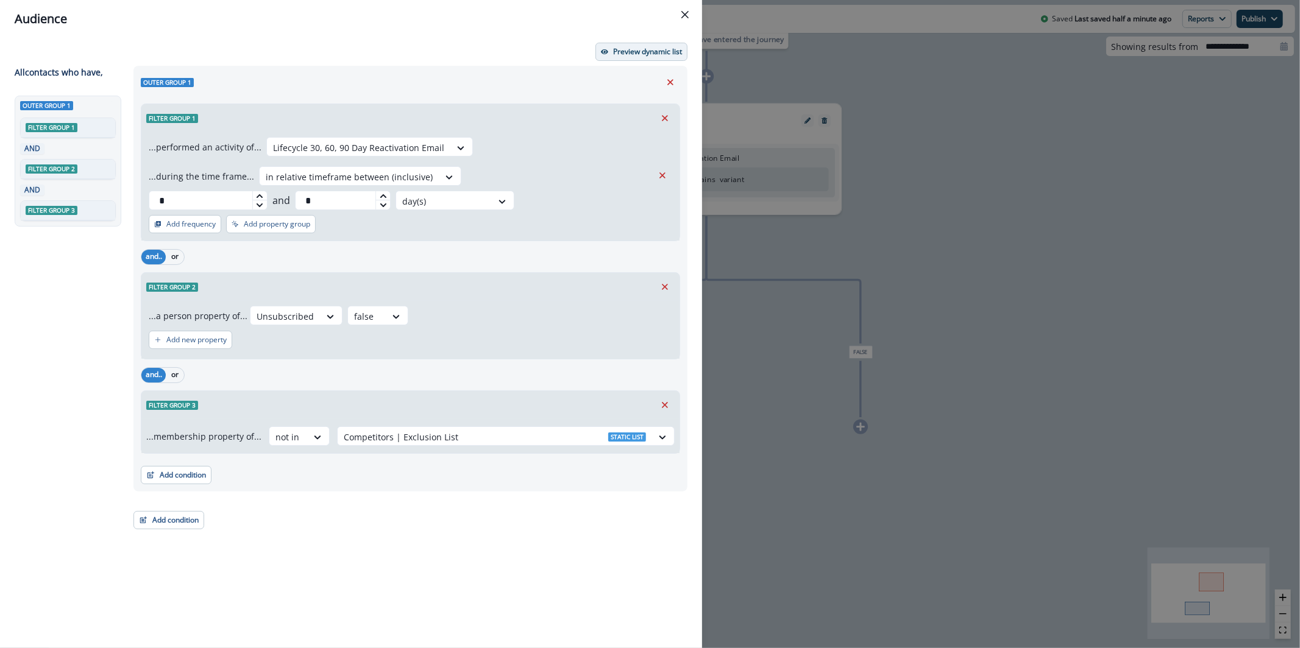
click at [652, 53] on p "Preview dynamic list" at bounding box center [647, 52] width 69 height 9
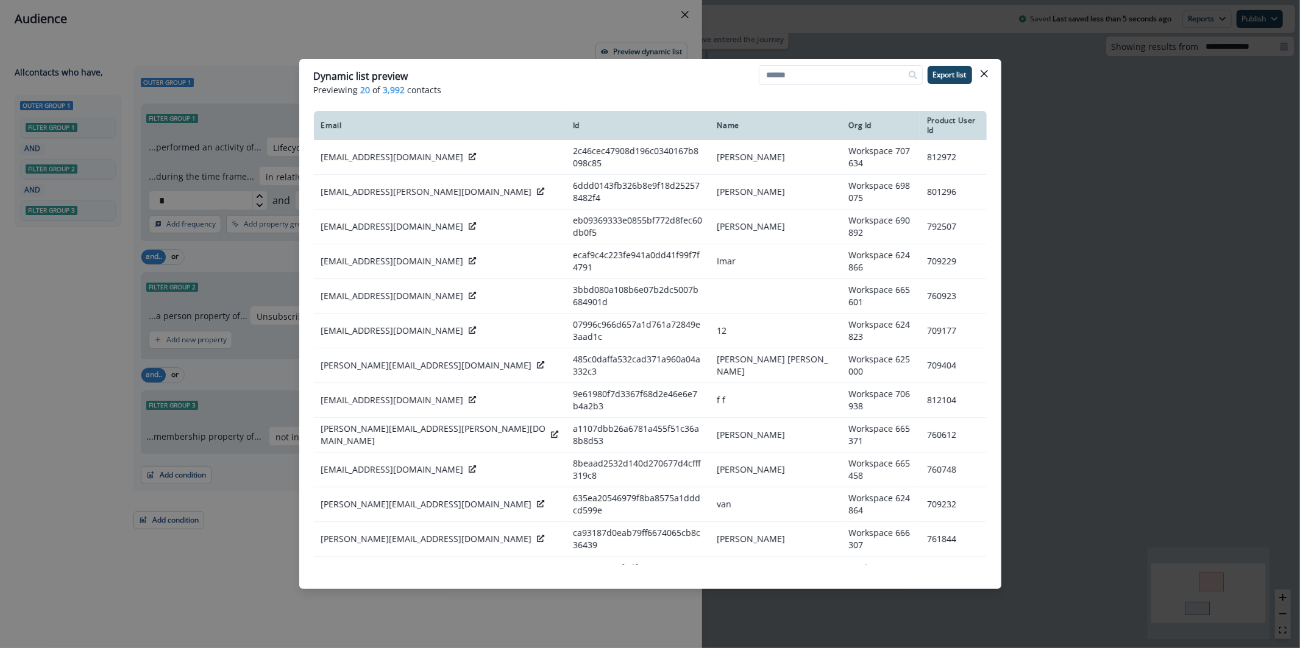
click at [595, 27] on div "Dynamic list preview Previewing 20 of 3,992 contacts Export list Email Id Name …" at bounding box center [650, 324] width 1300 height 648
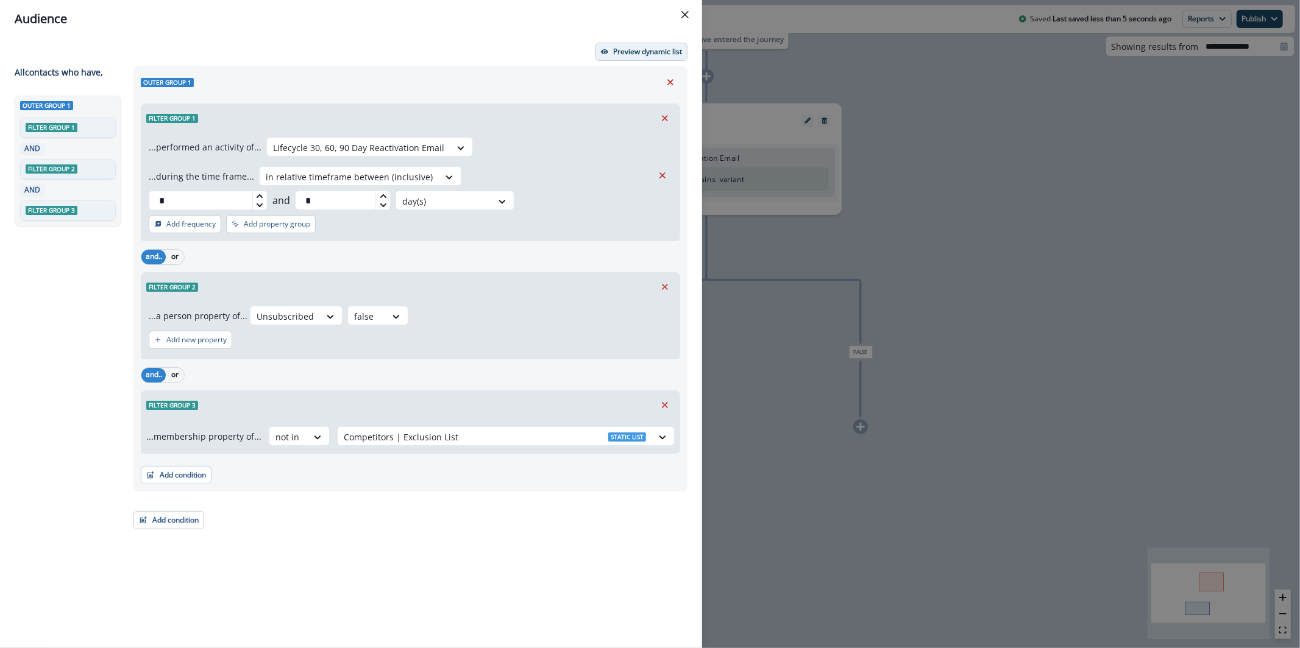
click at [646, 52] on p "Preview dynamic list" at bounding box center [647, 52] width 69 height 9
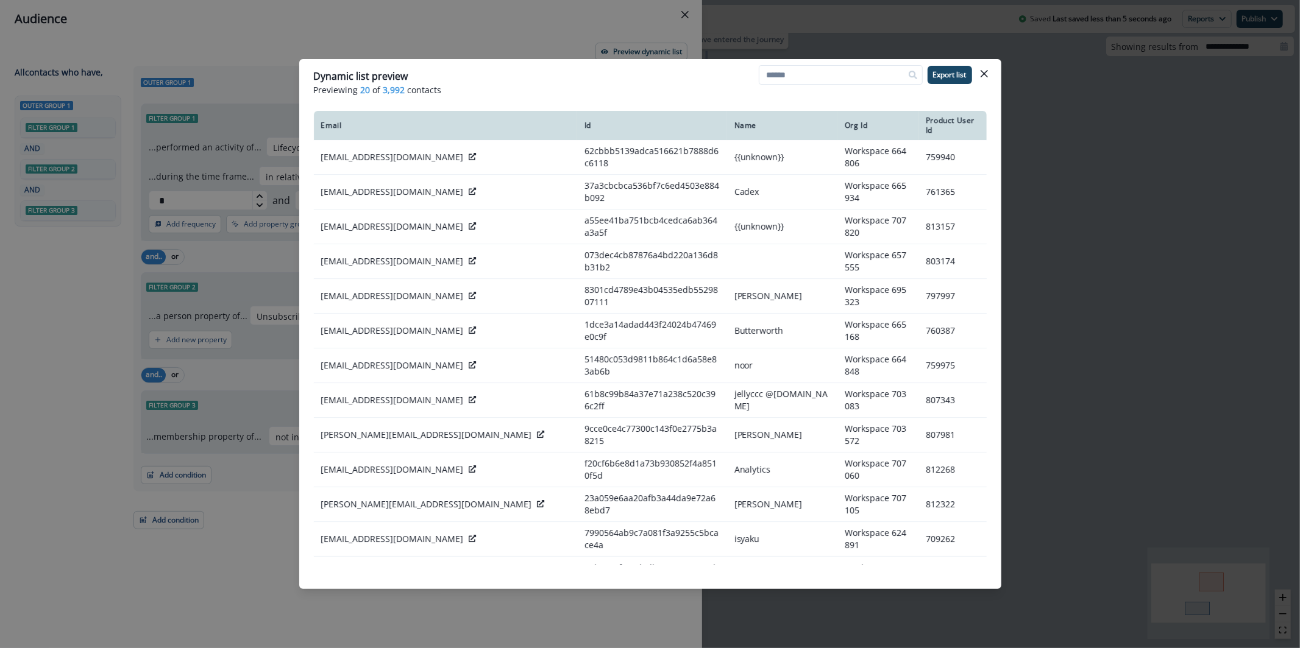
click at [470, 30] on div "Dynamic list preview Previewing 20 of 3,992 contacts Export list Email Id Name …" at bounding box center [650, 324] width 1300 height 648
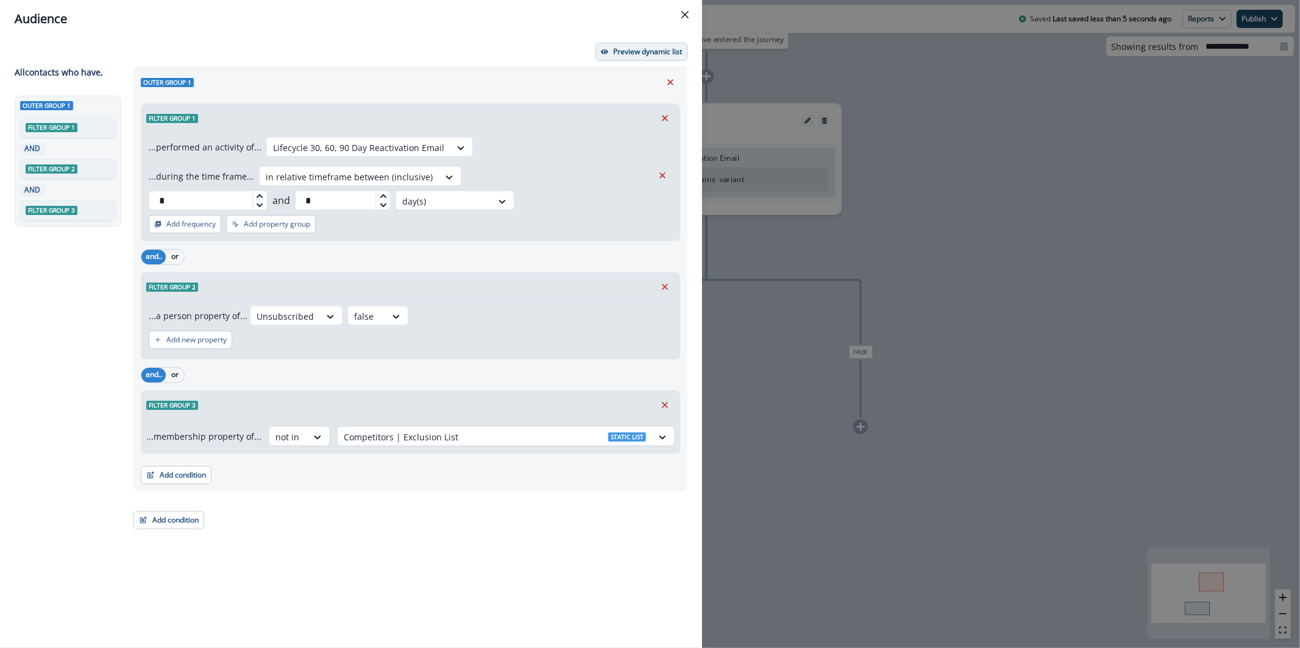
click at [652, 48] on p "Preview dynamic list" at bounding box center [647, 52] width 69 height 9
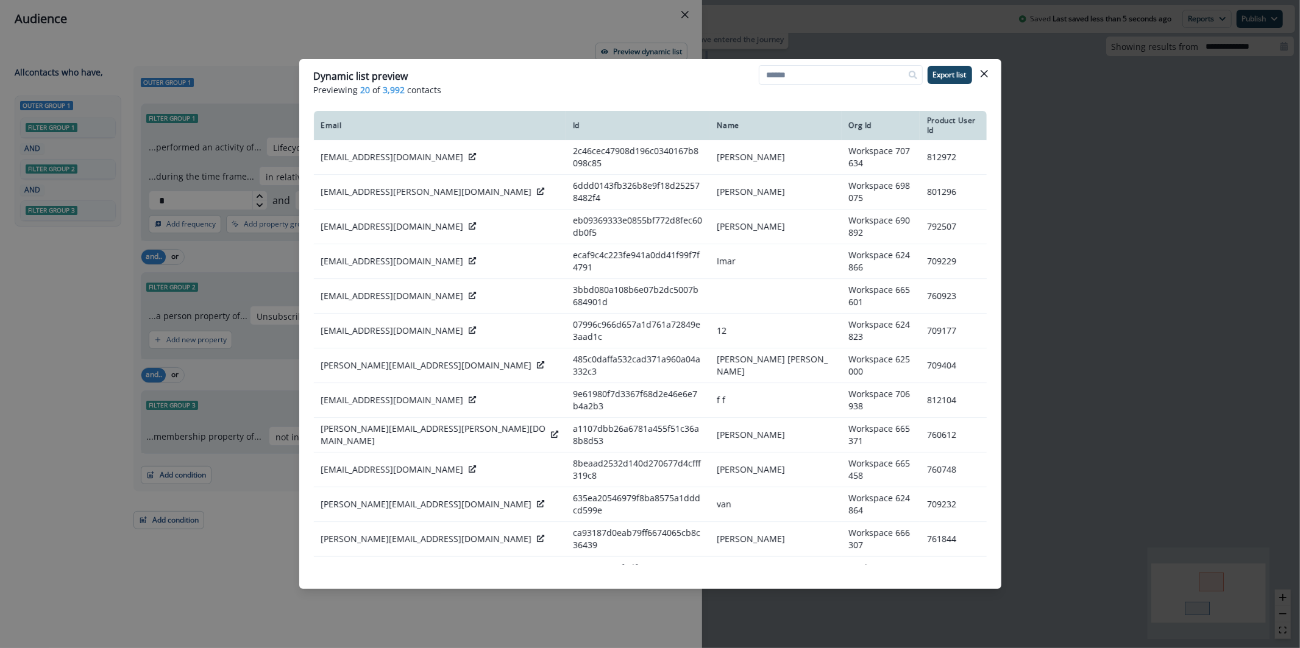
drag, startPoint x: 494, startPoint y: 23, endPoint x: 512, endPoint y: 17, distance: 19.7
click at [494, 23] on div "Dynamic list preview Previewing 20 of 3,992 contacts Export list Email Id Name …" at bounding box center [650, 324] width 1300 height 648
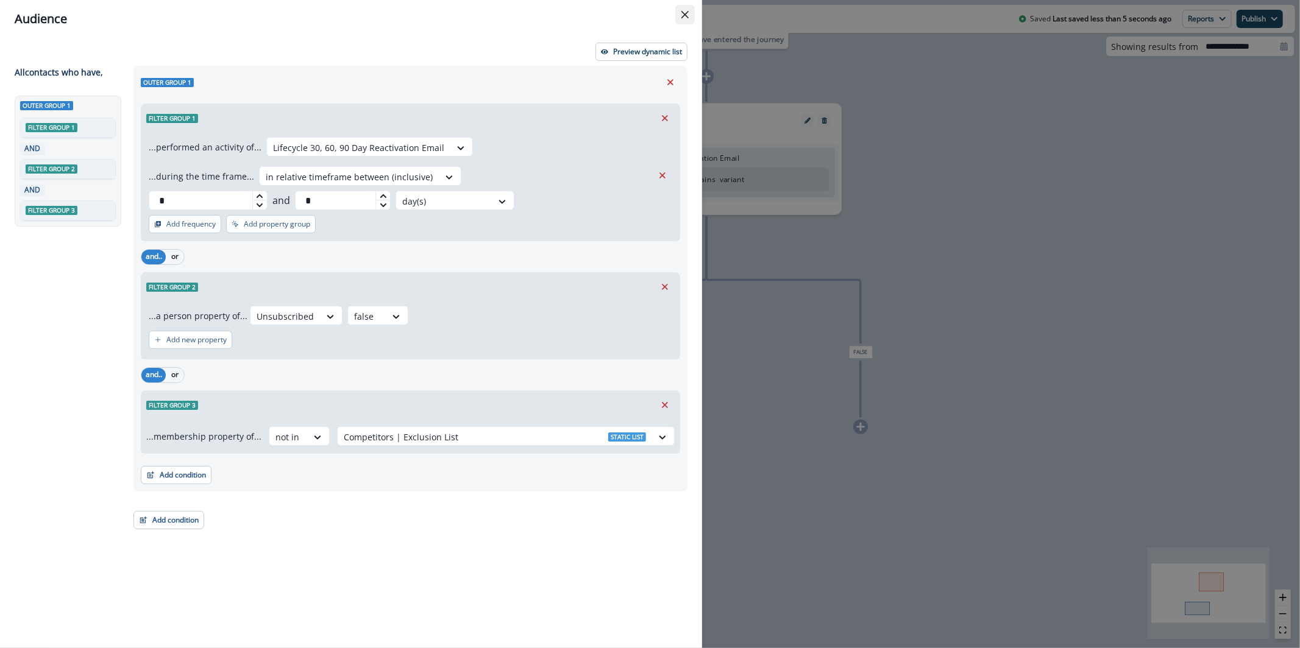
click at [691, 17] on button "Close" at bounding box center [684, 14] width 19 height 19
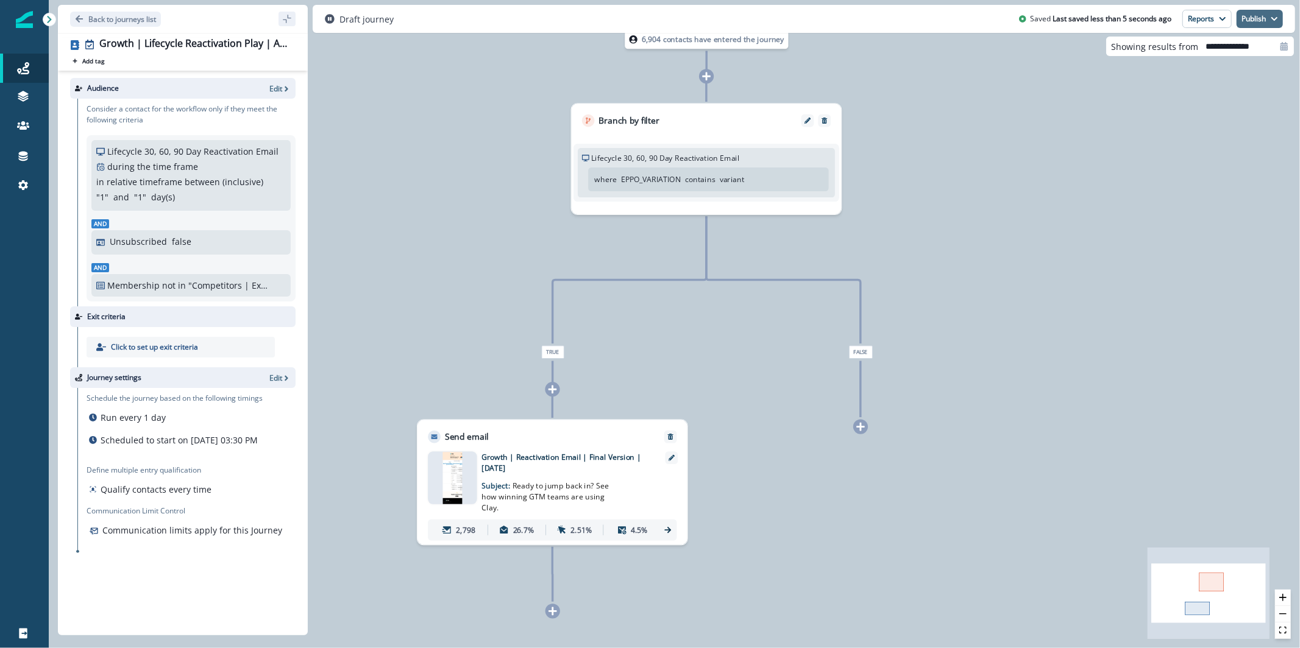
click at [1256, 22] on button "Publish" at bounding box center [1259, 19] width 46 height 18
click at [1245, 38] on div "as active journey as inactive journey" at bounding box center [1214, 60] width 136 height 55
click at [1236, 49] on button "as active journey" at bounding box center [1214, 49] width 135 height 22
click at [271, 89] on p "View" at bounding box center [274, 88] width 16 height 10
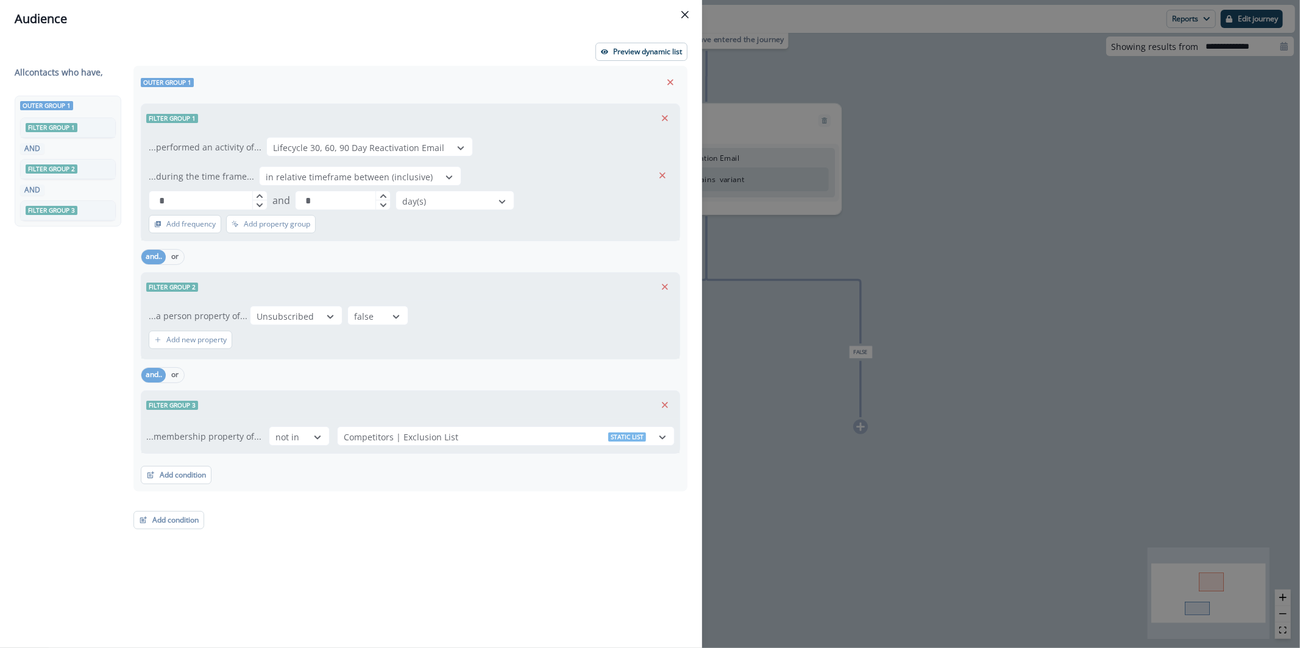
click at [662, 61] on div "Preview dynamic list All contact s who have, Outer group 1 Filter group 1 AND F…" at bounding box center [351, 343] width 702 height 611
click at [661, 57] on button "Preview dynamic list" at bounding box center [641, 52] width 92 height 18
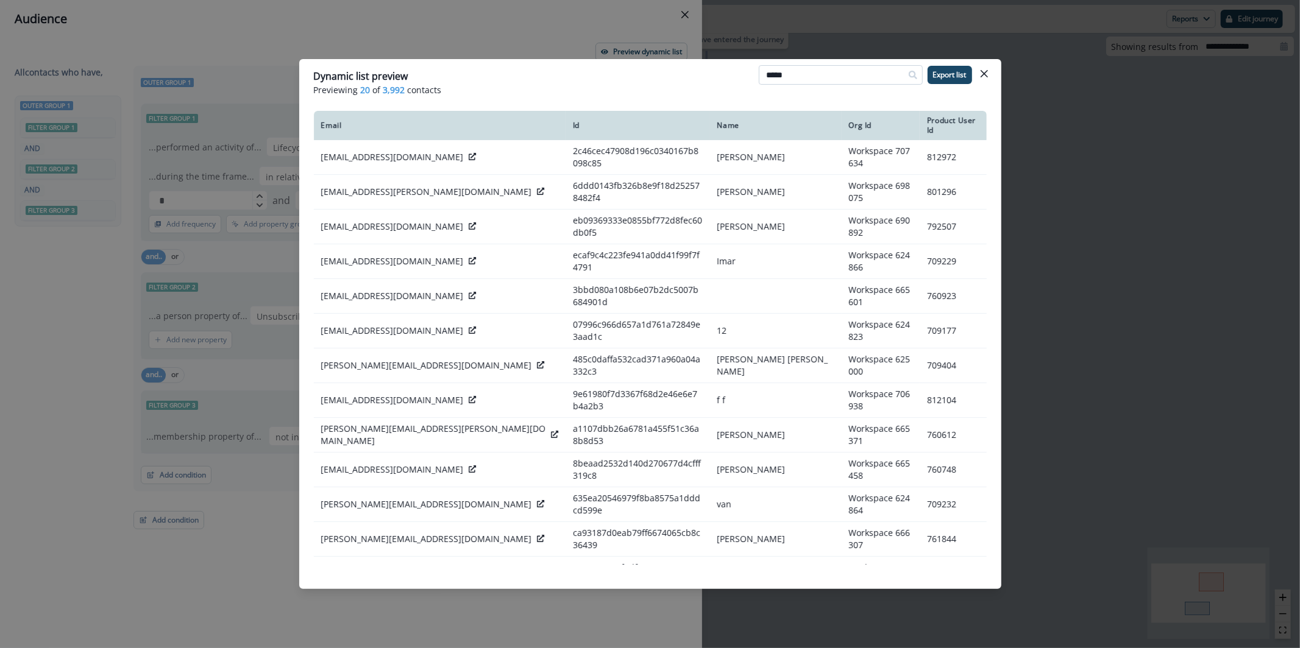
type input "*****"
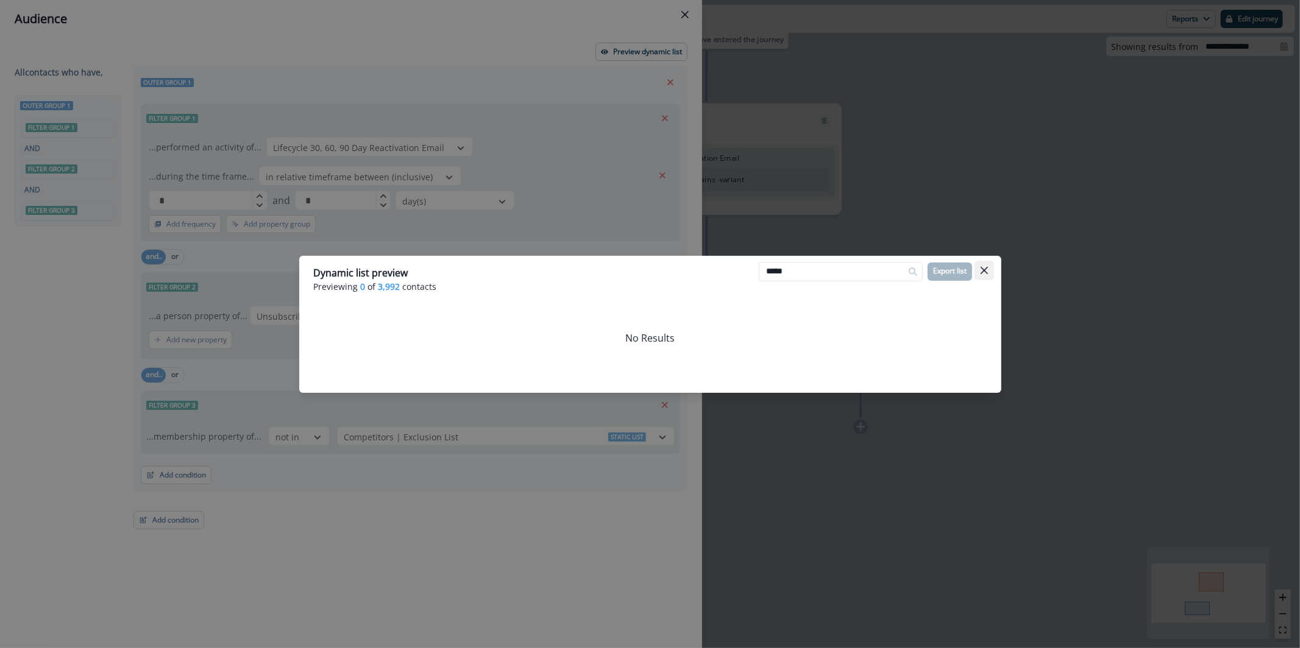
click at [991, 271] on button "Close" at bounding box center [983, 270] width 19 height 19
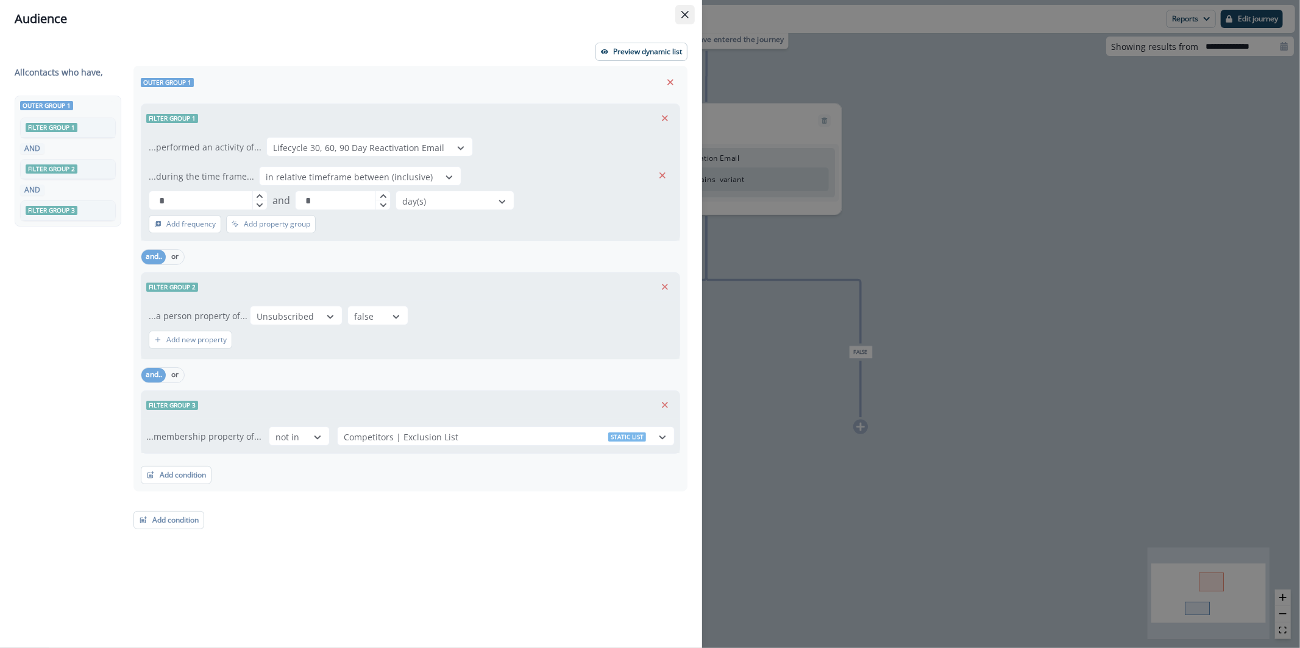
click at [676, 19] on button "Close" at bounding box center [684, 14] width 19 height 19
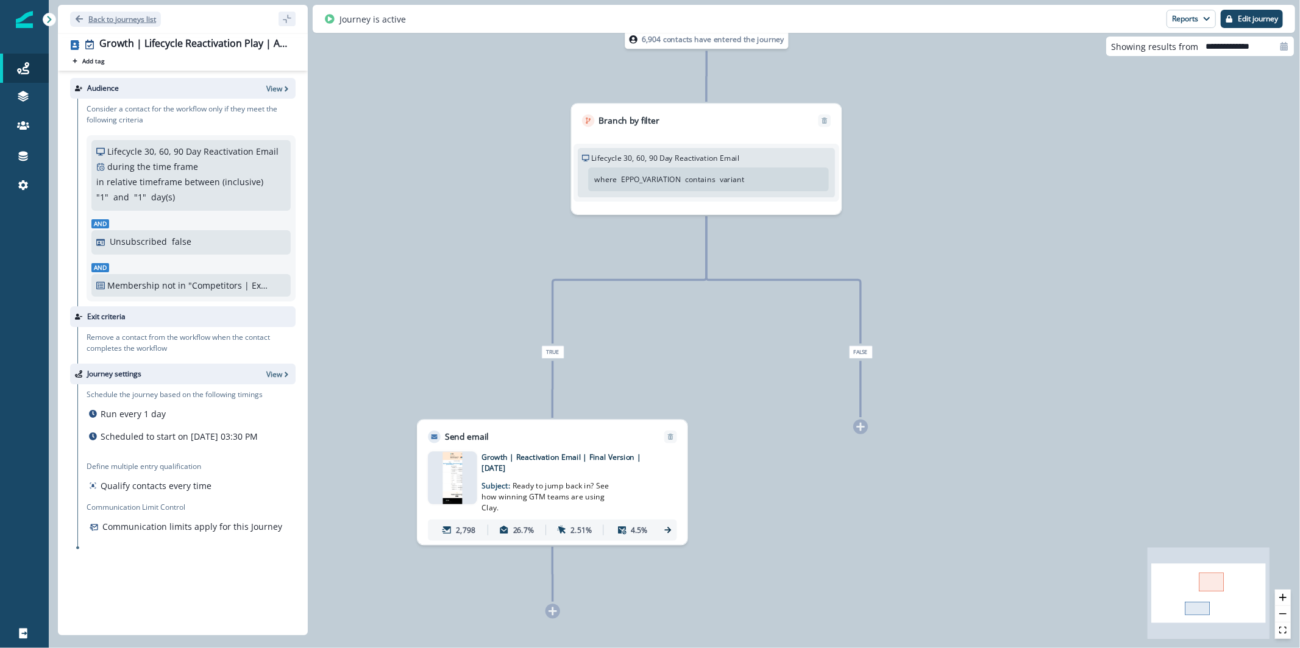
click at [136, 24] on button "Back to journeys list" at bounding box center [115, 19] width 91 height 15
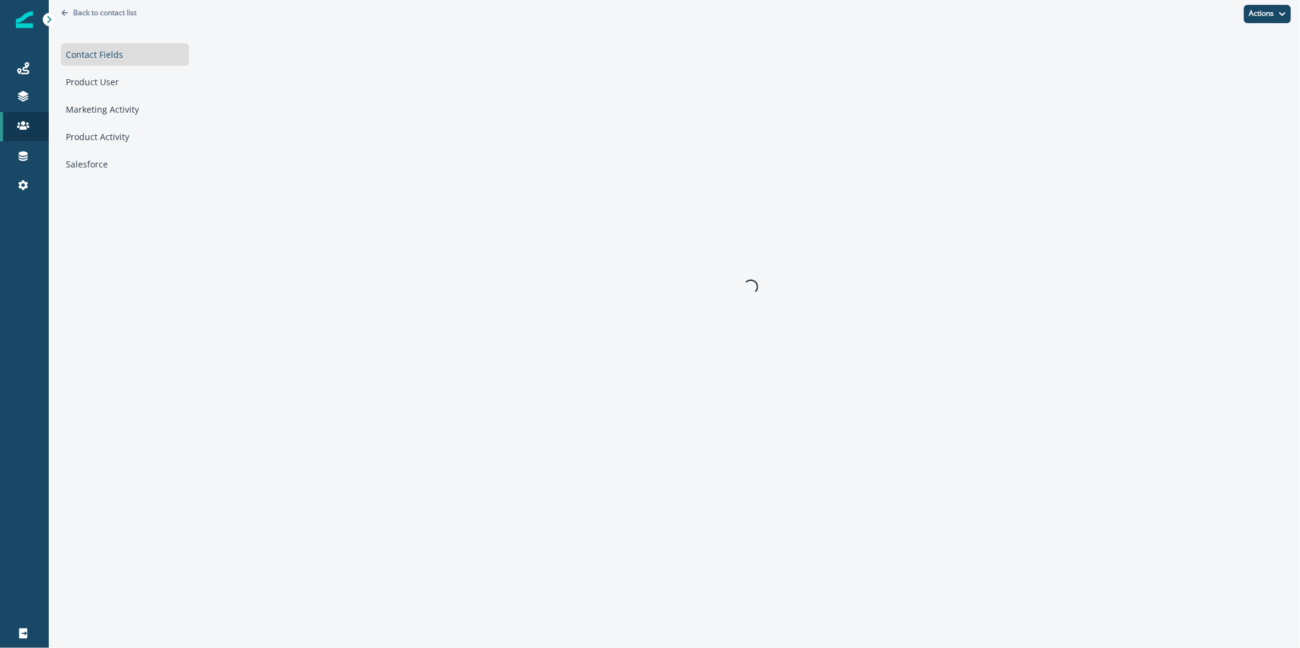
click at [116, 113] on div "Marketing Activity" at bounding box center [125, 109] width 128 height 23
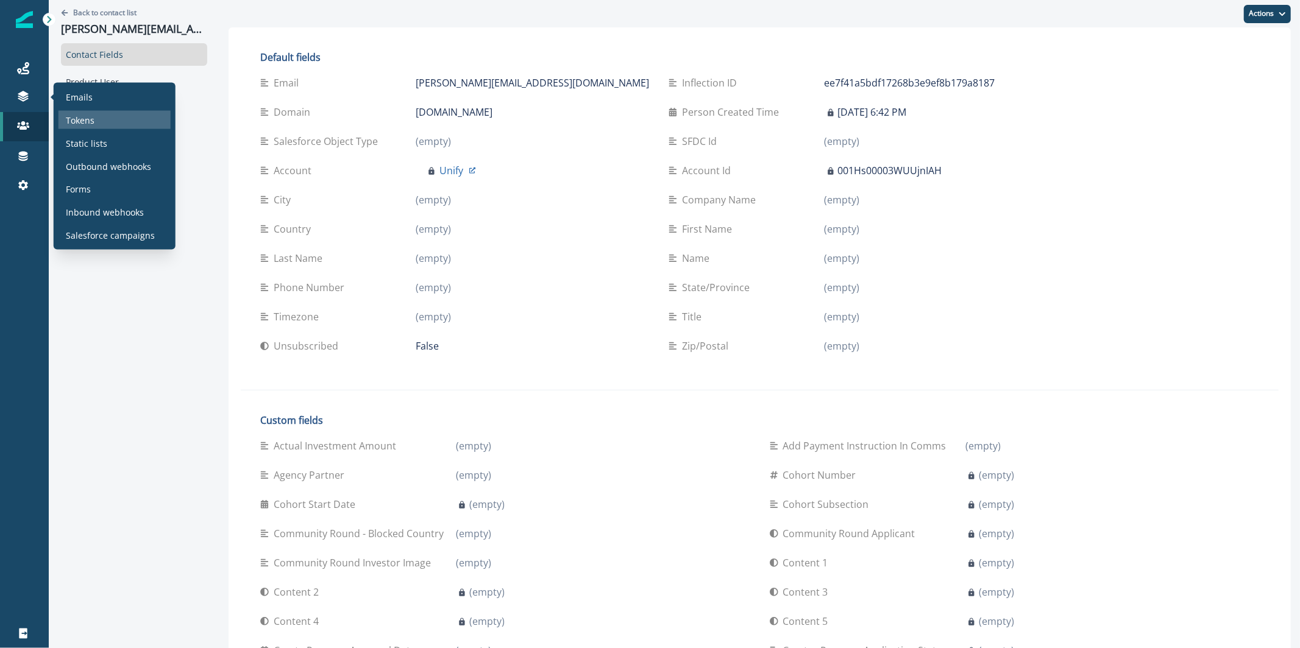
click at [91, 111] on div "Tokens" at bounding box center [114, 120] width 112 height 18
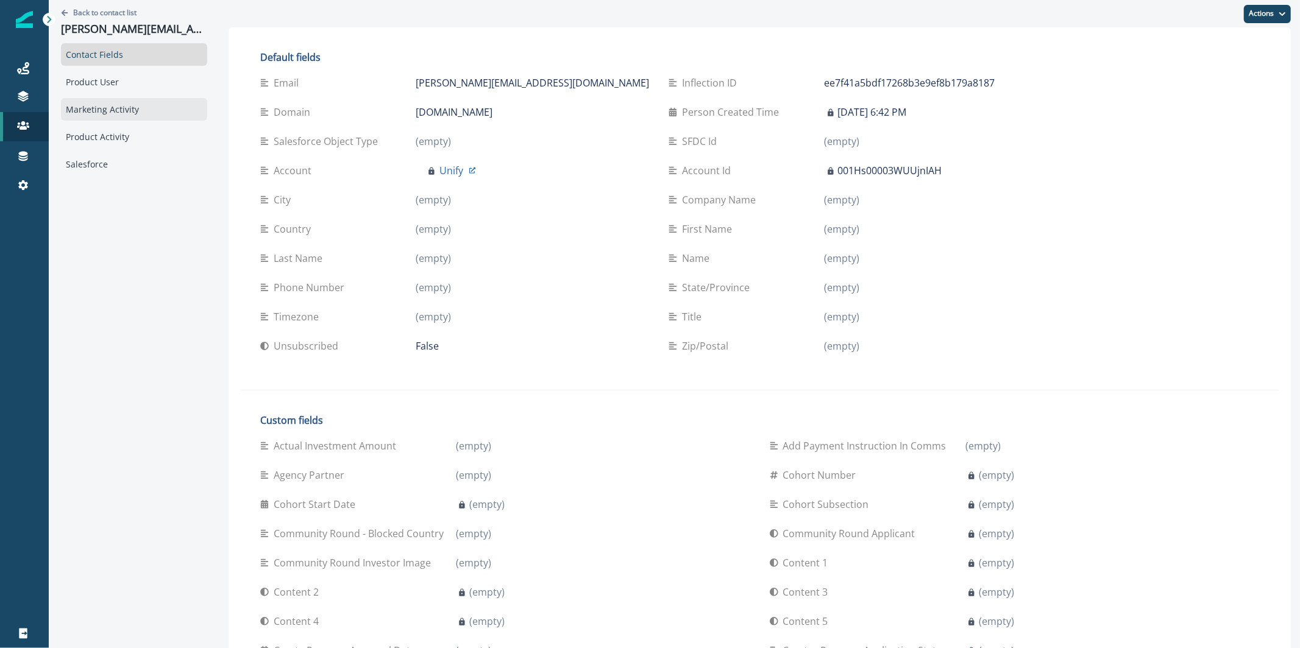
click at [116, 115] on div "Marketing Activity" at bounding box center [134, 109] width 146 height 23
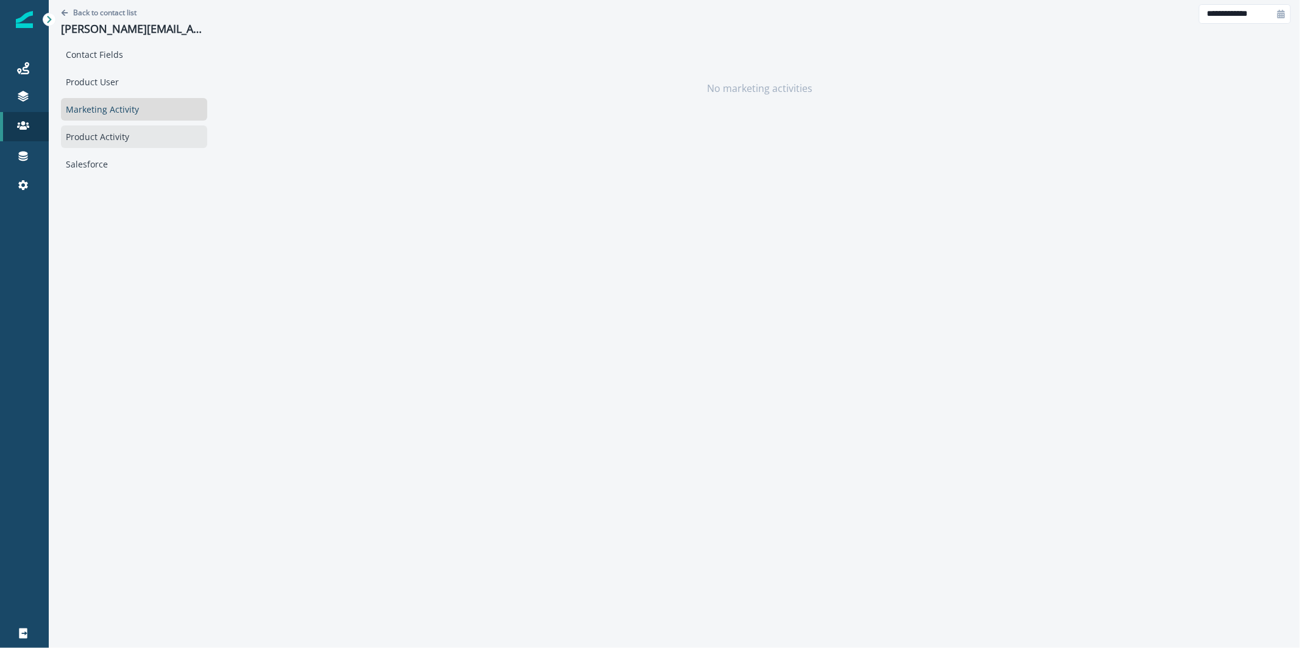
click at [115, 130] on div "Product Activity" at bounding box center [134, 137] width 146 height 23
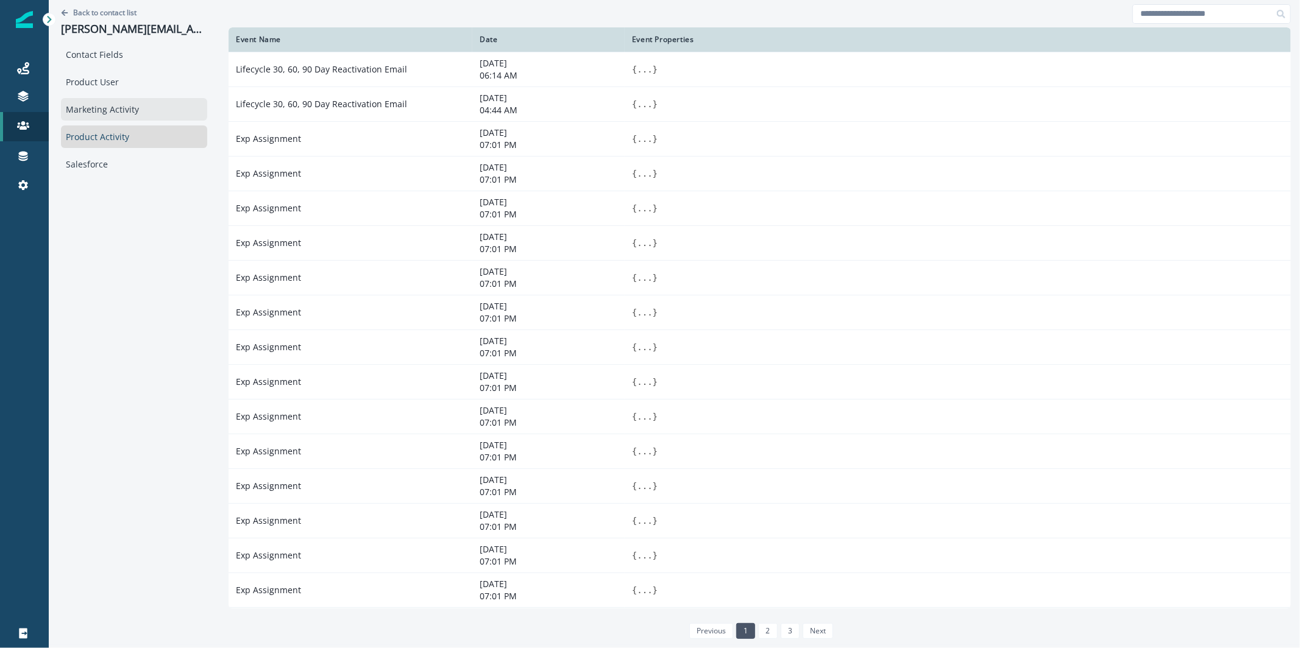
click at [124, 105] on div "Marketing Activity" at bounding box center [134, 109] width 146 height 23
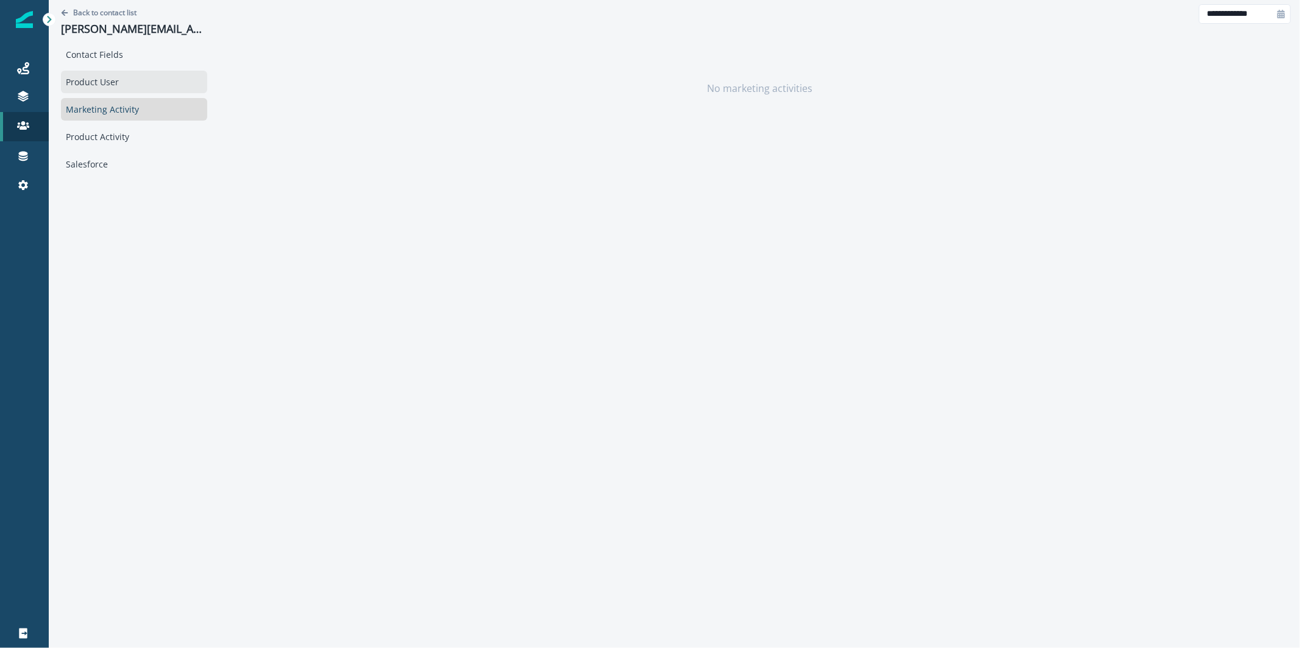
click at [137, 71] on div "Product User" at bounding box center [134, 82] width 146 height 23
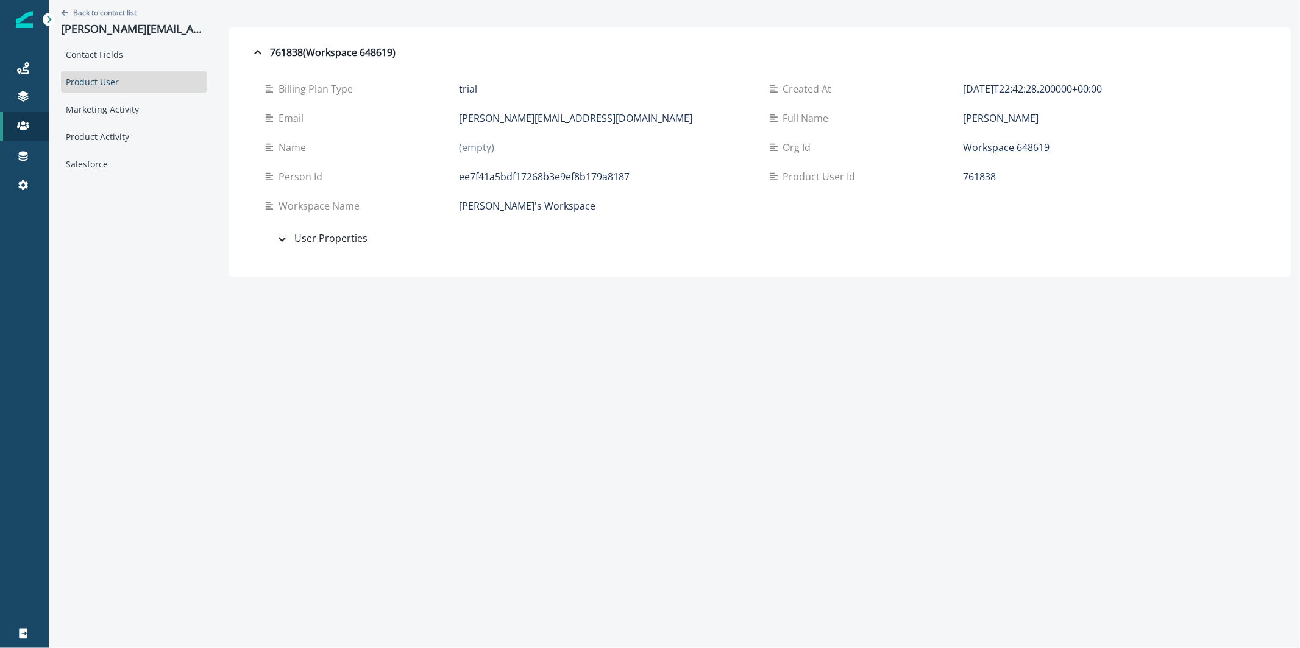
click at [545, 121] on p "micaela@unifygtm.com" at bounding box center [575, 118] width 233 height 15
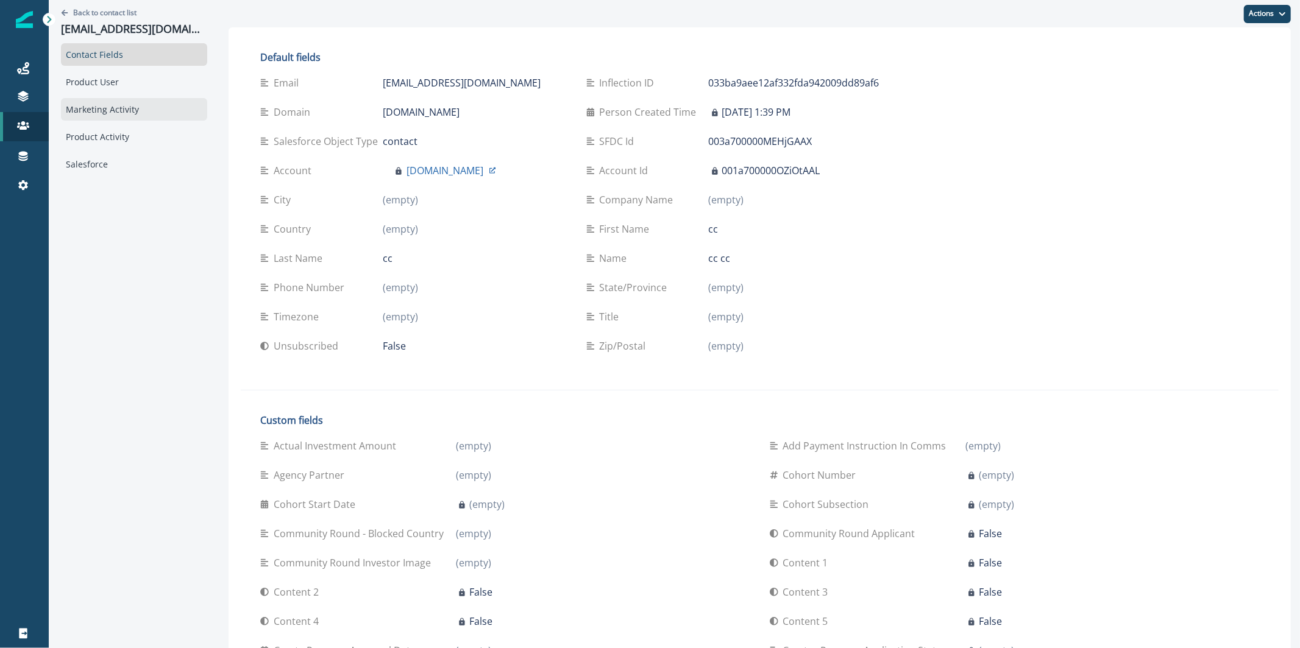
click at [149, 104] on div "Marketing Activity" at bounding box center [134, 109] width 146 height 23
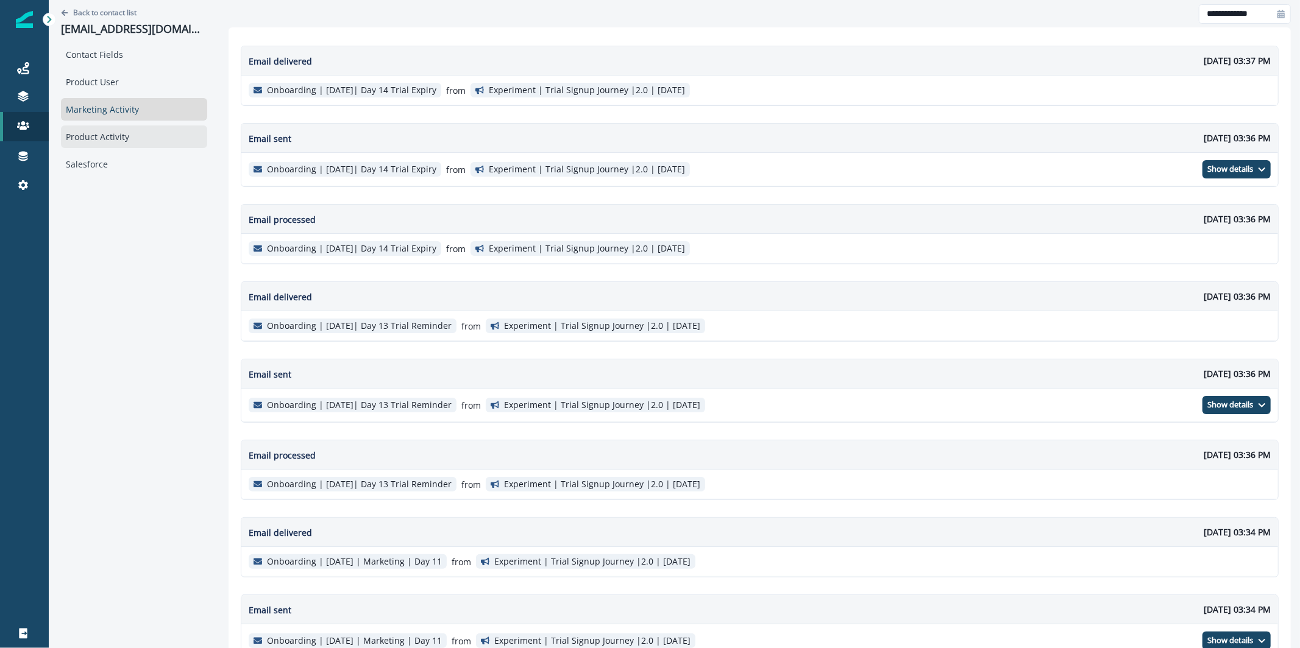
click at [135, 127] on div "Product Activity" at bounding box center [134, 137] width 146 height 23
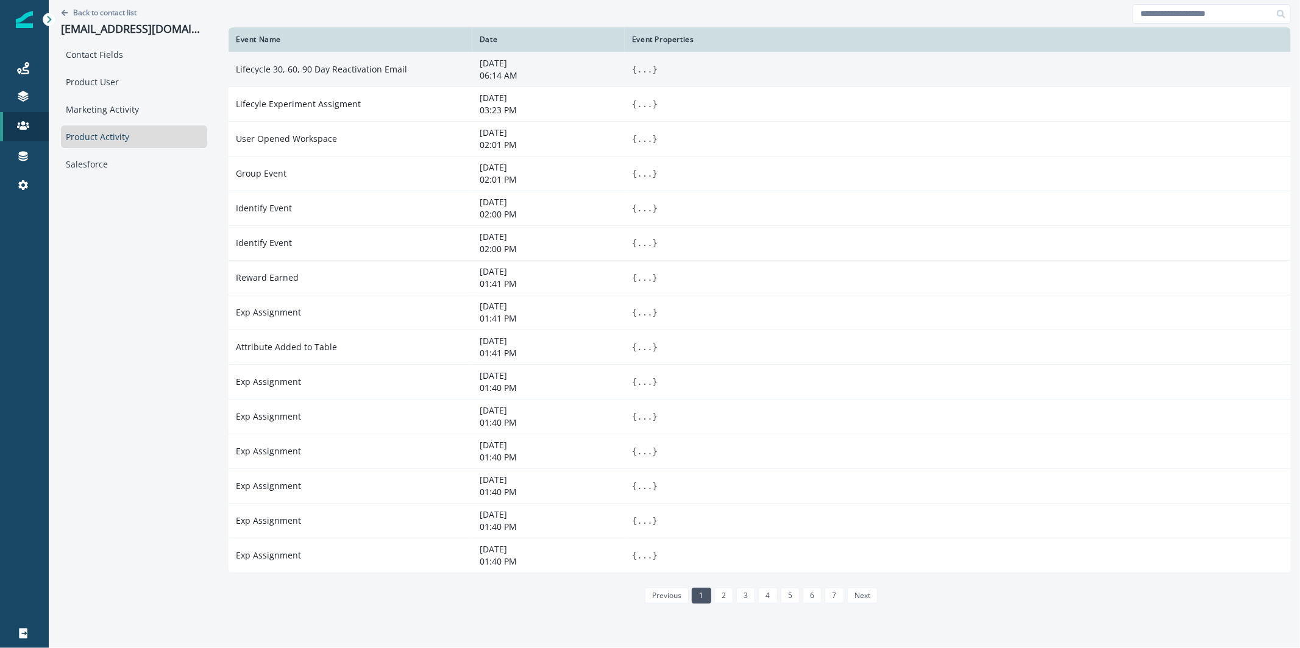
click at [632, 68] on span "{" at bounding box center [634, 70] width 5 height 10
click at [637, 69] on button "..." at bounding box center [644, 69] width 15 height 12
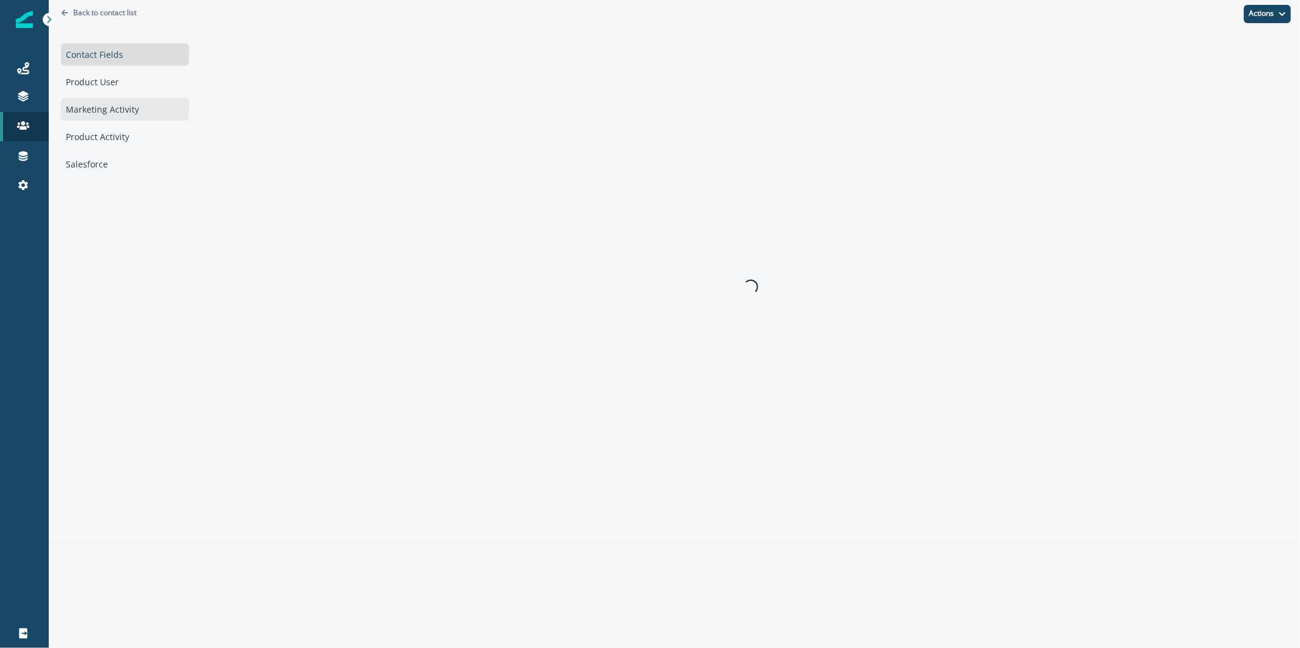
click at [147, 113] on div "Marketing Activity" at bounding box center [125, 109] width 128 height 23
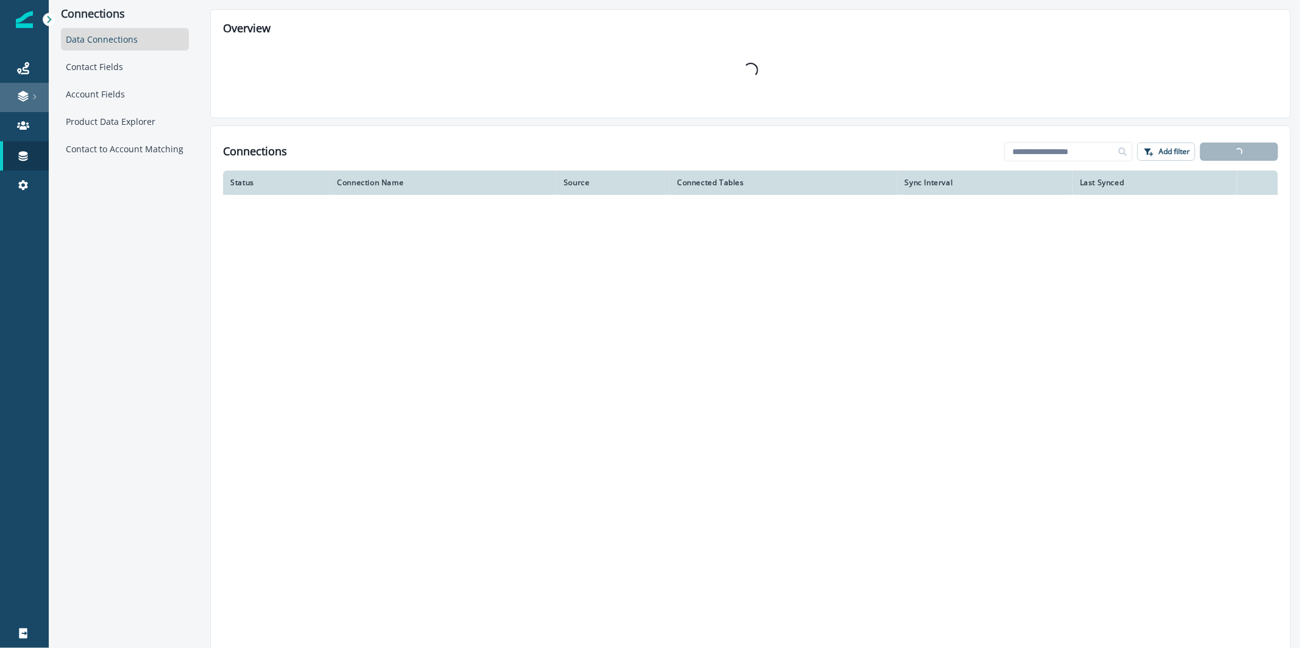
click at [30, 95] on div at bounding box center [24, 96] width 39 height 12
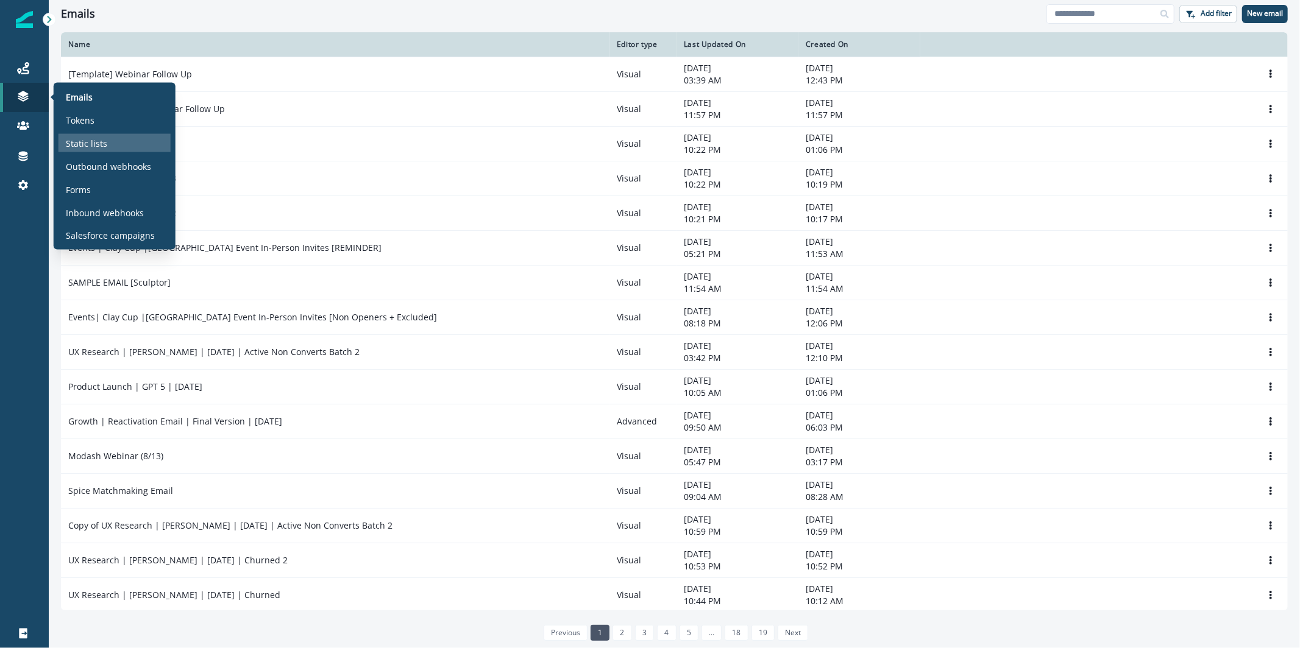
click at [60, 143] on div "Static lists" at bounding box center [114, 143] width 112 height 18
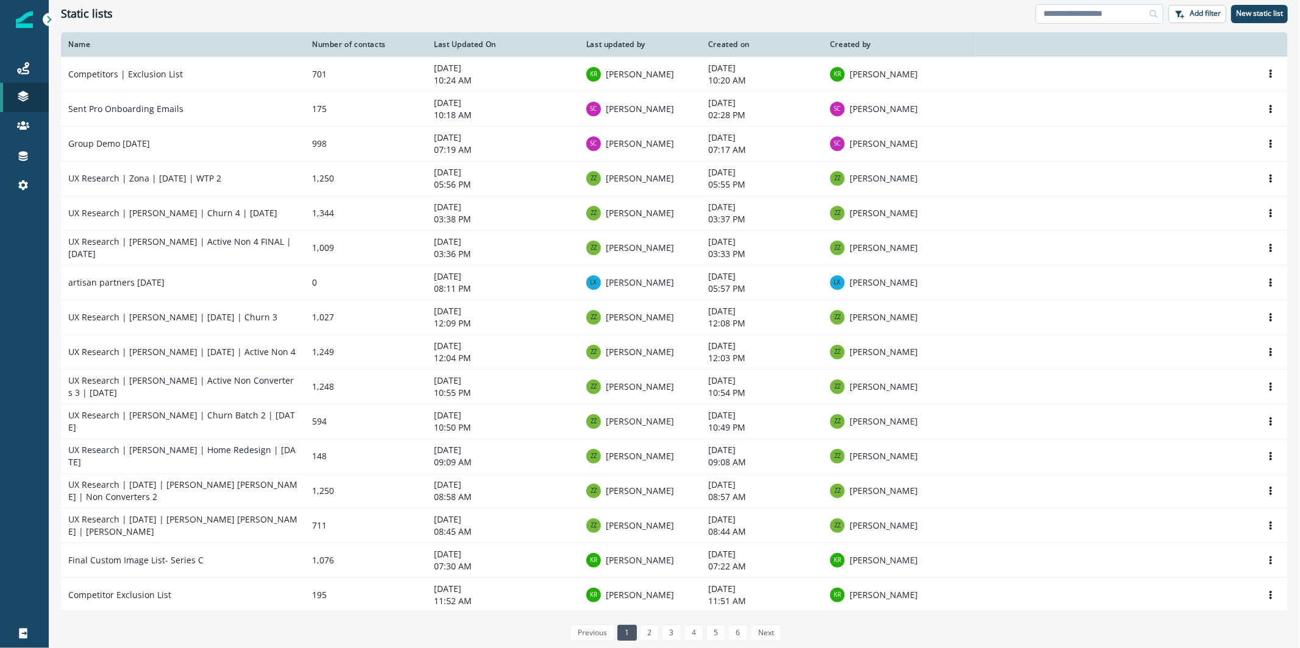
click at [1142, 8] on input at bounding box center [1099, 13] width 128 height 19
type input "**********"
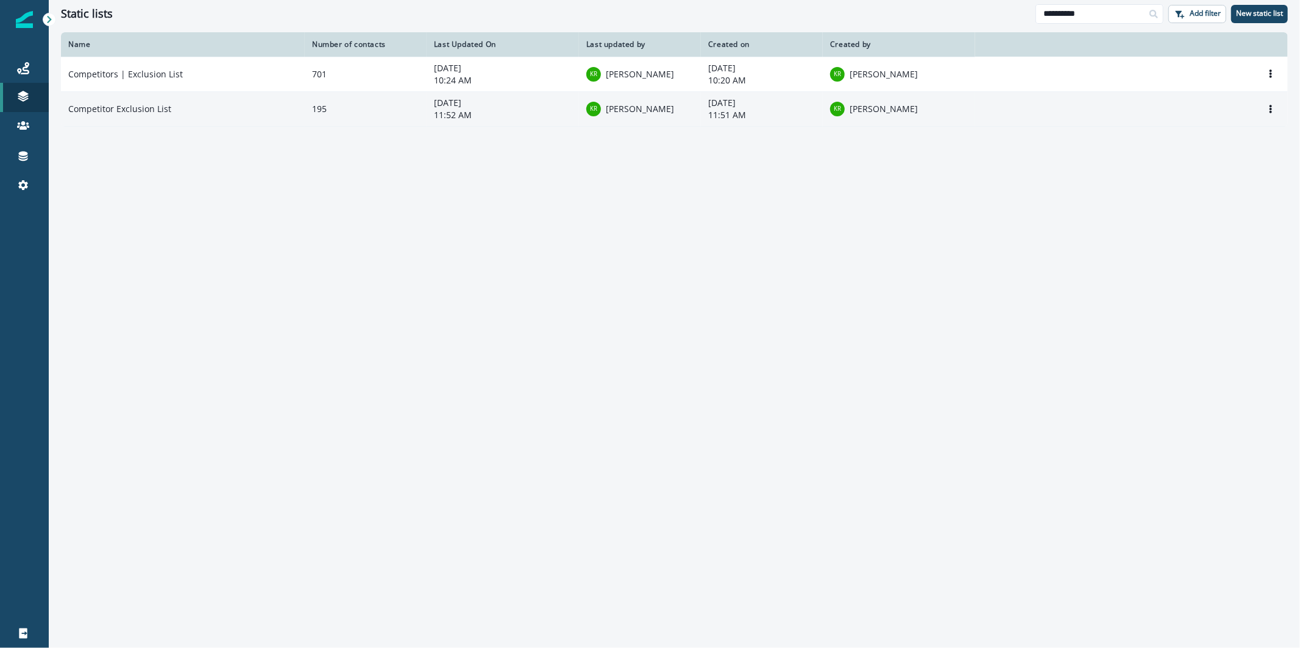
click at [272, 108] on td "Competitor Exclusion List" at bounding box center [183, 108] width 244 height 35
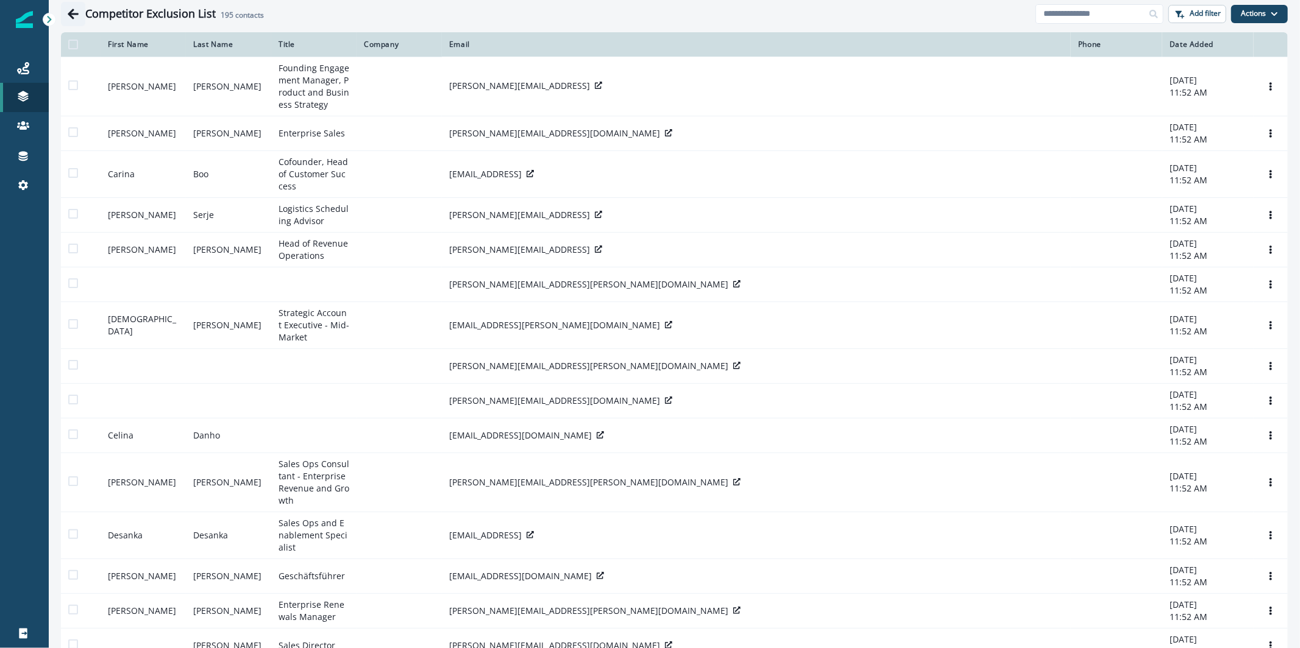
click at [66, 21] on button "Go back" at bounding box center [73, 14] width 24 height 24
click at [69, 17] on icon "Go back" at bounding box center [73, 14] width 12 height 12
